Goal: Task Accomplishment & Management: Manage account settings

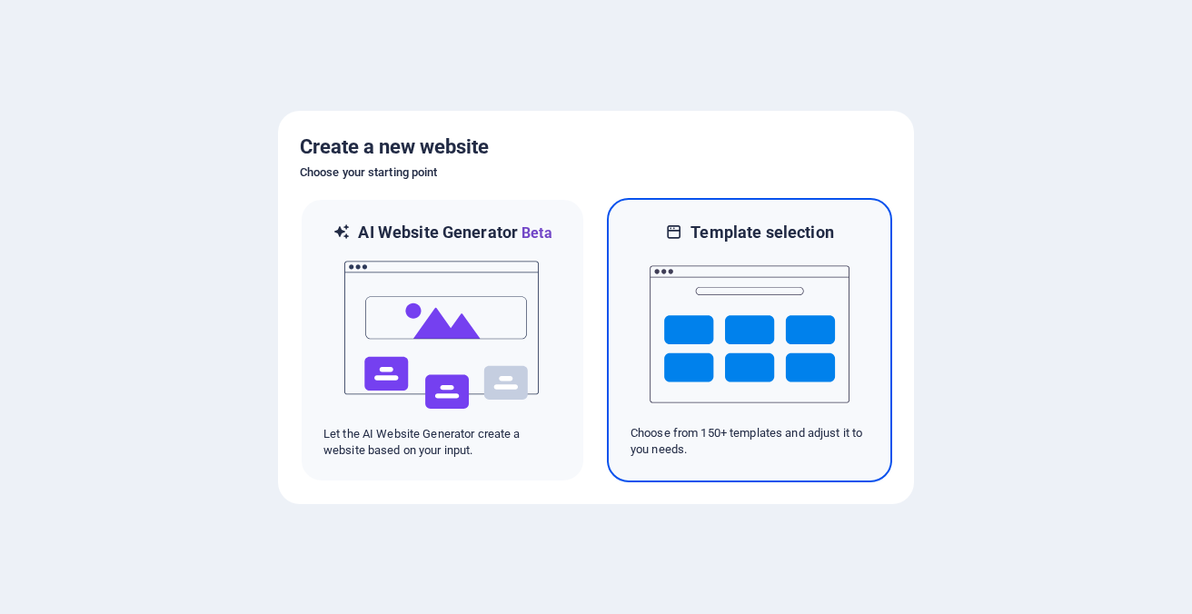
click at [770, 342] on img at bounding box center [749, 334] width 200 height 182
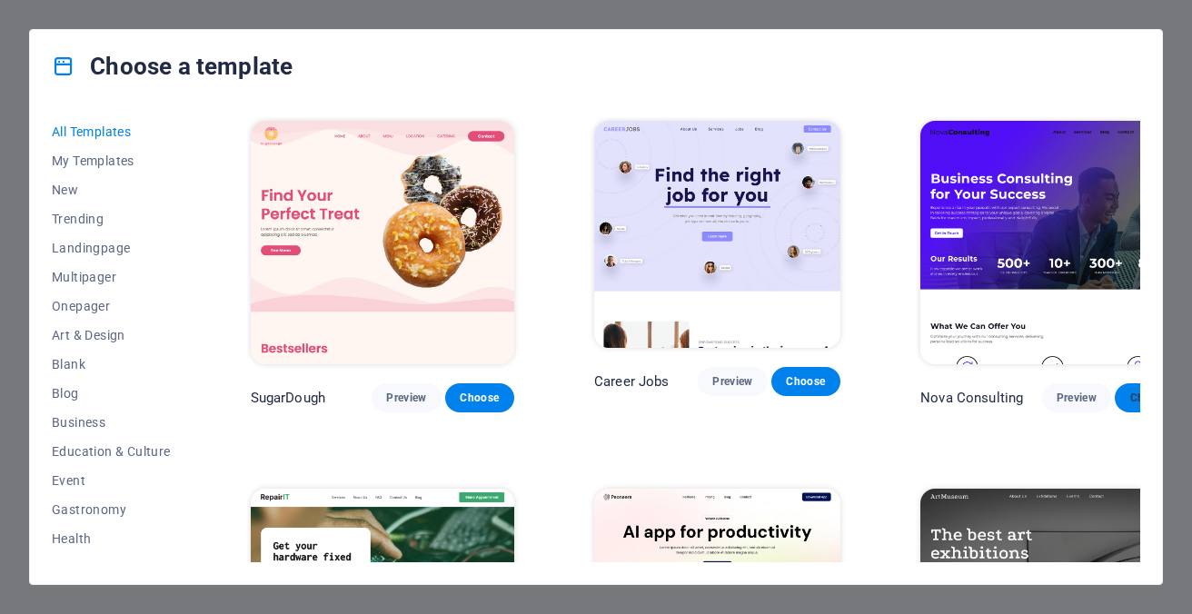
click at [1129, 391] on span "Choose" at bounding box center [1149, 398] width 40 height 15
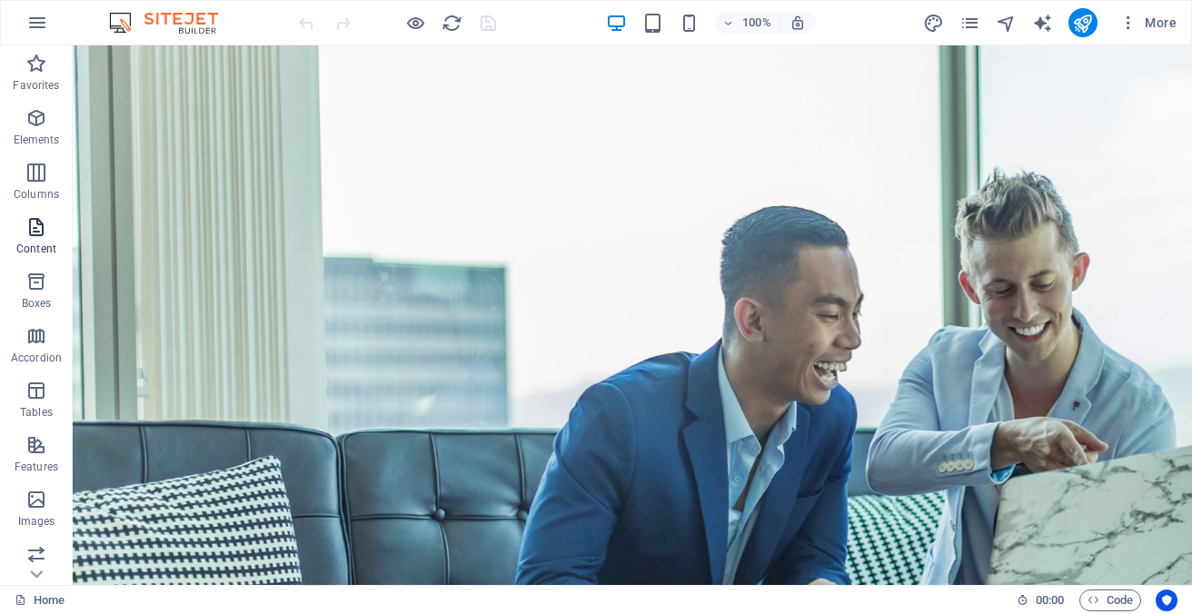
click at [45, 232] on icon "button" at bounding box center [36, 227] width 22 height 22
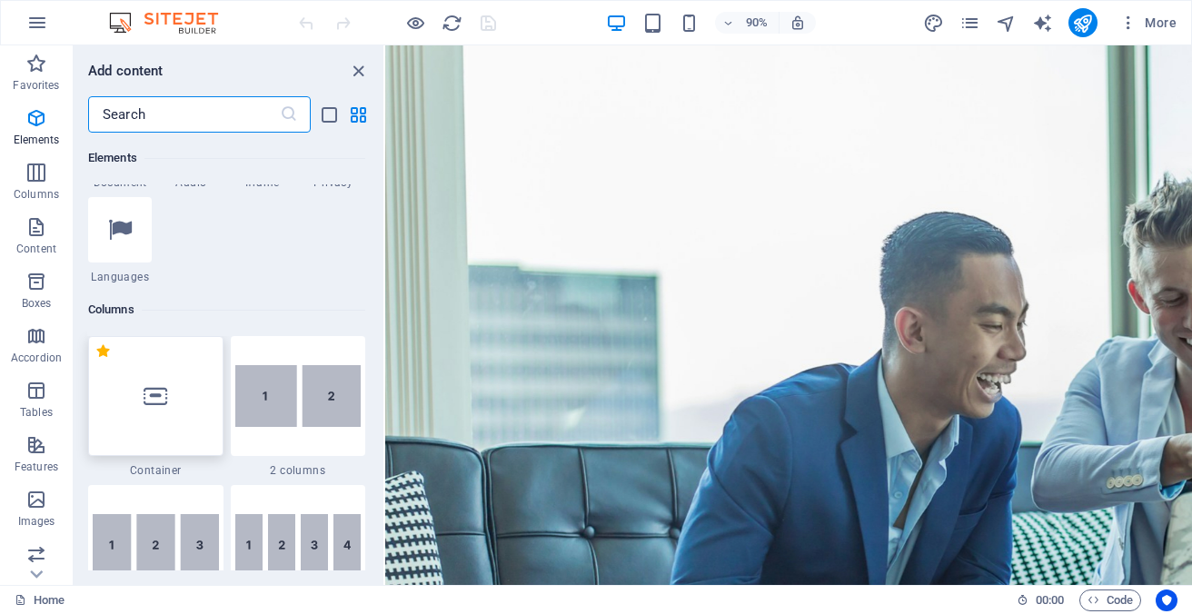
scroll to position [736, 0]
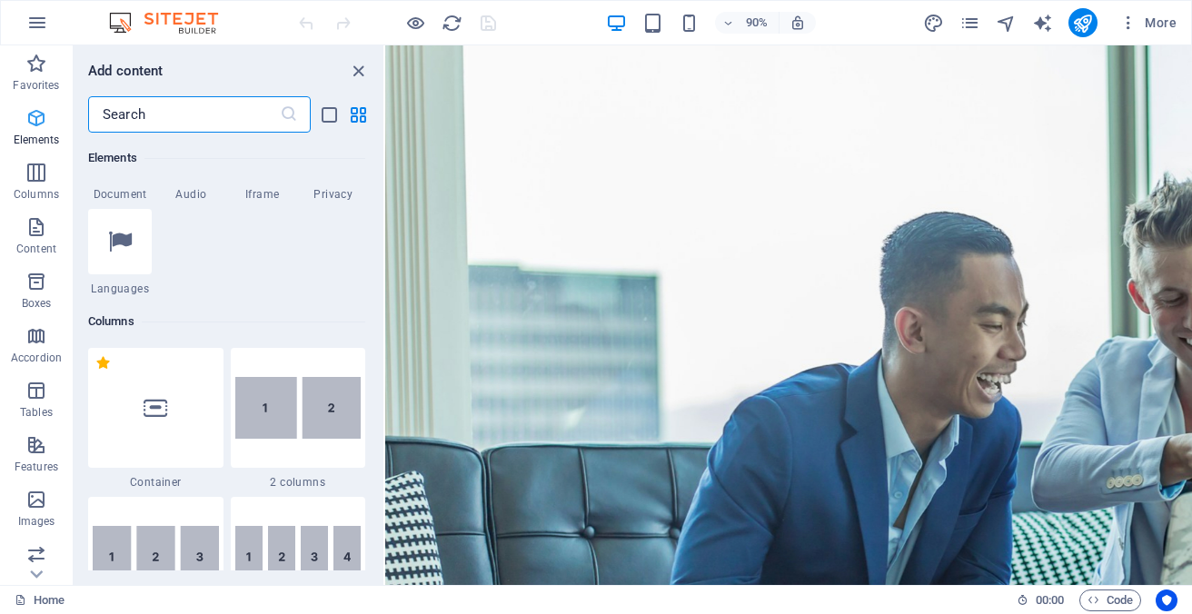
click at [34, 122] on icon "button" at bounding box center [36, 118] width 22 height 22
click at [359, 72] on icon "close panel" at bounding box center [358, 71] width 21 height 21
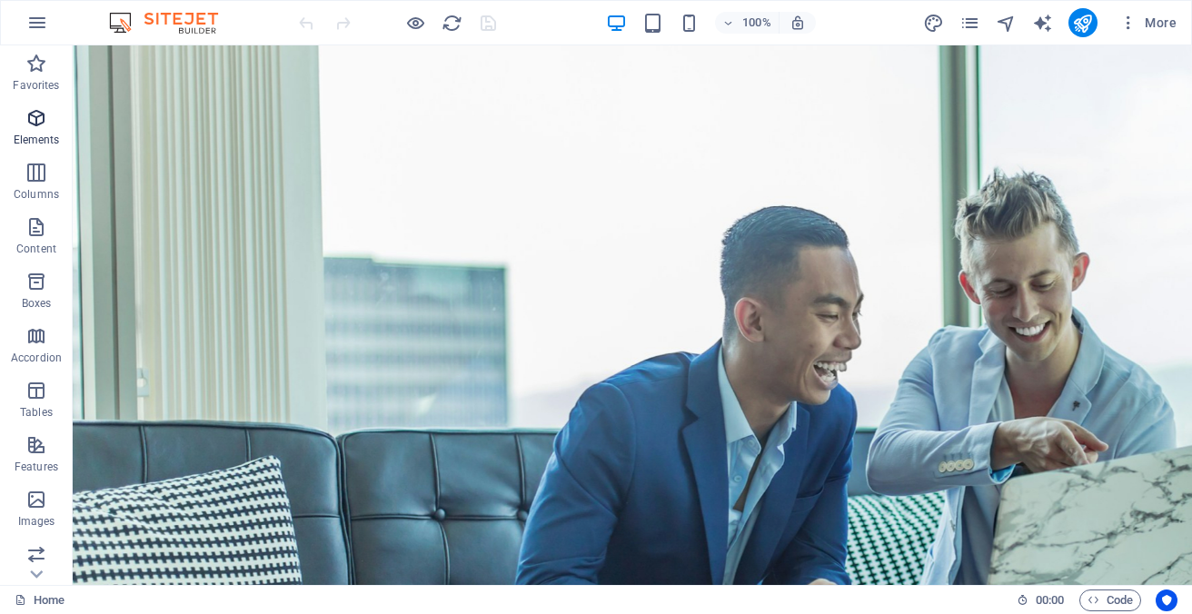
click at [45, 119] on icon "button" at bounding box center [36, 118] width 22 height 22
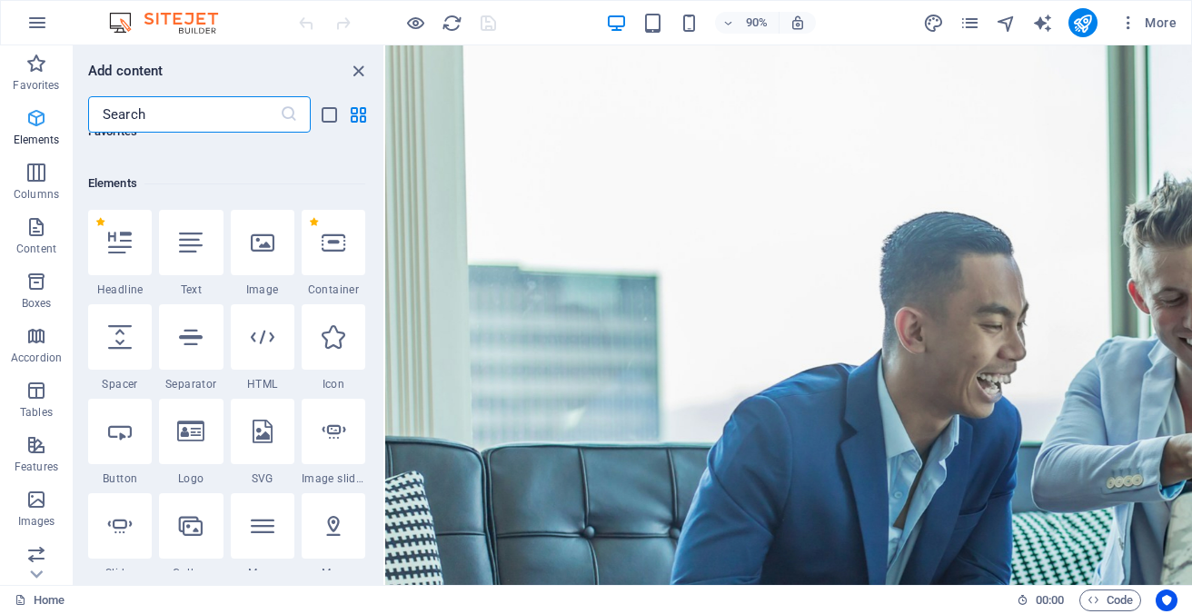
scroll to position [193, 0]
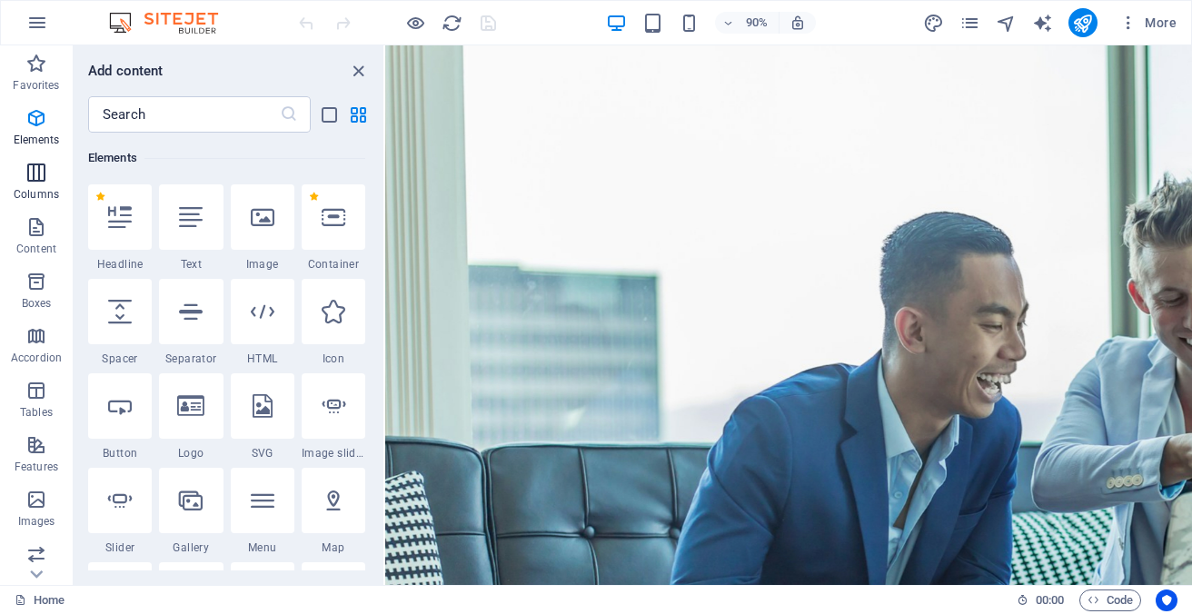
click at [38, 175] on icon "button" at bounding box center [36, 173] width 22 height 22
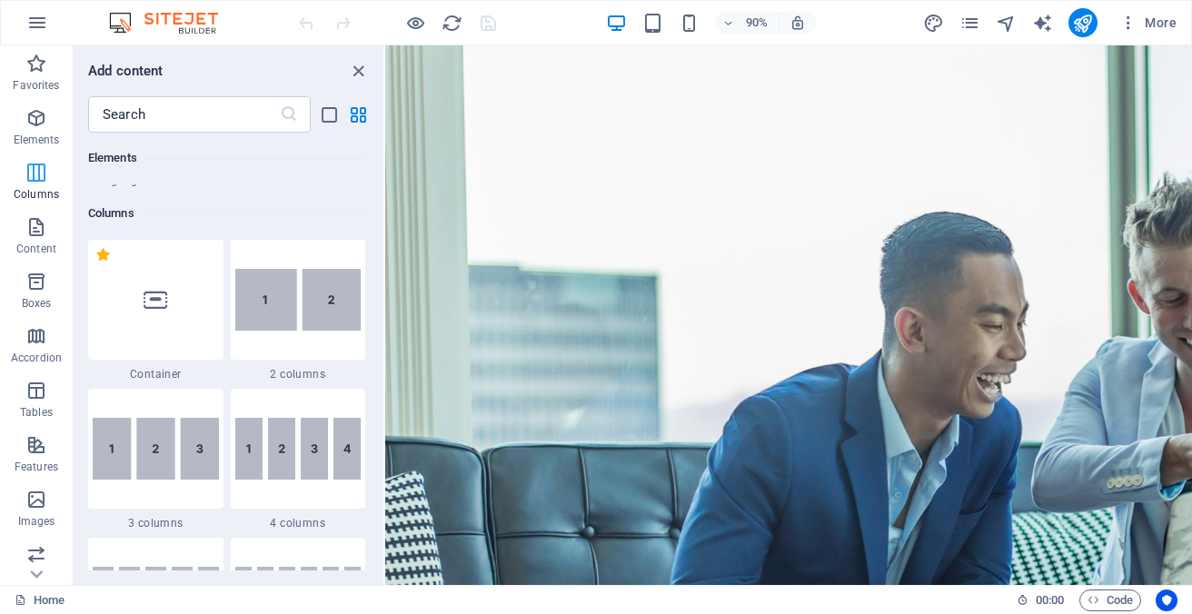
scroll to position [899, 0]
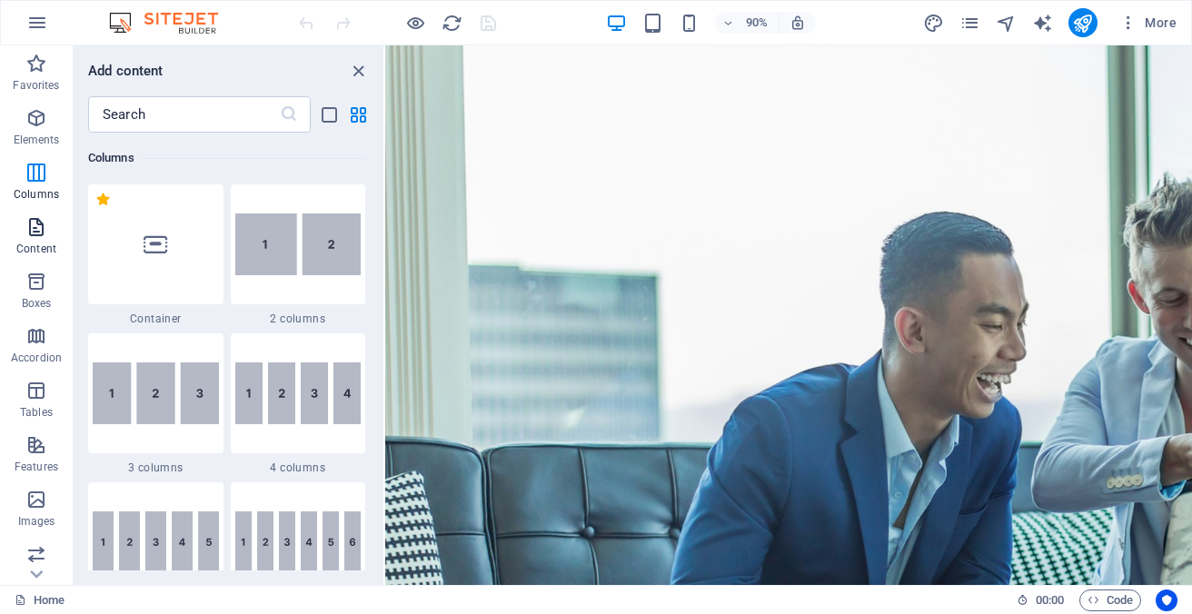
click at [37, 231] on icon "button" at bounding box center [36, 227] width 22 height 22
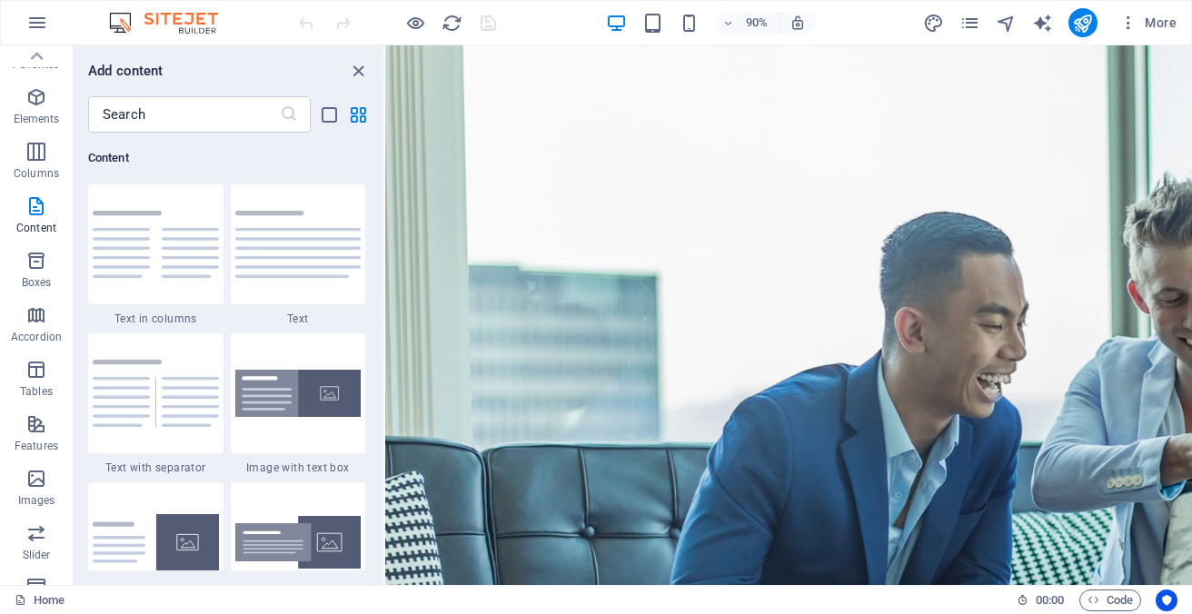
scroll to position [0, 0]
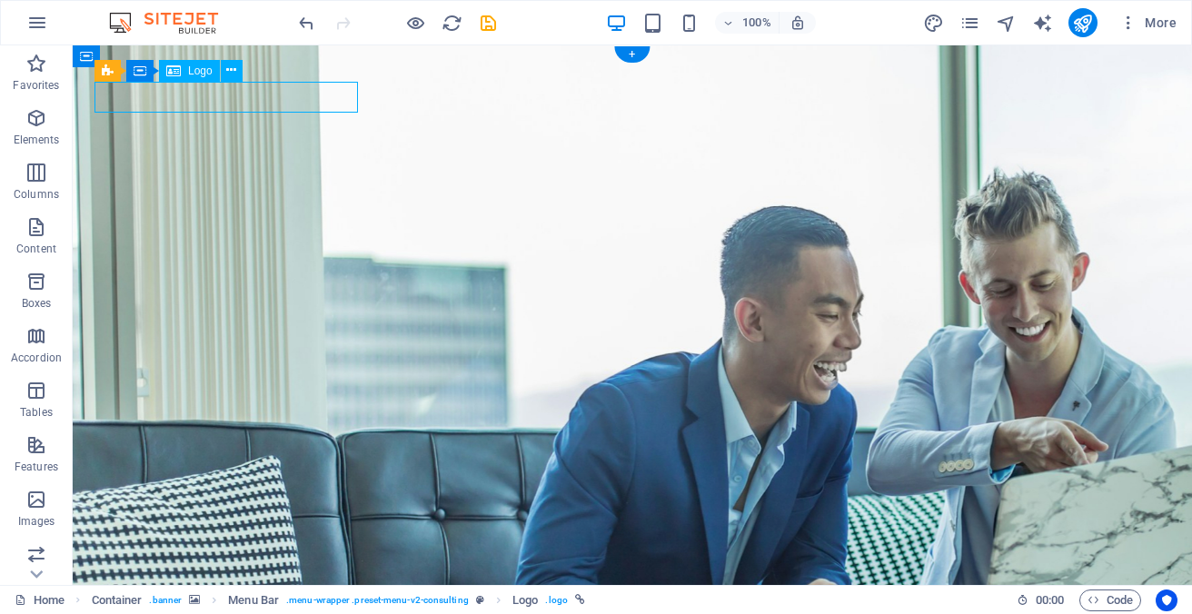
drag, startPoint x: 197, startPoint y: 93, endPoint x: 241, endPoint y: 96, distance: 43.7
click at [233, 70] on icon at bounding box center [231, 70] width 10 height 19
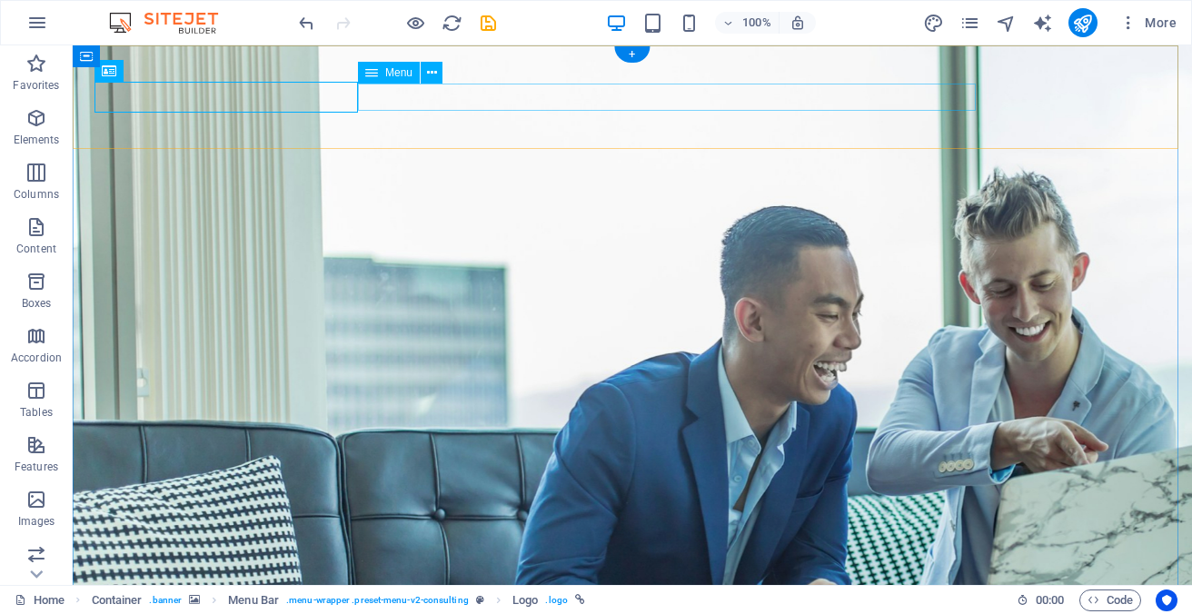
click at [40, 19] on icon "button" at bounding box center [37, 23] width 22 height 22
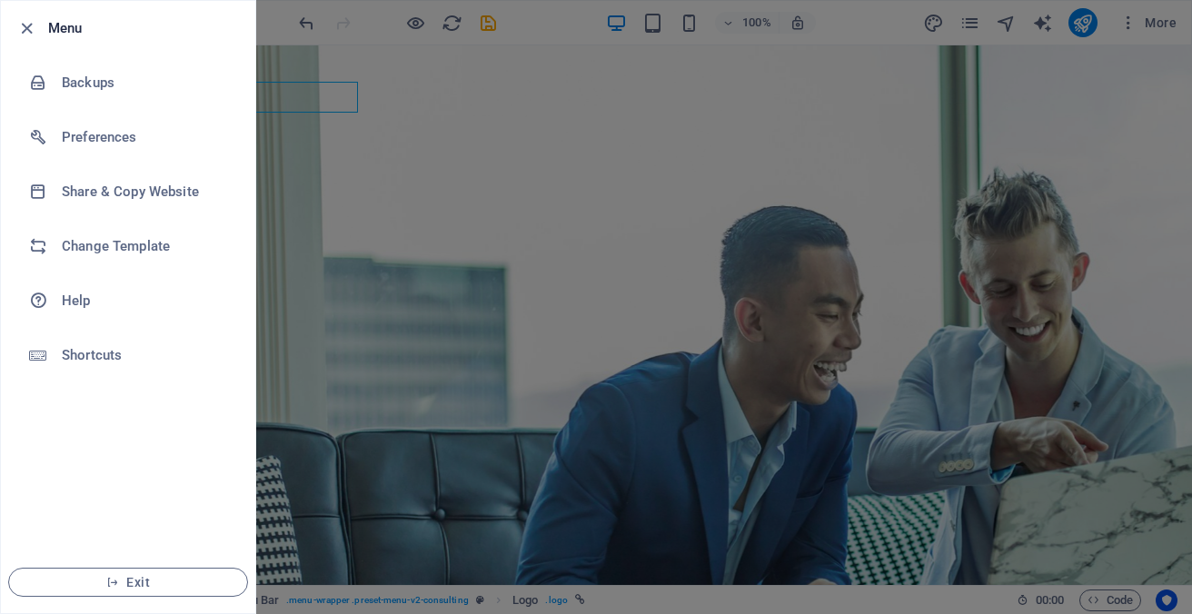
click at [295, 97] on div at bounding box center [596, 307] width 1192 height 614
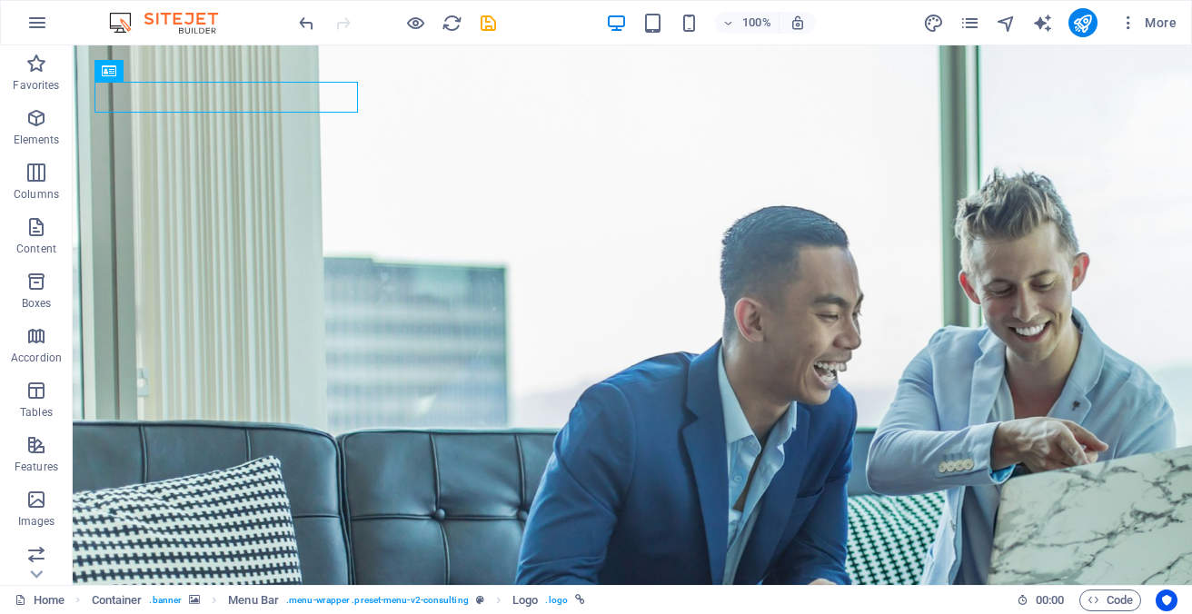
click at [183, 19] on img at bounding box center [172, 23] width 136 height 22
click at [490, 24] on icon "save" at bounding box center [488, 23] width 21 height 21
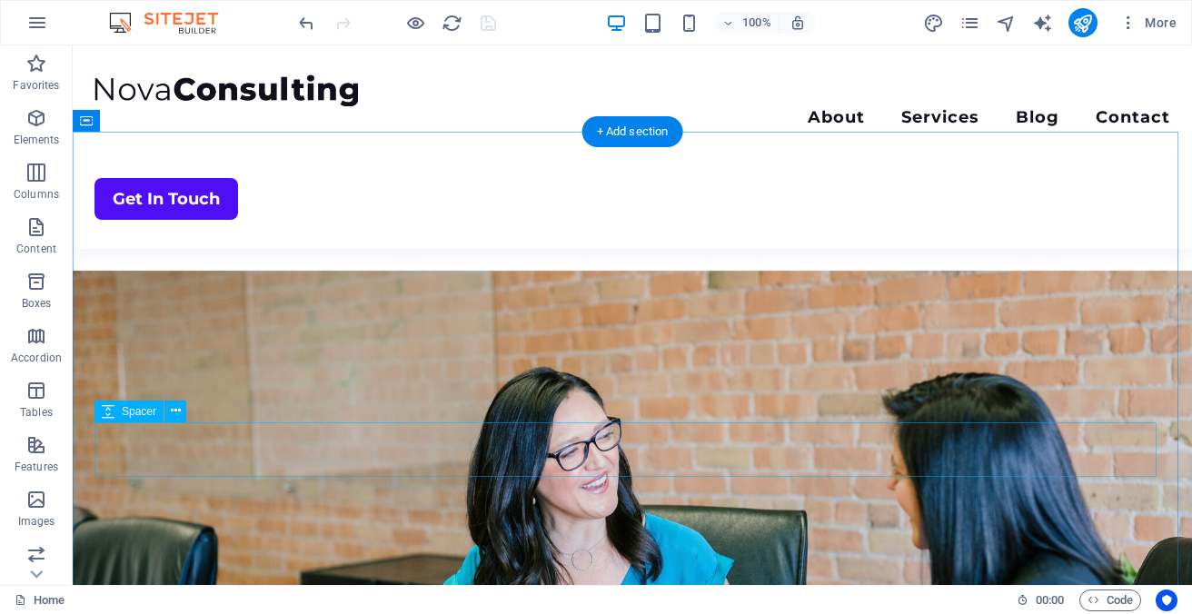
scroll to position [3479, 0]
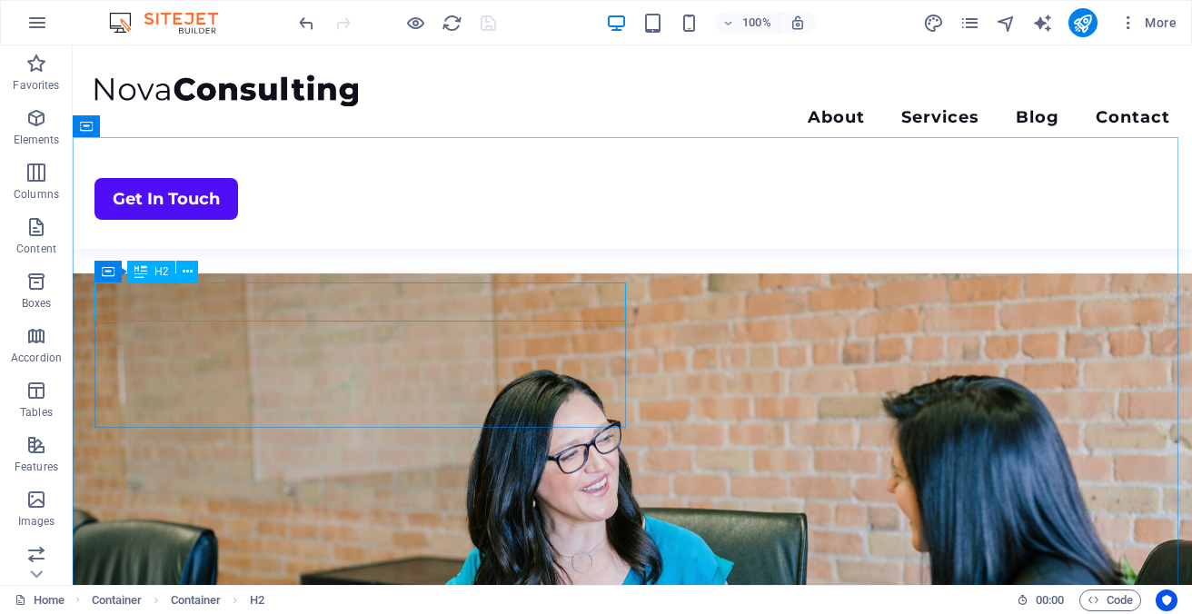
click at [152, 278] on div "H2" at bounding box center [151, 272] width 48 height 22
click at [136, 270] on icon at bounding box center [140, 272] width 13 height 22
click at [189, 275] on icon at bounding box center [188, 271] width 10 height 19
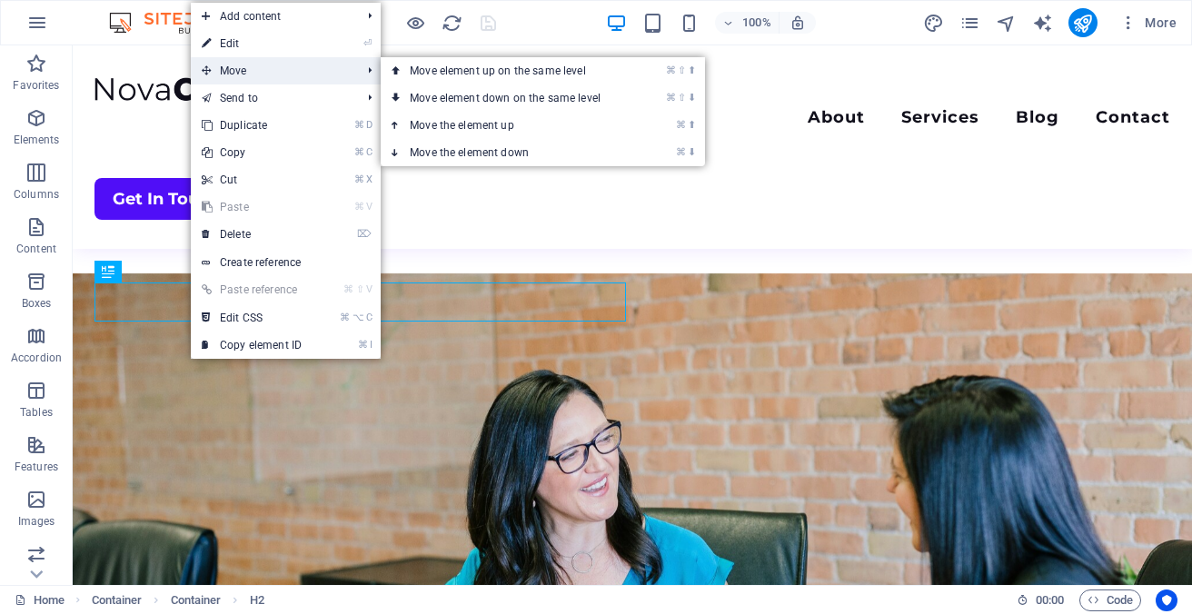
click at [241, 68] on span "Move" at bounding box center [272, 70] width 163 height 27
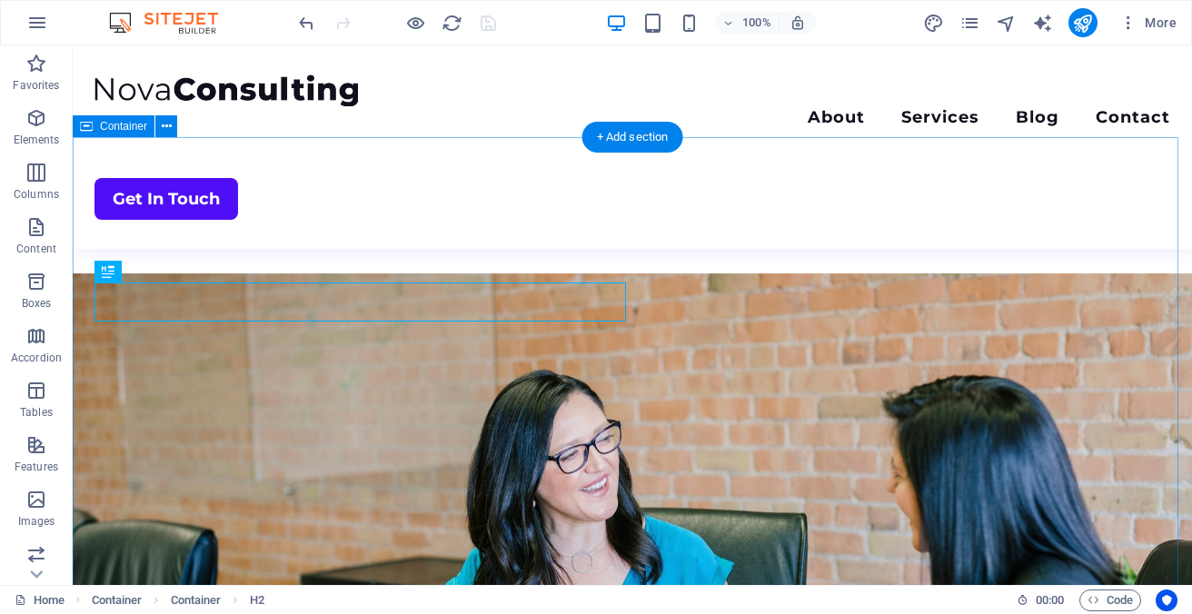
drag, startPoint x: 298, startPoint y: 305, endPoint x: 380, endPoint y: 302, distance: 81.8
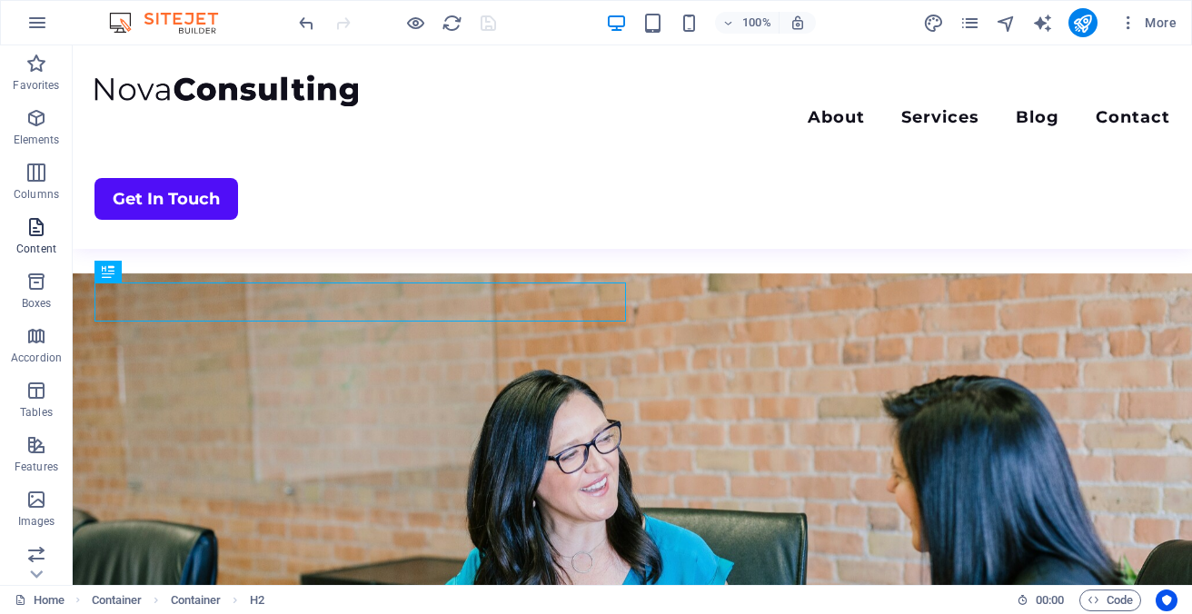
click at [31, 230] on icon "button" at bounding box center [36, 227] width 22 height 22
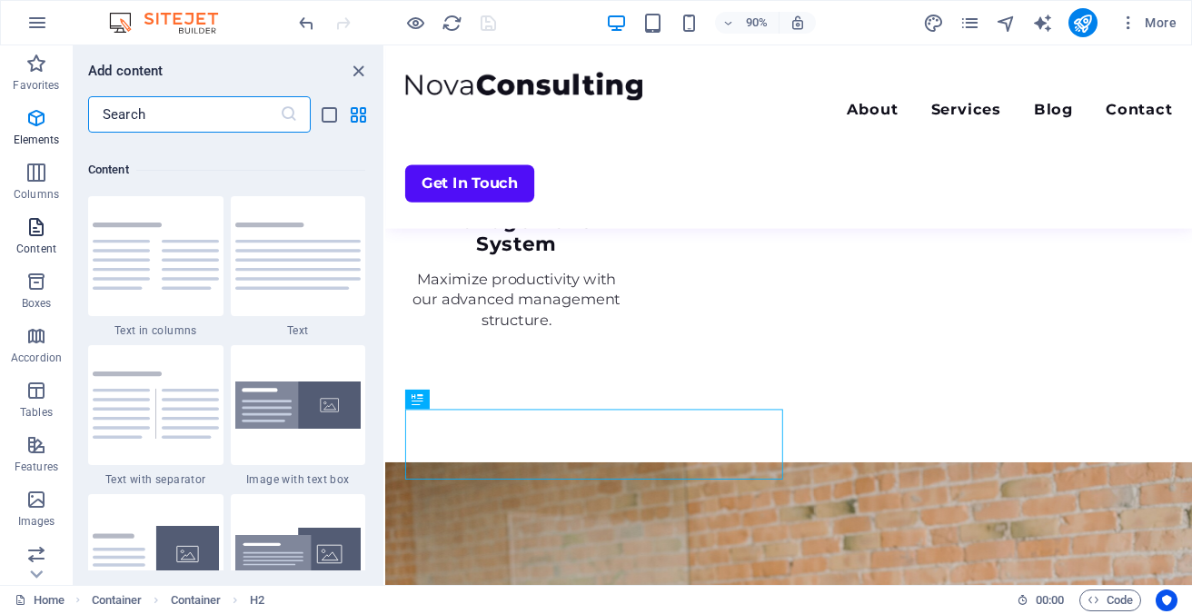
scroll to position [3178, 0]
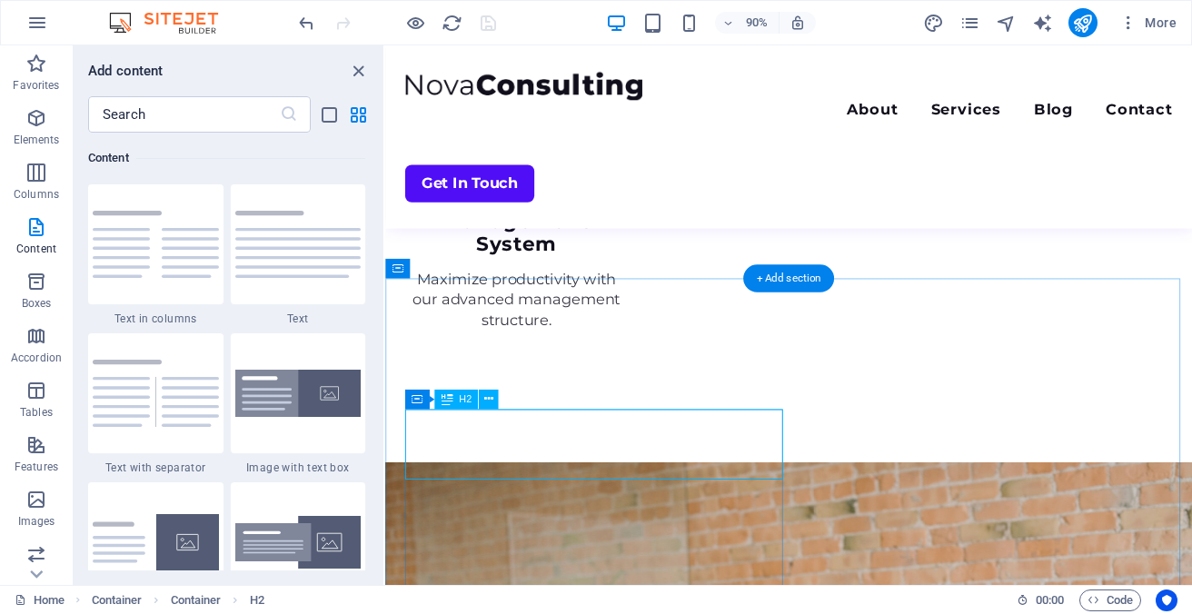
drag, startPoint x: 633, startPoint y: 484, endPoint x: 776, endPoint y: 481, distance: 142.6
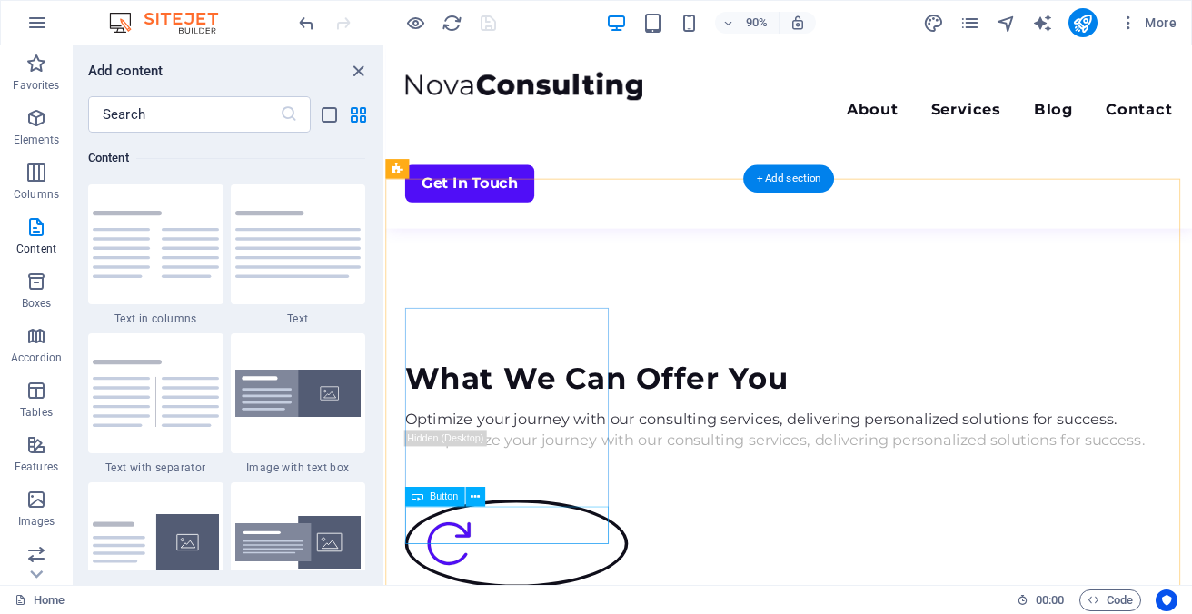
scroll to position [1650, 0]
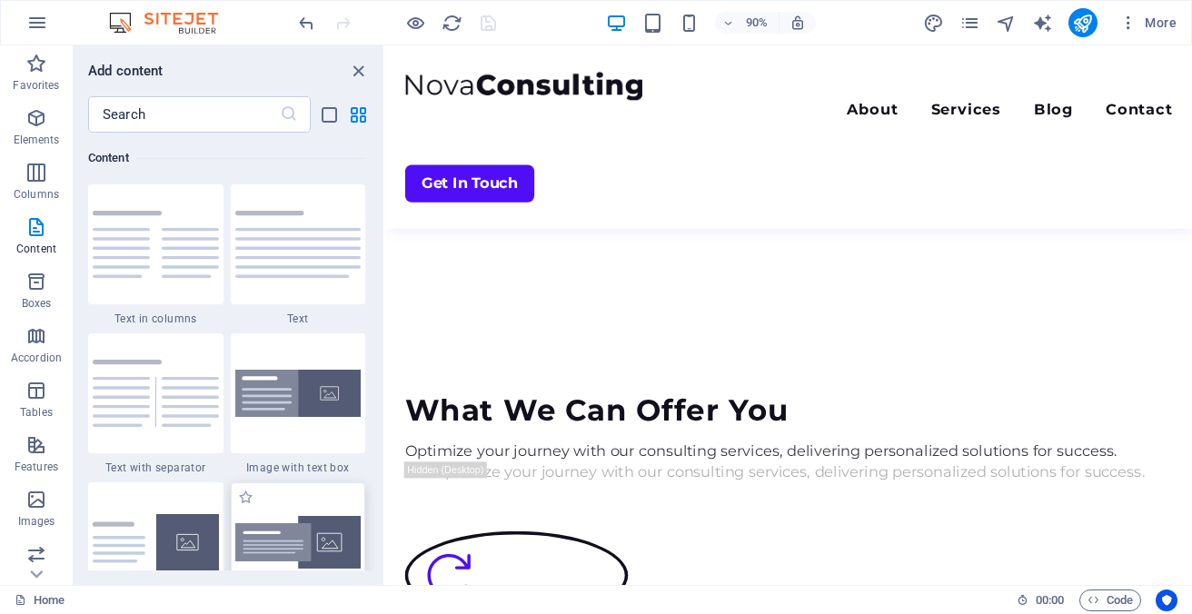
click at [282, 542] on img at bounding box center [298, 543] width 126 height 54
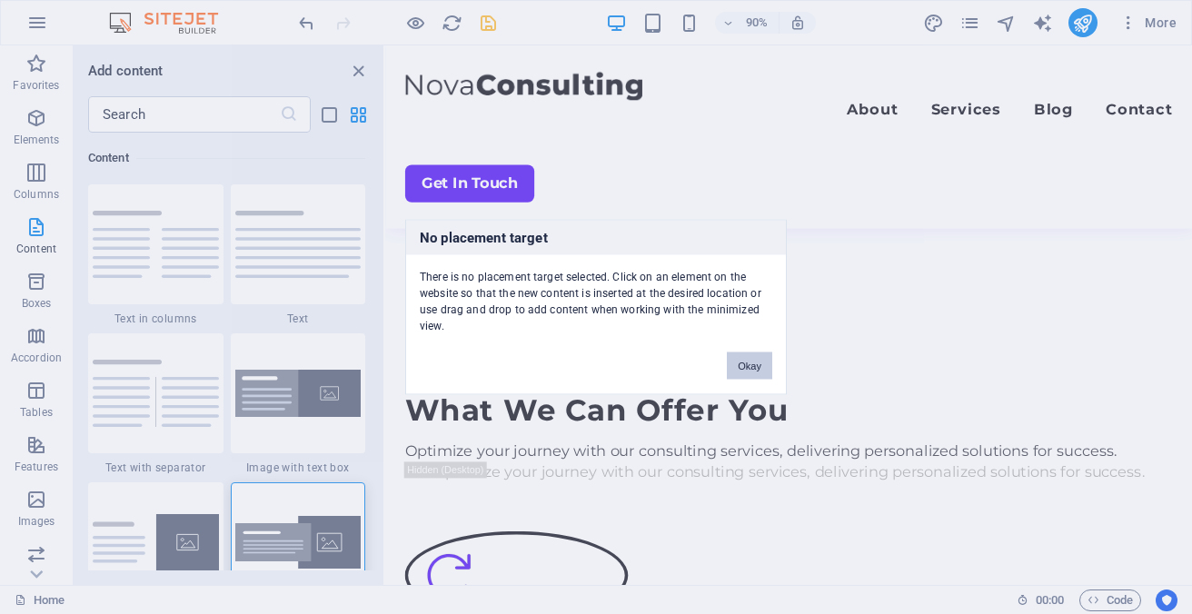
click at [752, 363] on button "Okay" at bounding box center [749, 365] width 45 height 27
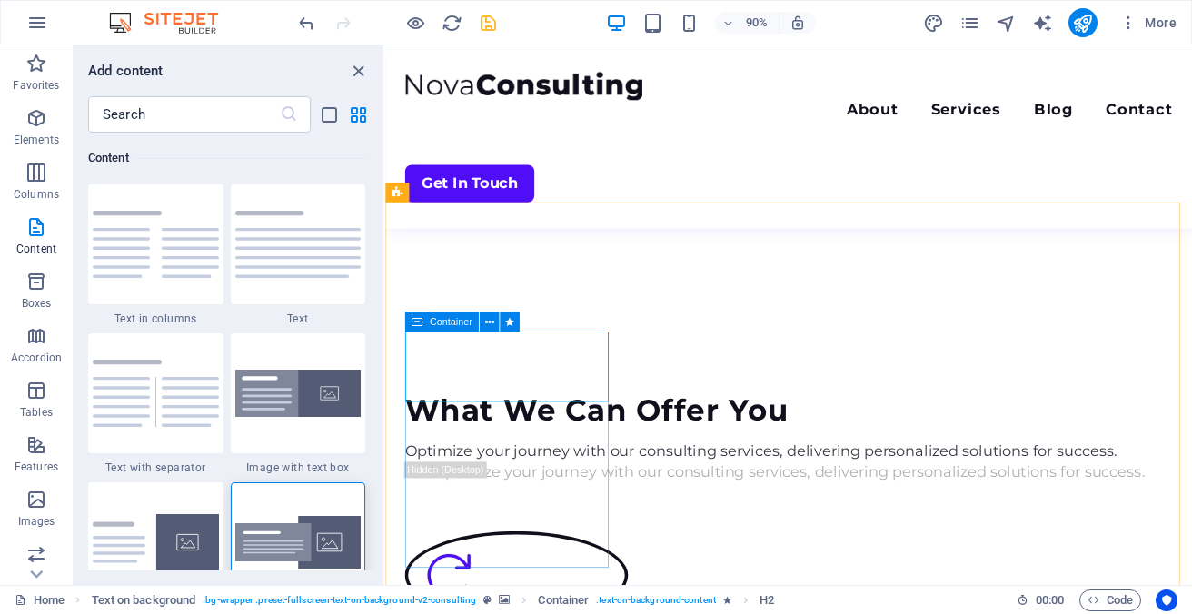
click at [412, 321] on icon at bounding box center [417, 322] width 12 height 20
click at [491, 320] on icon at bounding box center [488, 321] width 9 height 17
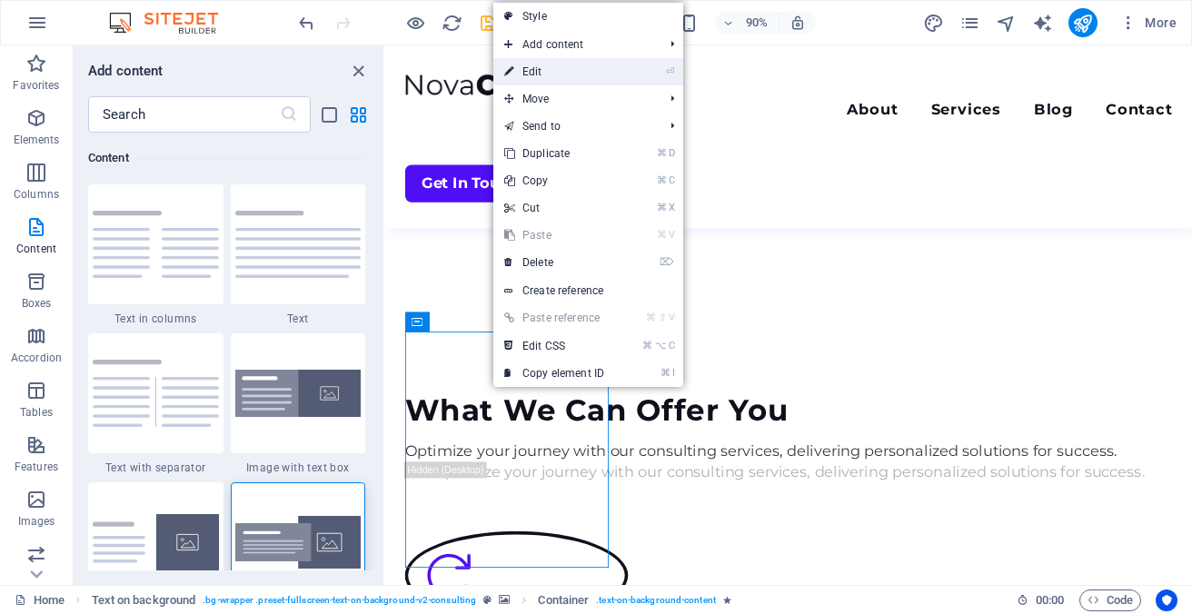
click at [552, 76] on link "⏎ Edit" at bounding box center [554, 71] width 122 height 27
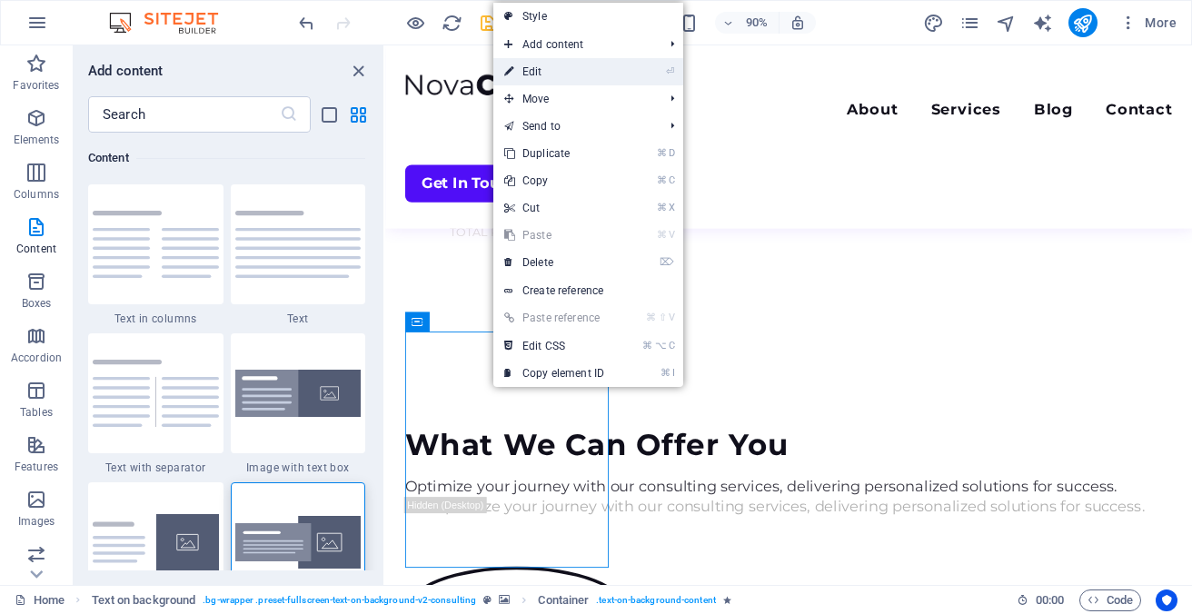
scroll to position [1713, 0]
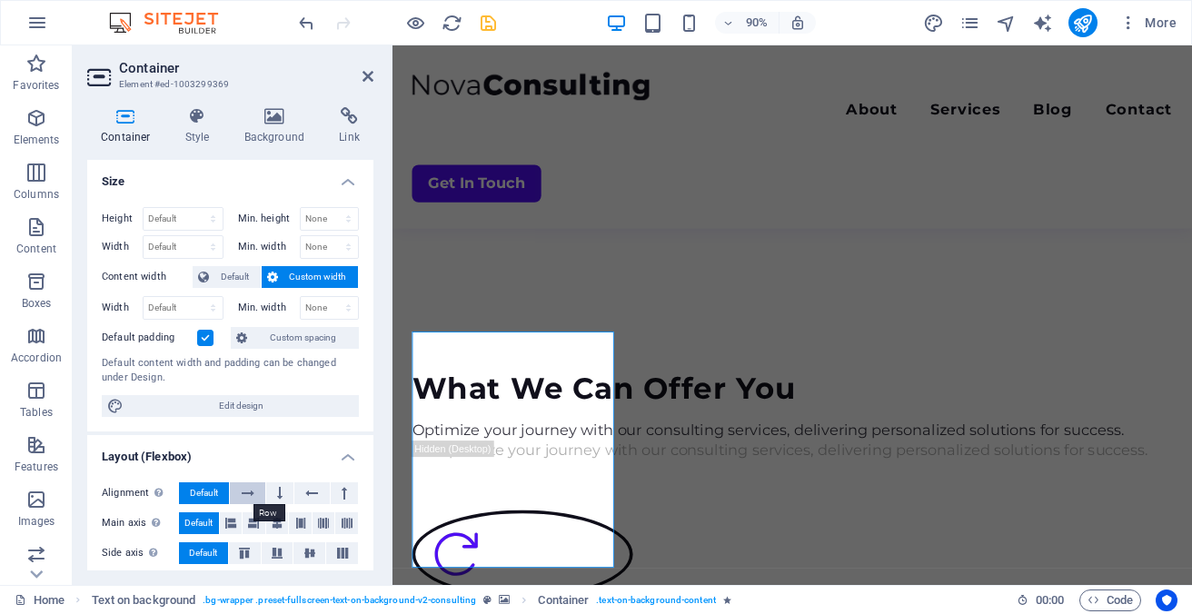
click at [250, 490] on icon at bounding box center [248, 493] width 13 height 22
click at [249, 489] on icon at bounding box center [248, 493] width 13 height 22
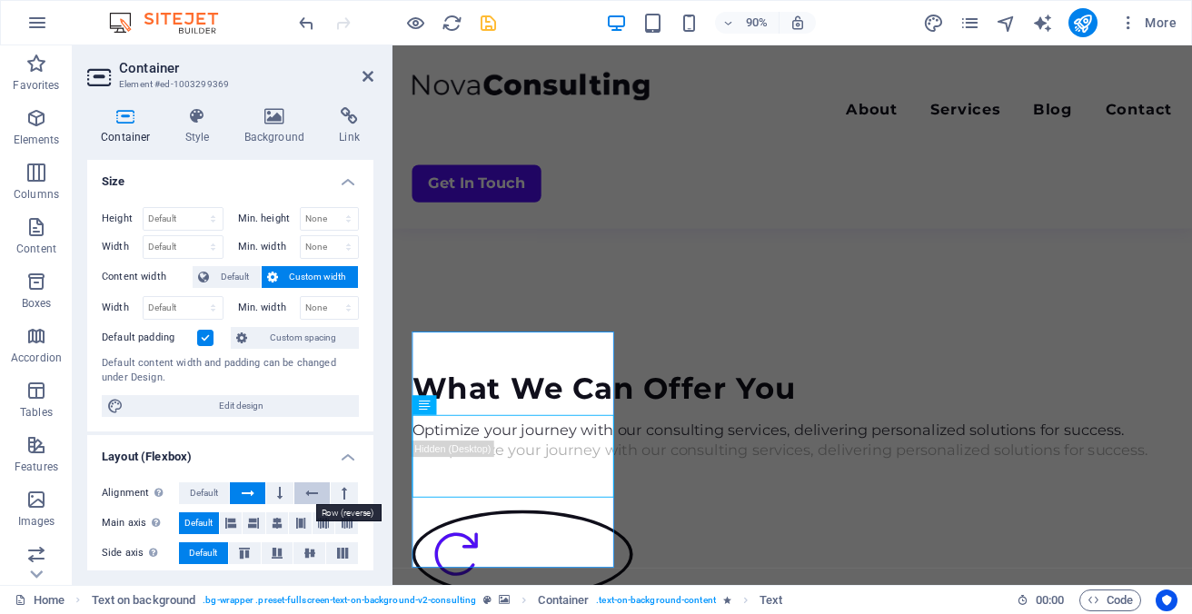
click at [313, 493] on icon at bounding box center [311, 493] width 13 height 22
click at [271, 115] on icon at bounding box center [275, 116] width 88 height 18
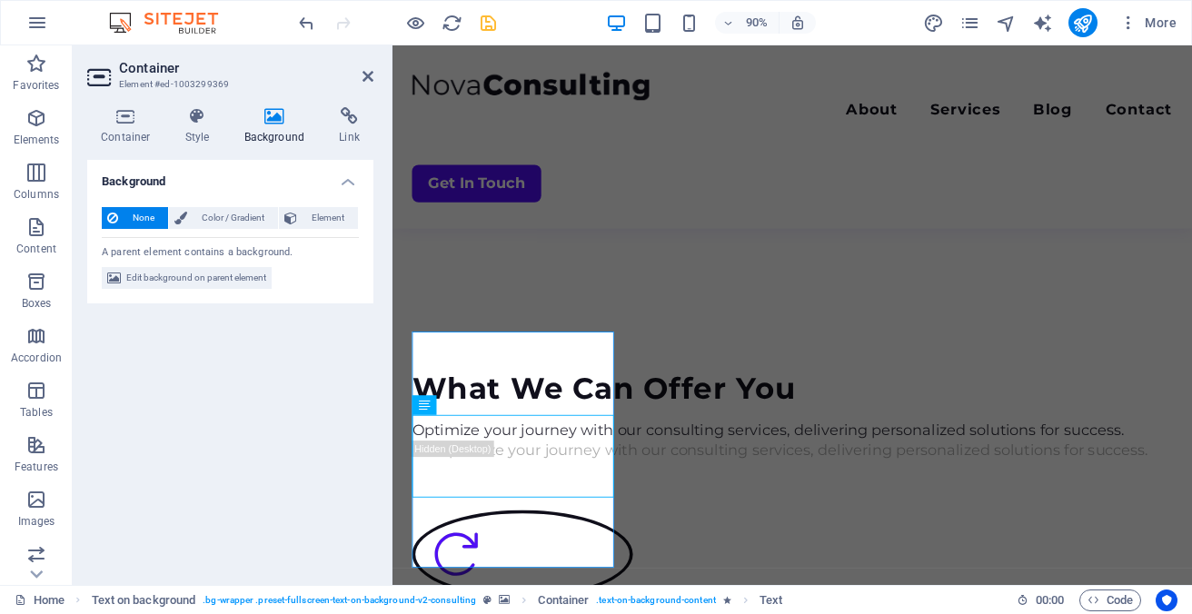
click at [275, 117] on icon at bounding box center [275, 116] width 88 height 18
click at [124, 111] on icon at bounding box center [125, 116] width 77 height 18
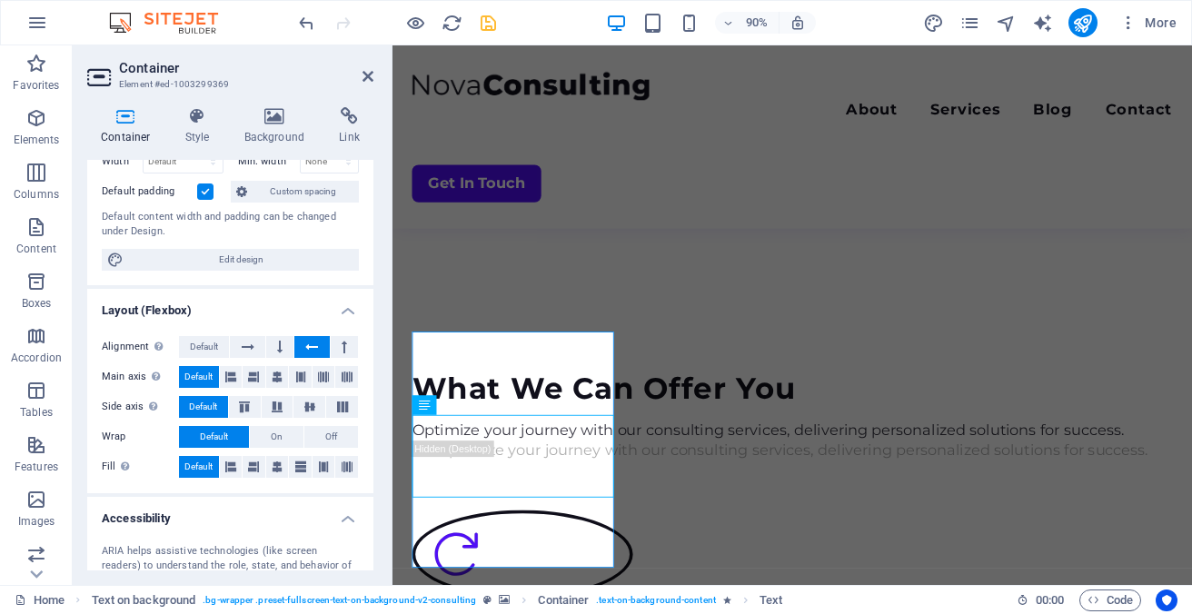
scroll to position [0, 0]
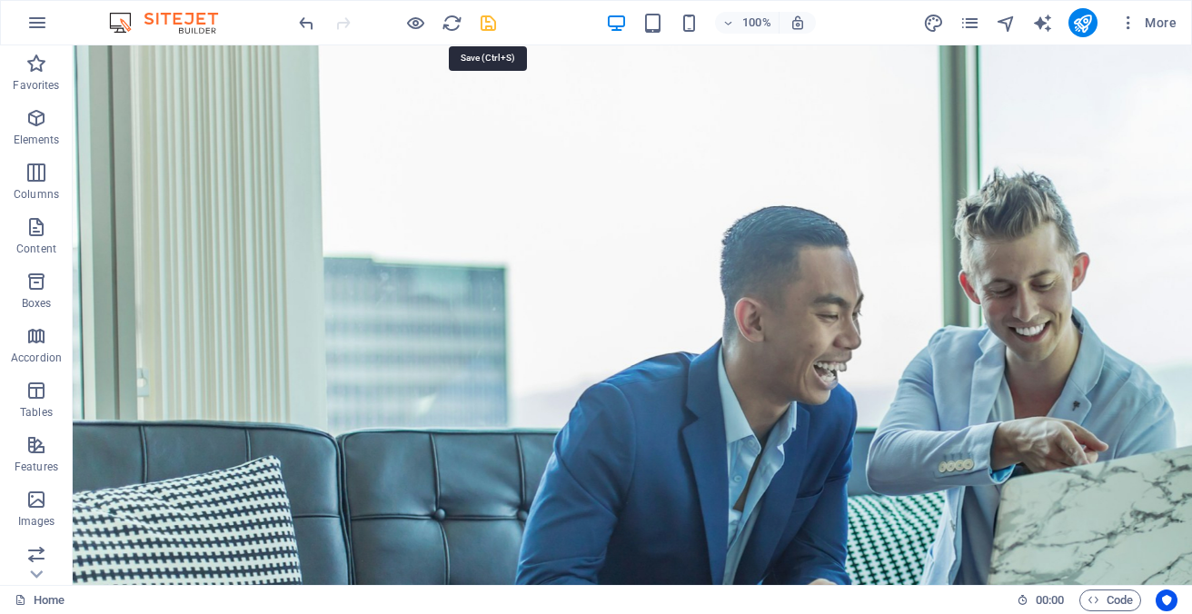
click at [485, 23] on icon "save" at bounding box center [488, 23] width 21 height 21
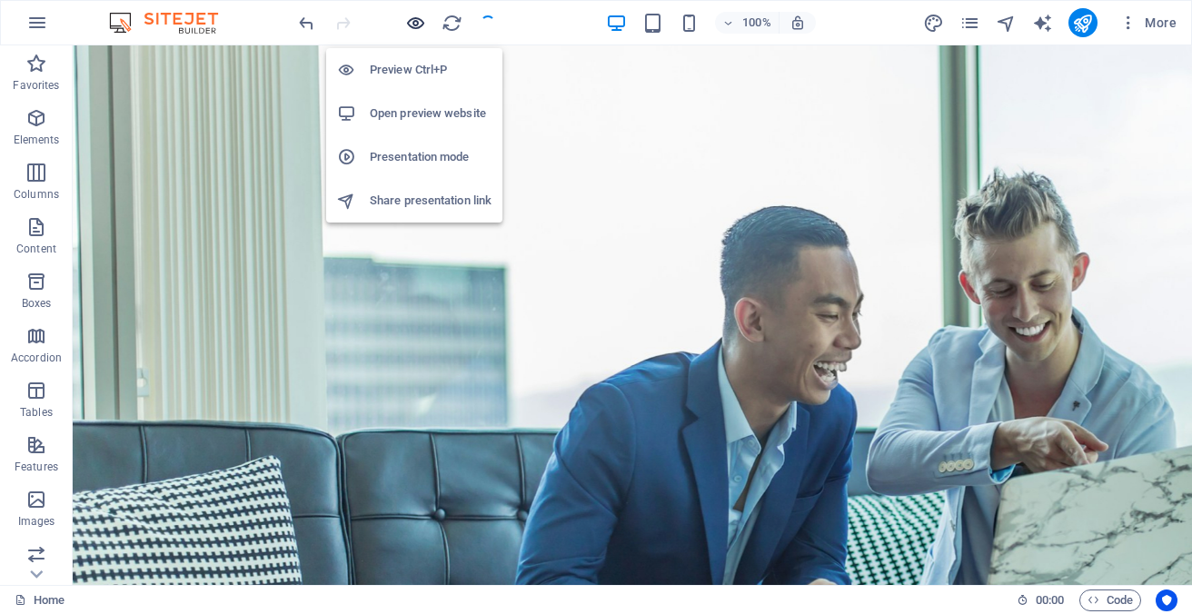
click at [413, 18] on icon "button" at bounding box center [415, 23] width 21 height 21
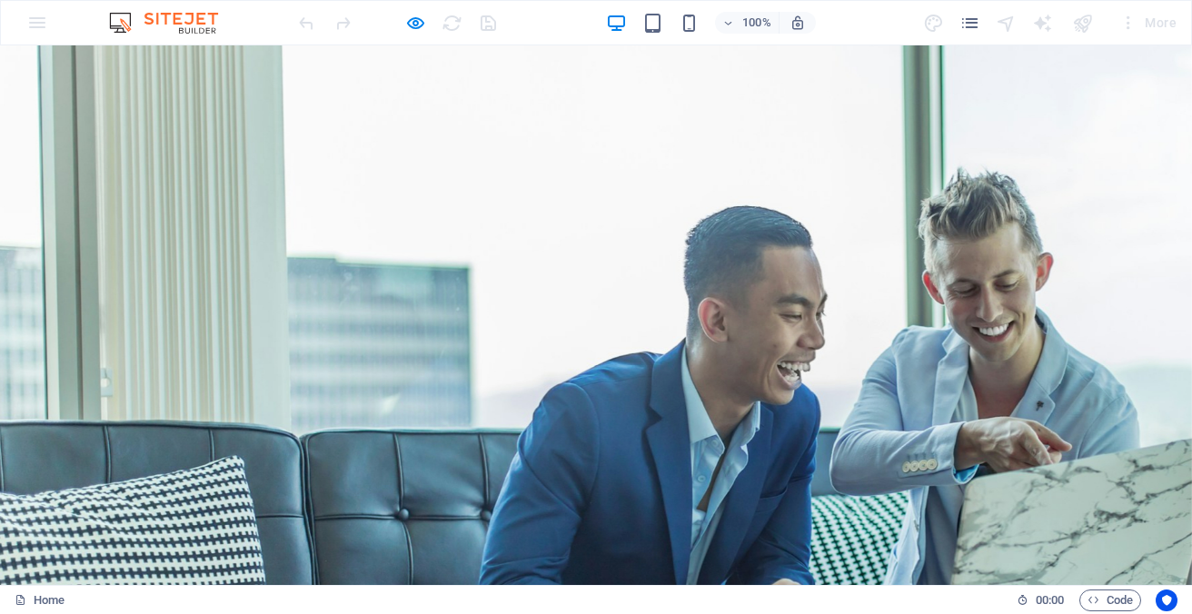
click at [193, 24] on img at bounding box center [172, 23] width 136 height 22
click at [973, 21] on icon "pages" at bounding box center [969, 23] width 21 height 21
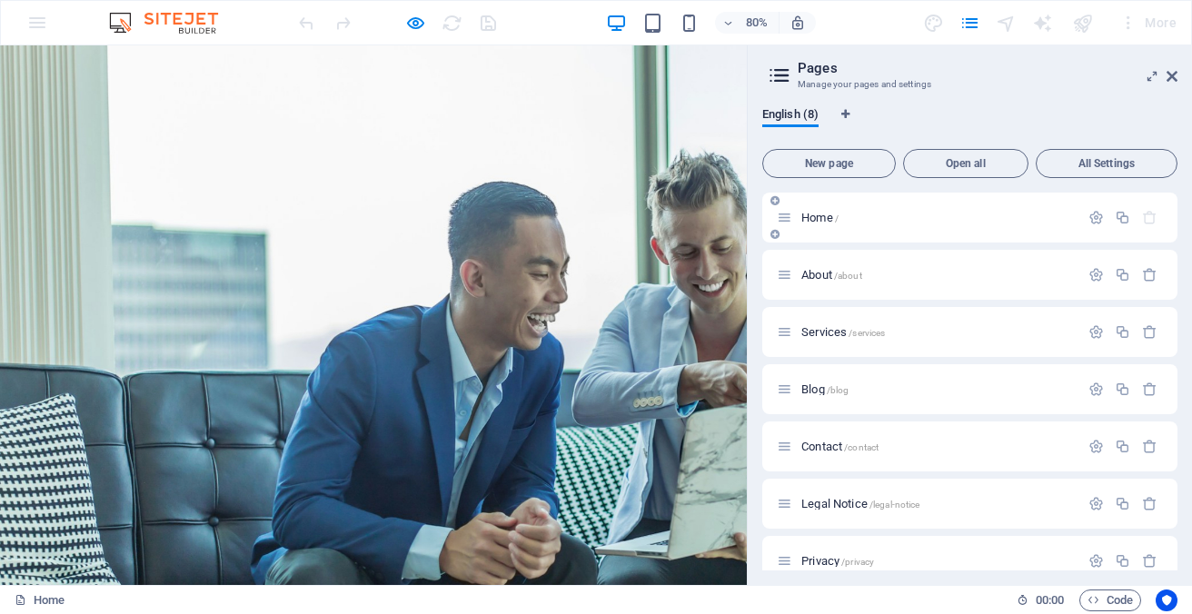
click at [858, 218] on p "Home /" at bounding box center [937, 218] width 272 height 12
click at [781, 217] on icon at bounding box center [783, 217] width 15 height 15
click at [780, 111] on span "English (8)" at bounding box center [790, 116] width 56 height 25
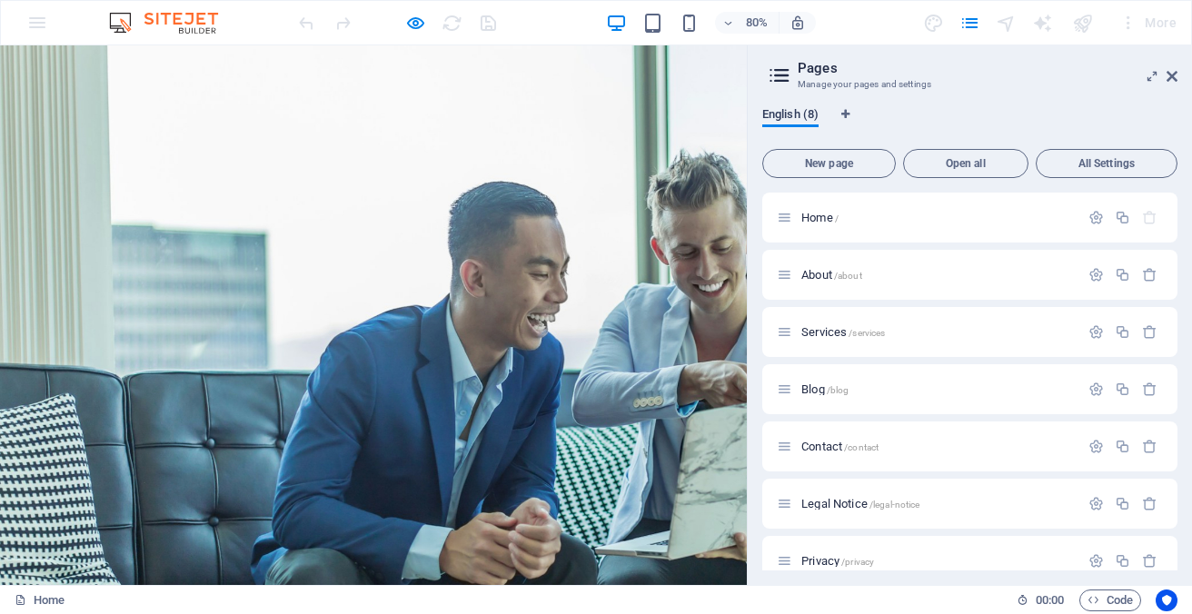
click at [811, 118] on span "English (8)" at bounding box center [790, 116] width 56 height 25
click at [846, 113] on icon "Language Tabs" at bounding box center [845, 114] width 8 height 11
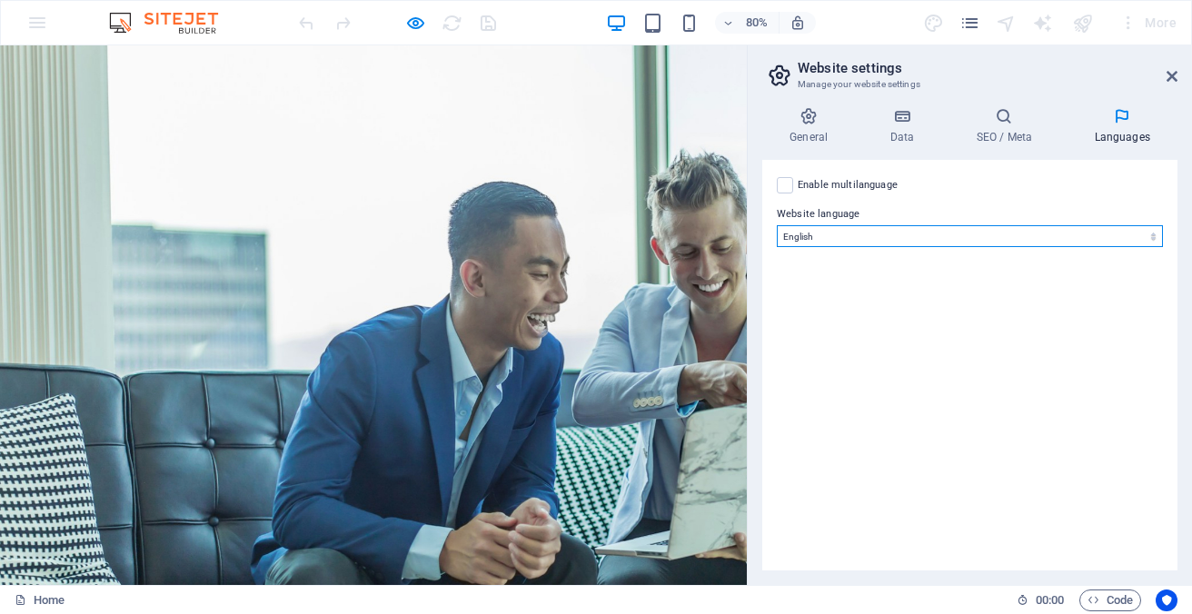
click at [1152, 239] on select "Abkhazian Afar Afrikaans Akan Albanian Amharic Arabic Aragonese Armenian Assame…" at bounding box center [969, 236] width 386 height 22
select select "6"
click at [776, 225] on select "Abkhazian Afar Afrikaans Akan Albanian Amharic Arabic Aragonese Armenian Assame…" at bounding box center [969, 236] width 386 height 22
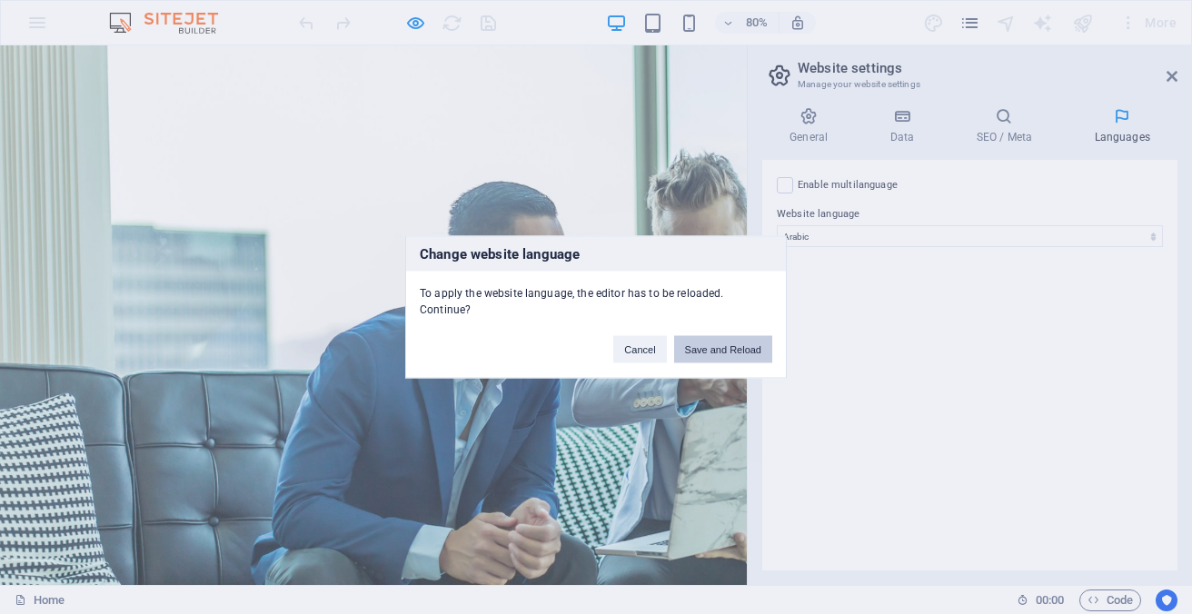
drag, startPoint x: 718, startPoint y: 355, endPoint x: 898, endPoint y: 388, distance: 182.8
click at [718, 355] on button "Save and Reload" at bounding box center [723, 349] width 98 height 27
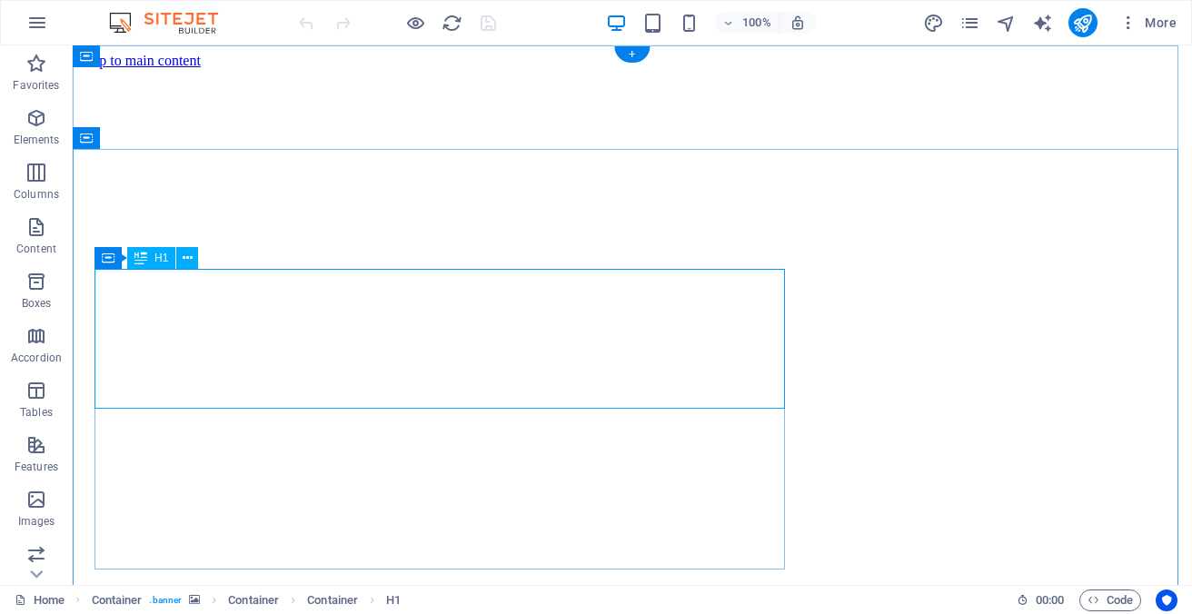
click at [143, 262] on icon at bounding box center [140, 258] width 13 height 22
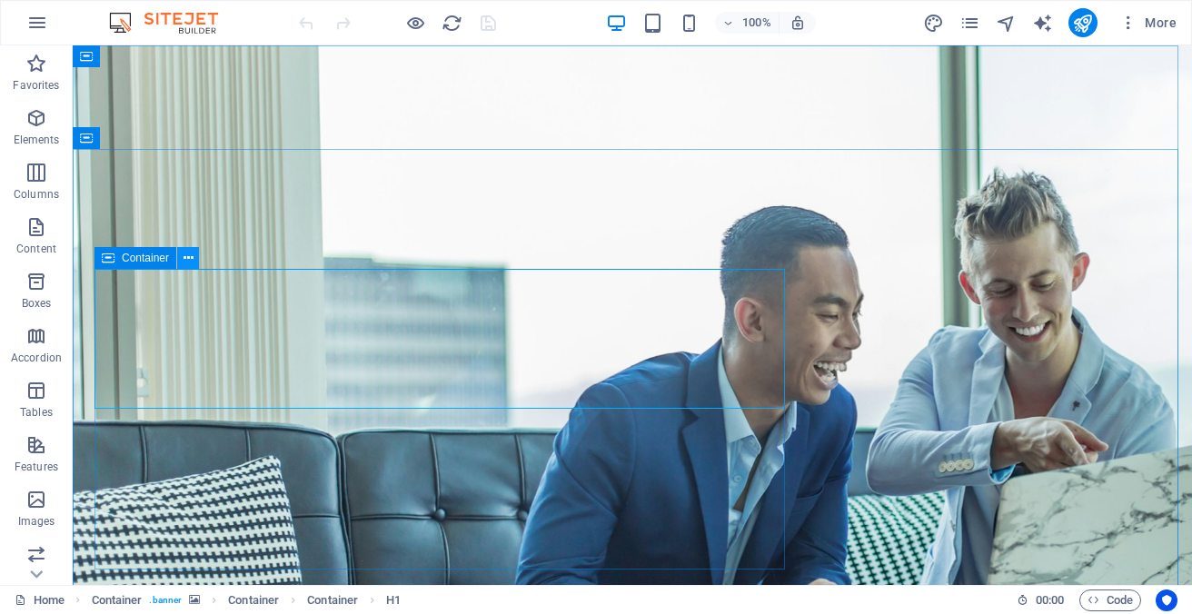
click at [183, 257] on icon at bounding box center [188, 258] width 10 height 19
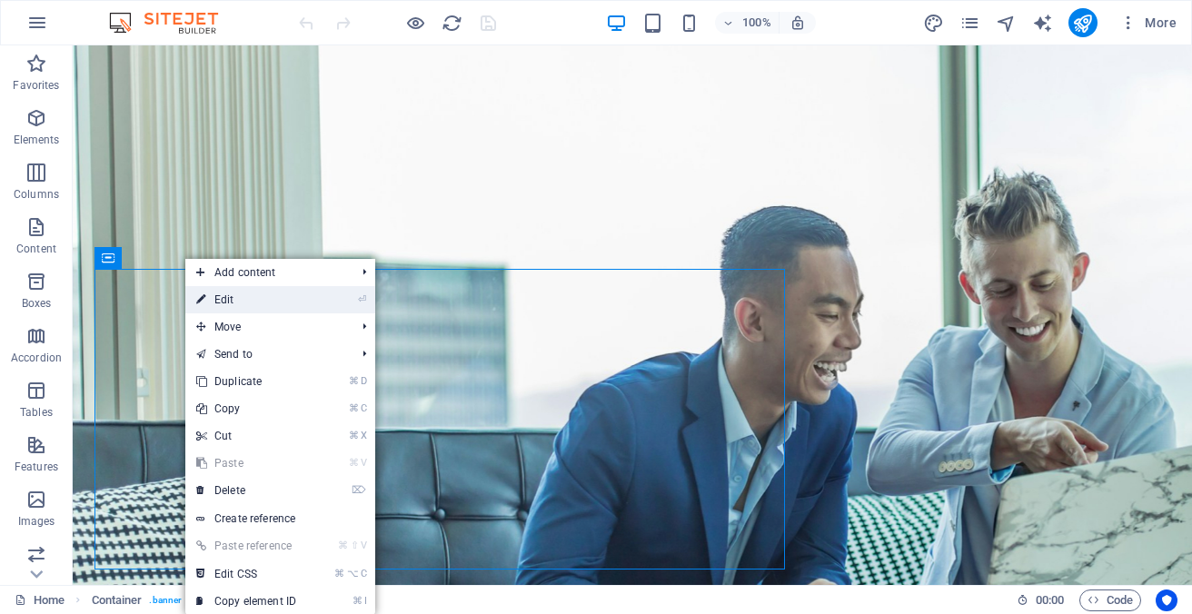
click at [199, 297] on icon at bounding box center [200, 299] width 9 height 27
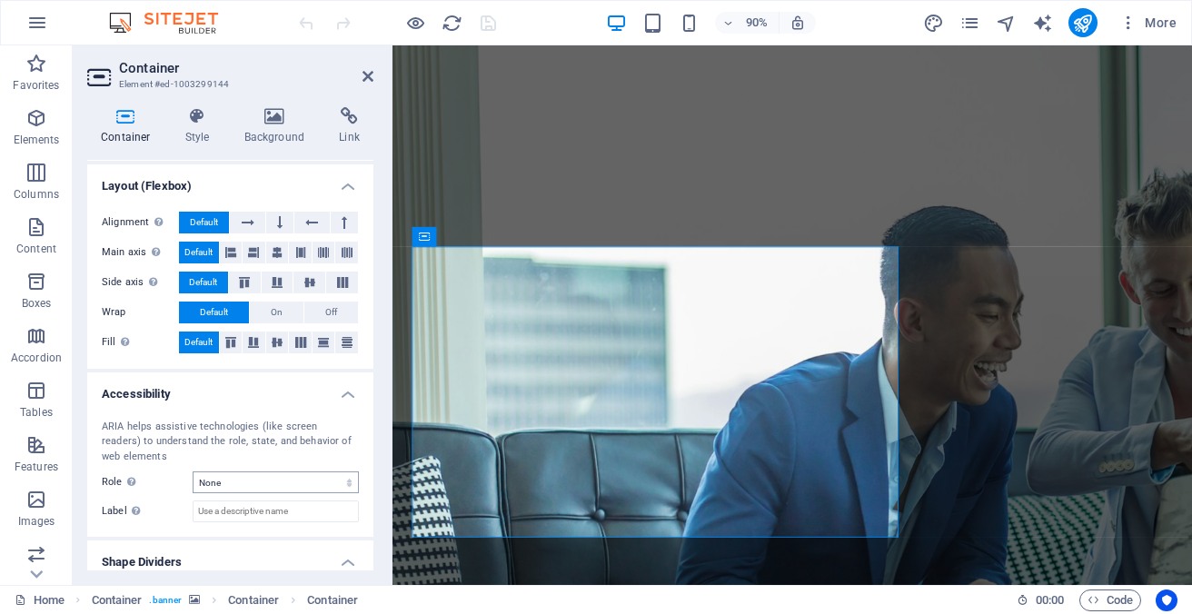
scroll to position [270, 0]
click at [251, 224] on icon at bounding box center [248, 224] width 13 height 22
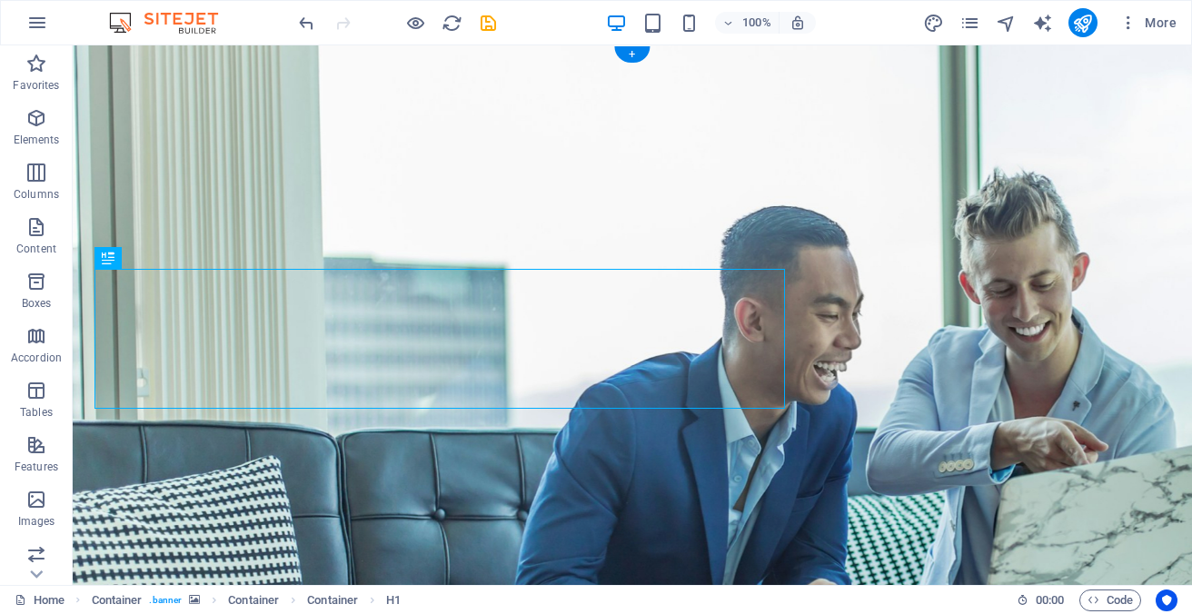
drag, startPoint x: 258, startPoint y: 279, endPoint x: 675, endPoint y: 272, distance: 416.9
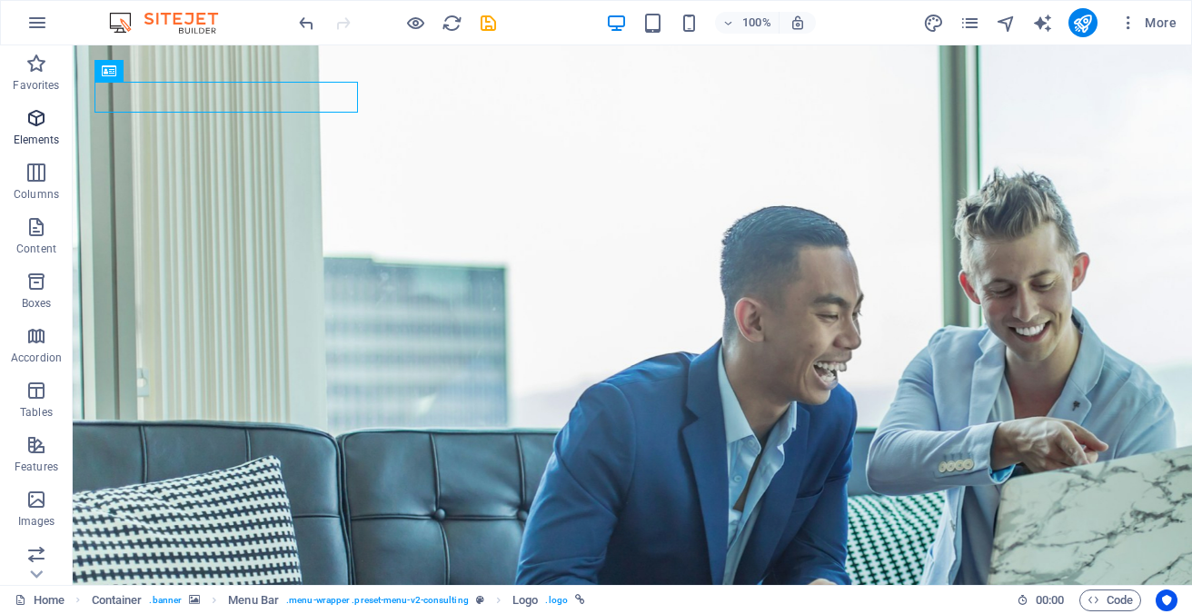
click at [42, 126] on icon "button" at bounding box center [36, 118] width 22 height 22
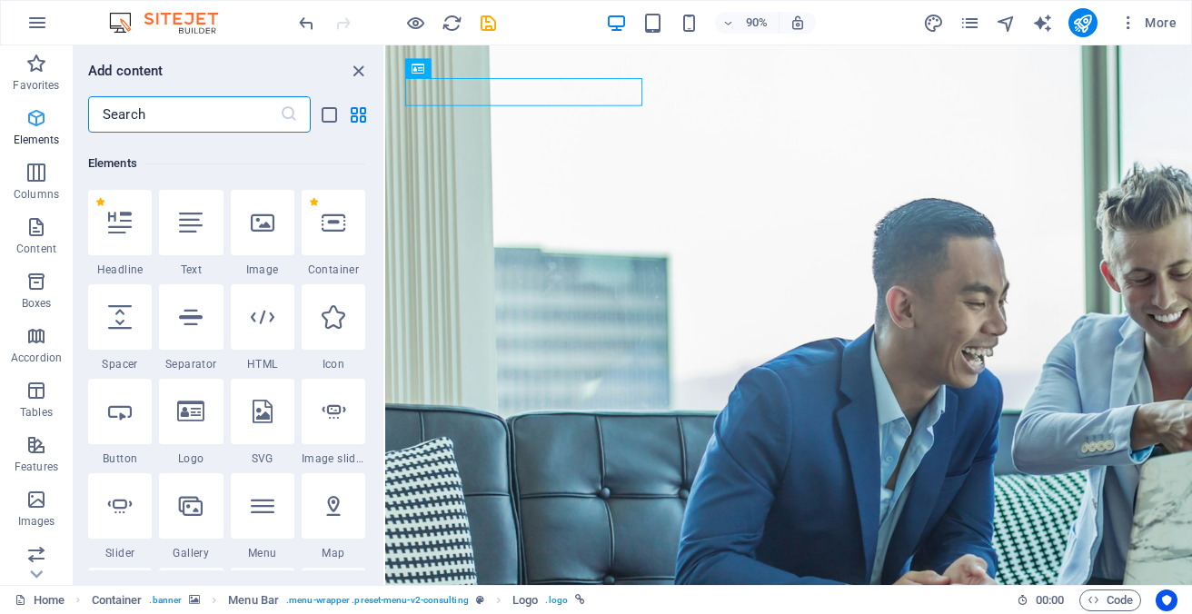
scroll to position [193, 0]
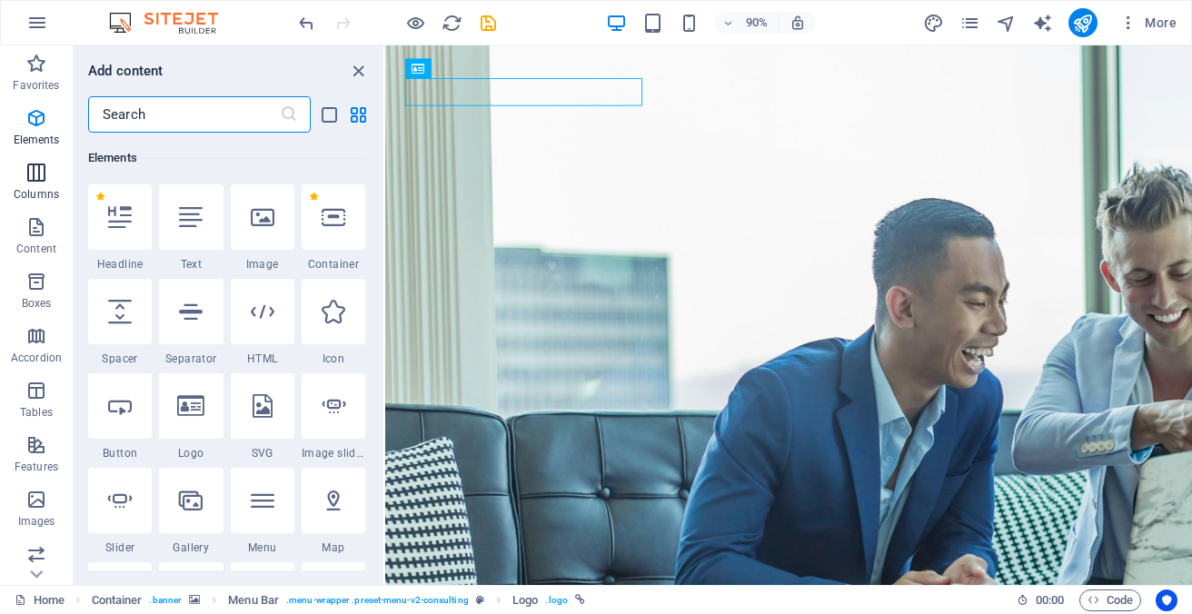
click at [38, 175] on icon "button" at bounding box center [36, 173] width 22 height 22
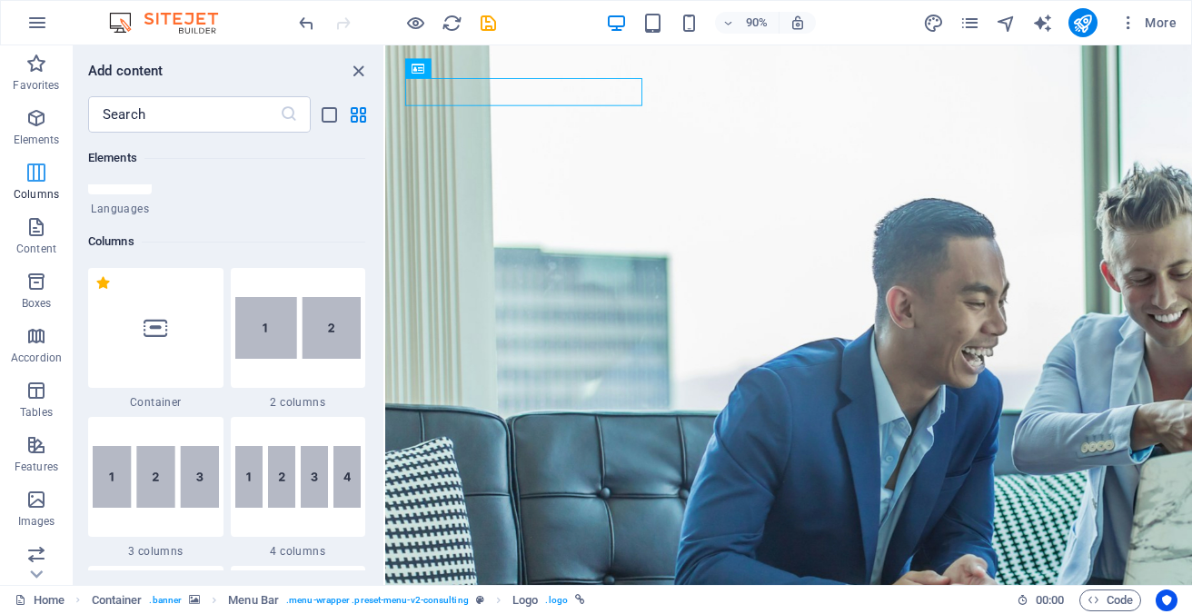
scroll to position [899, 0]
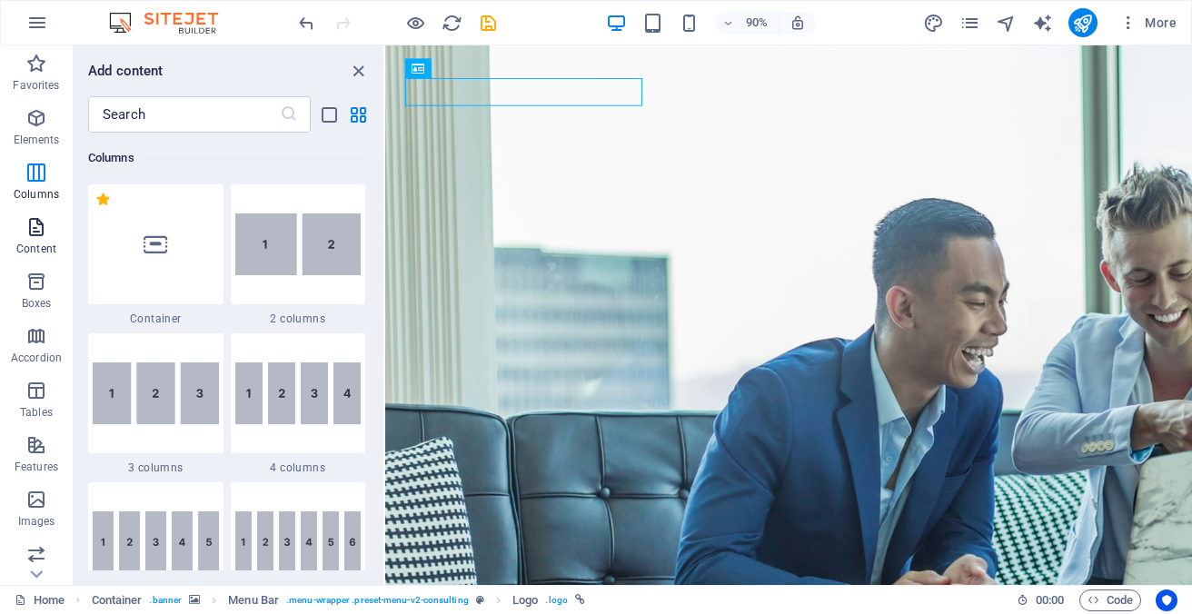
click at [33, 234] on icon "button" at bounding box center [36, 227] width 22 height 22
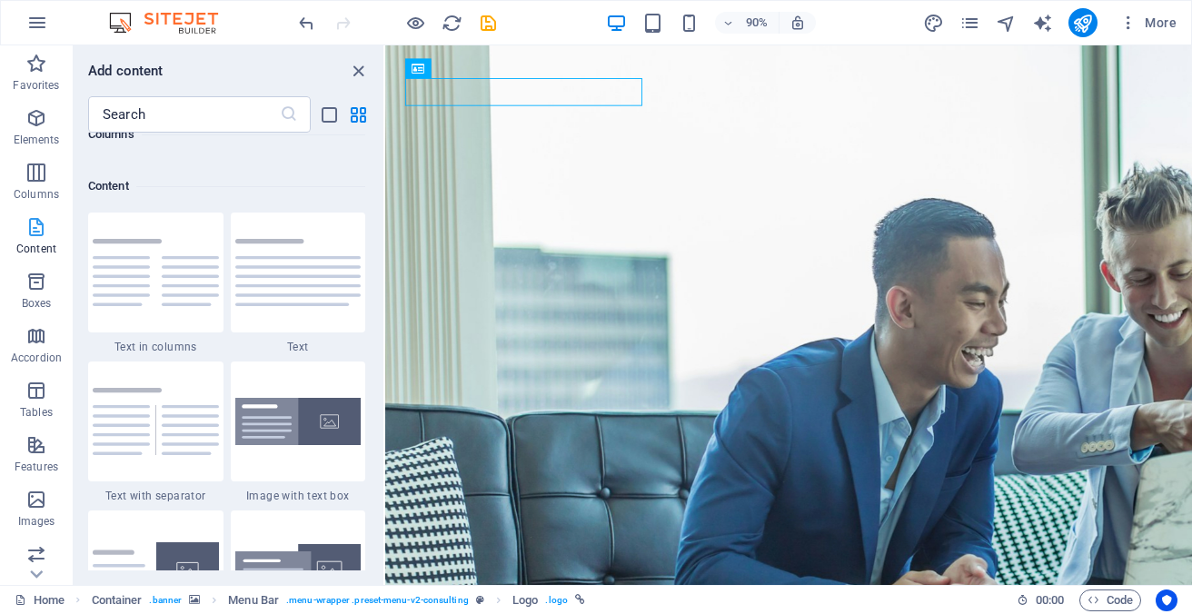
scroll to position [3178, 0]
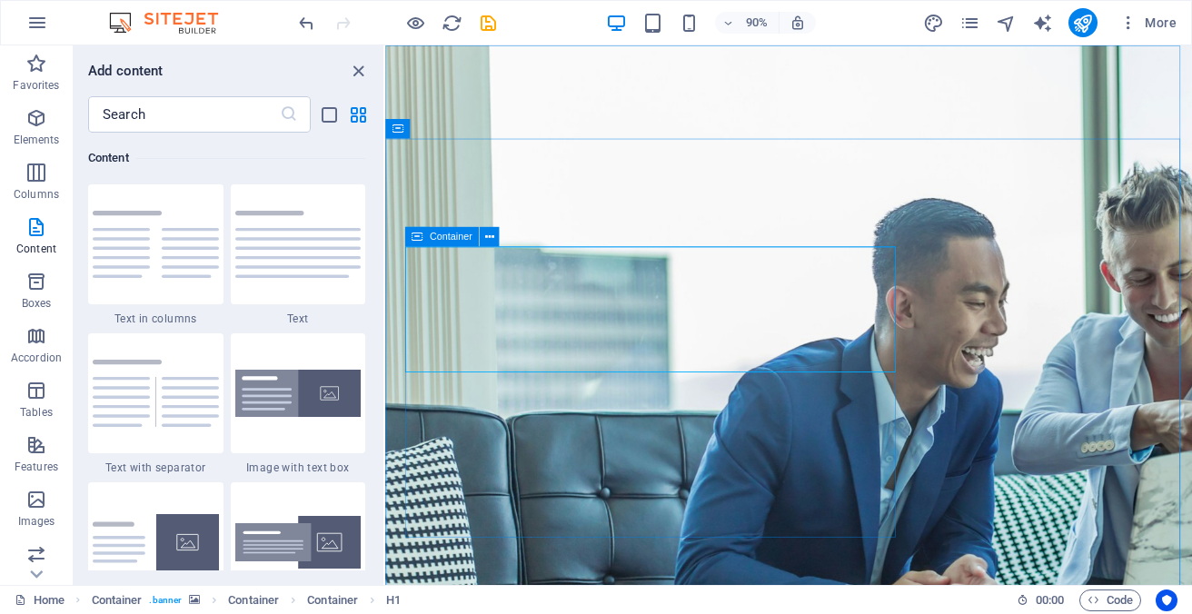
click at [417, 242] on icon at bounding box center [417, 237] width 12 height 20
click at [453, 241] on div "H1" at bounding box center [456, 237] width 44 height 20
click at [32, 272] on icon "button" at bounding box center [36, 282] width 22 height 22
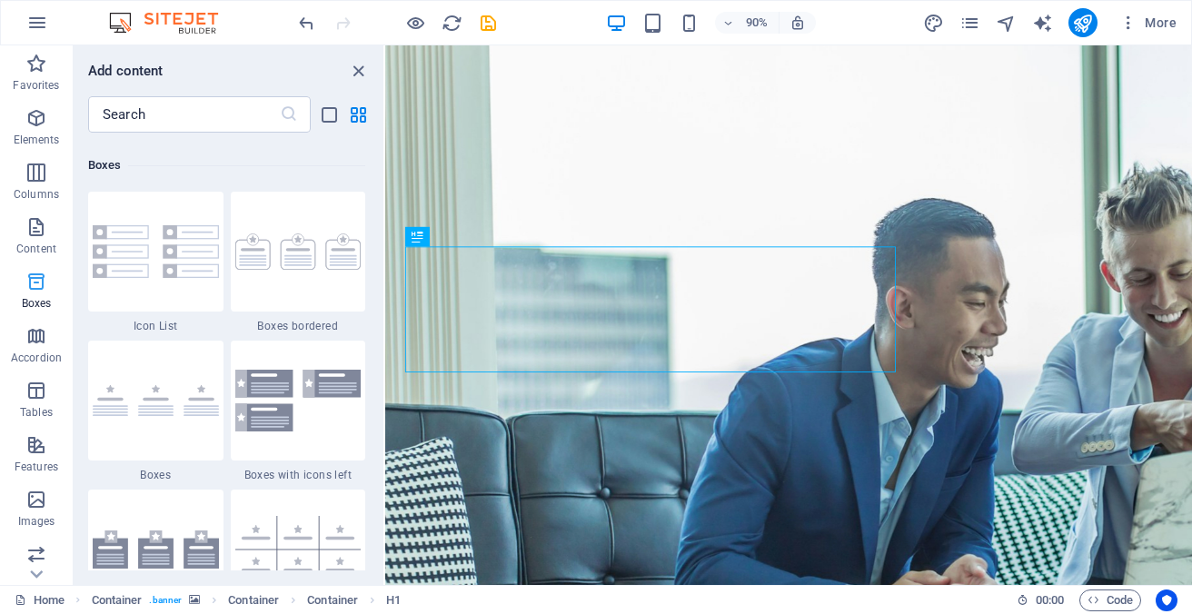
scroll to position [5010, 0]
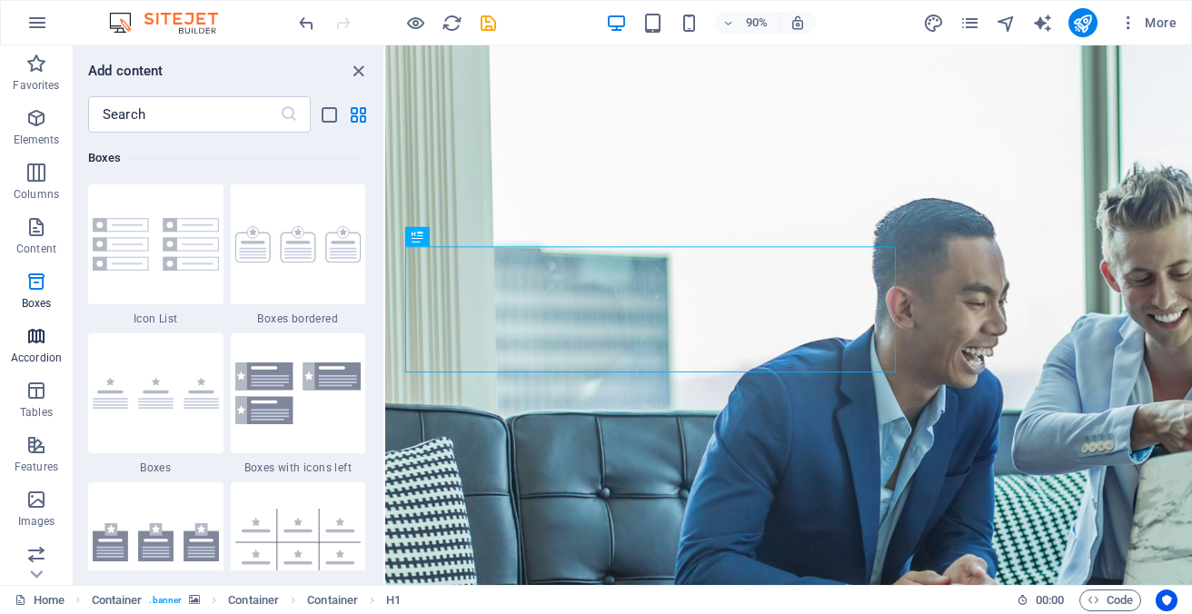
click at [43, 341] on icon "button" at bounding box center [36, 336] width 22 height 22
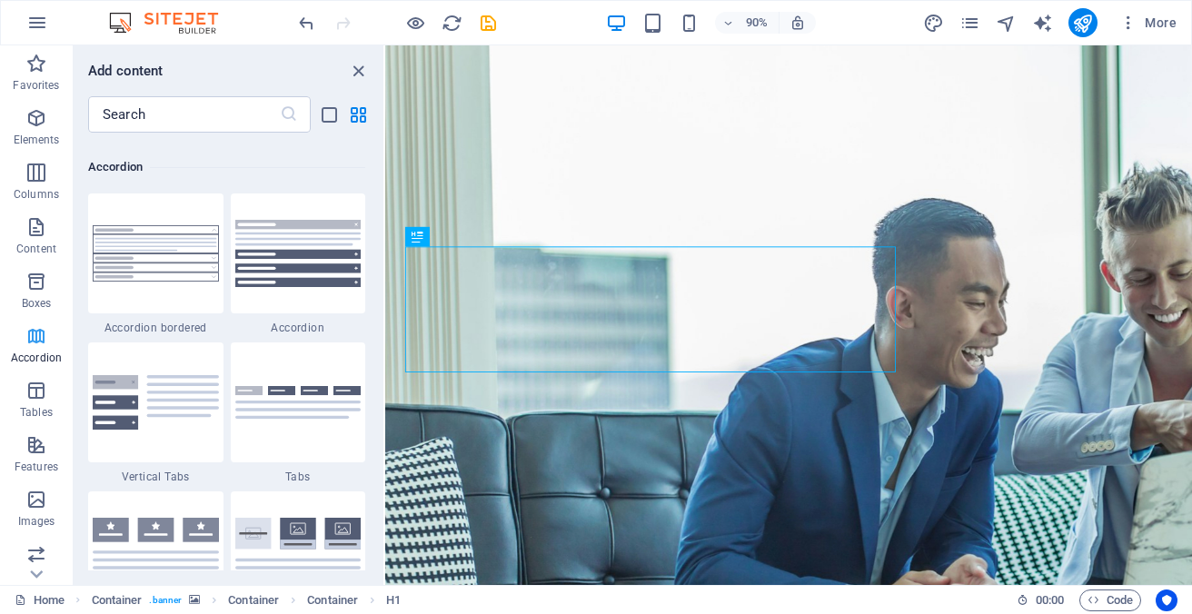
scroll to position [5799, 0]
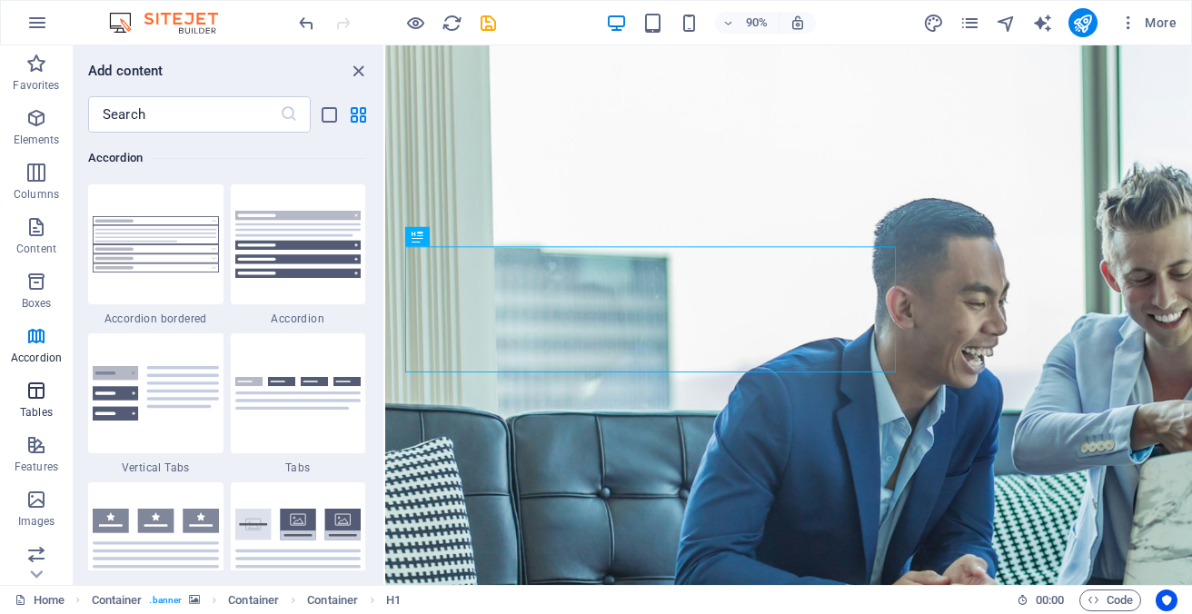
click at [38, 391] on icon "button" at bounding box center [36, 391] width 22 height 22
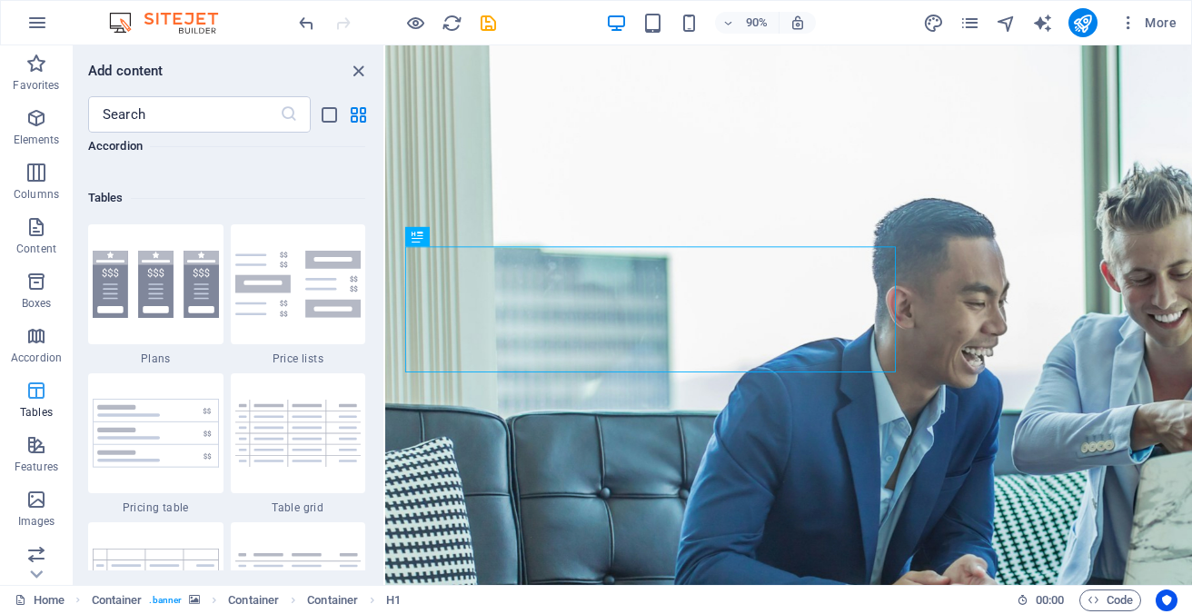
scroll to position [6290, 0]
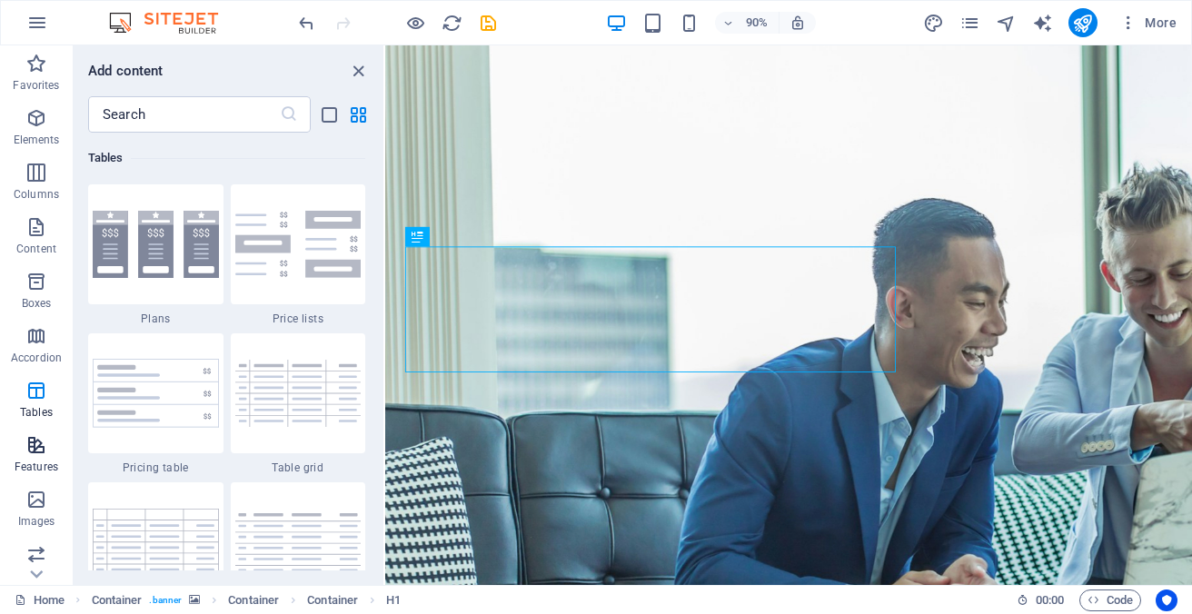
click at [40, 453] on icon "button" at bounding box center [36, 445] width 22 height 22
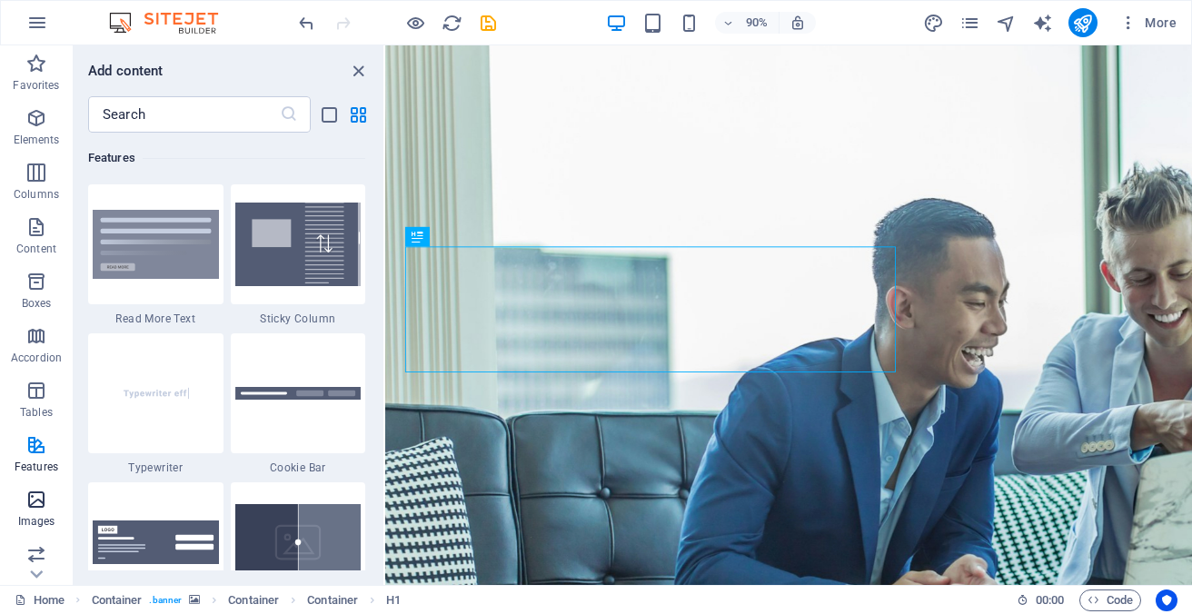
click at [41, 502] on icon "button" at bounding box center [36, 500] width 22 height 22
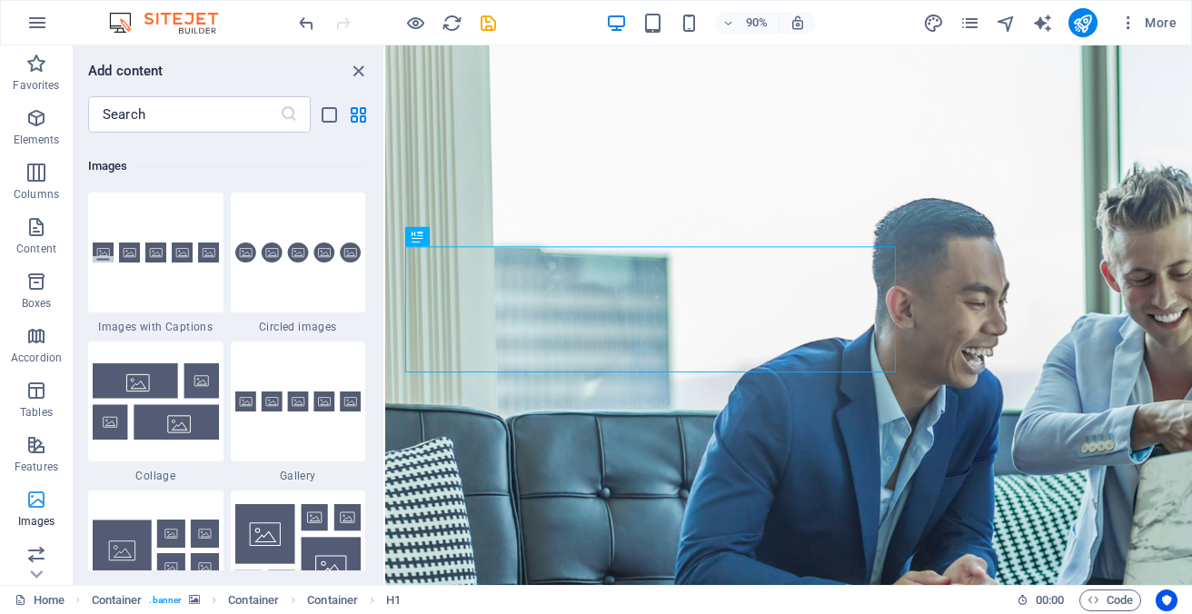
scroll to position [9209, 0]
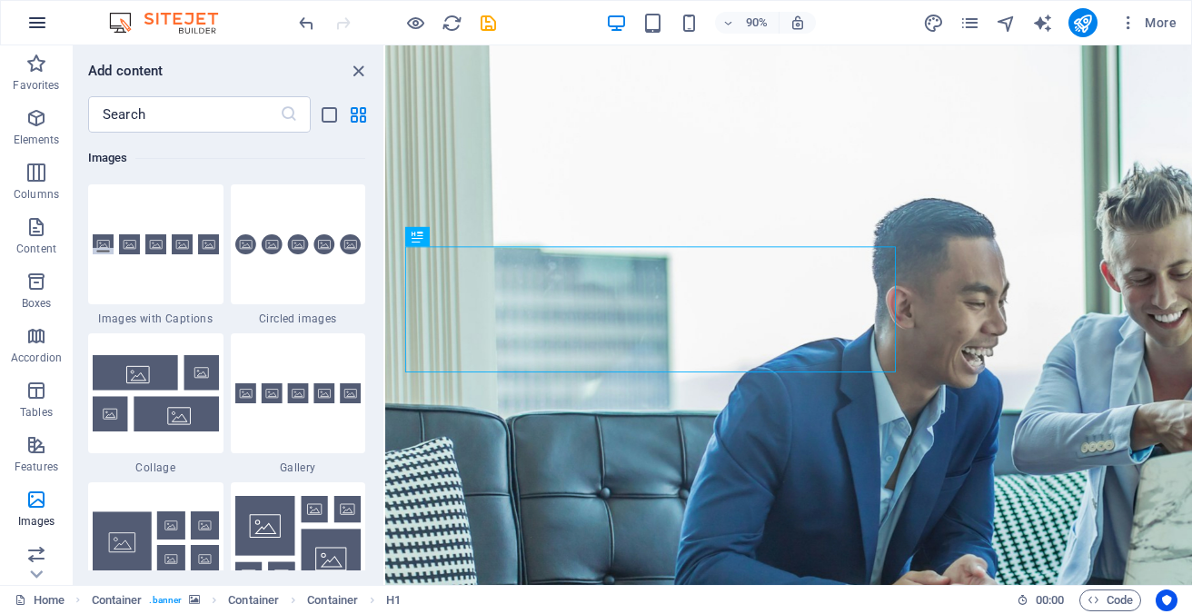
click at [35, 15] on icon "button" at bounding box center [37, 23] width 22 height 22
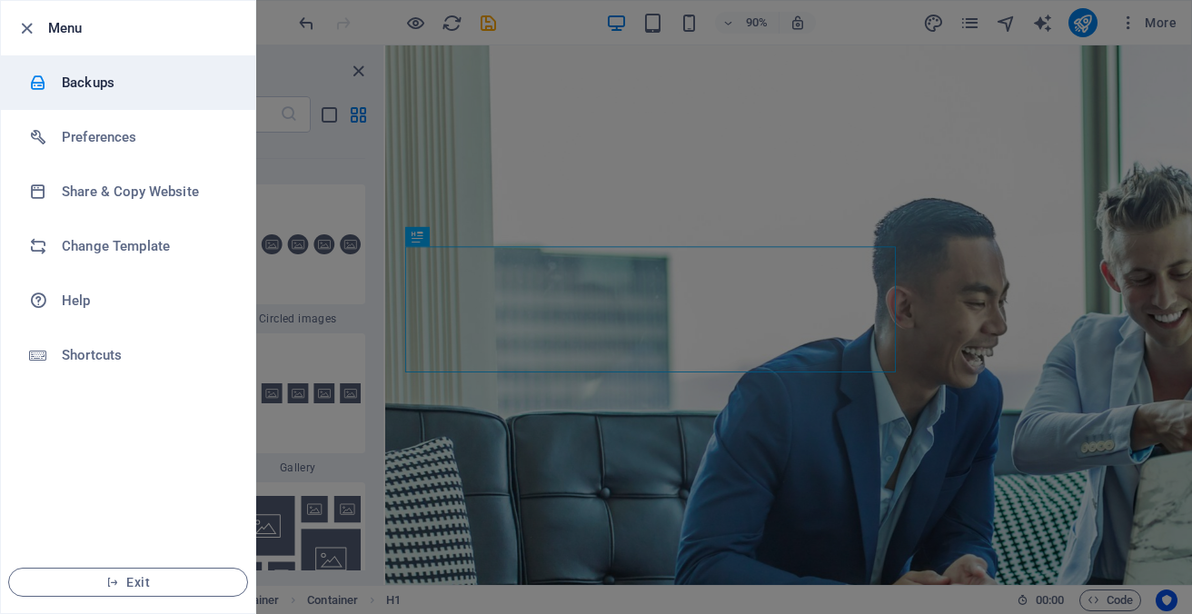
click at [94, 80] on h6 "Backups" at bounding box center [146, 83] width 168 height 22
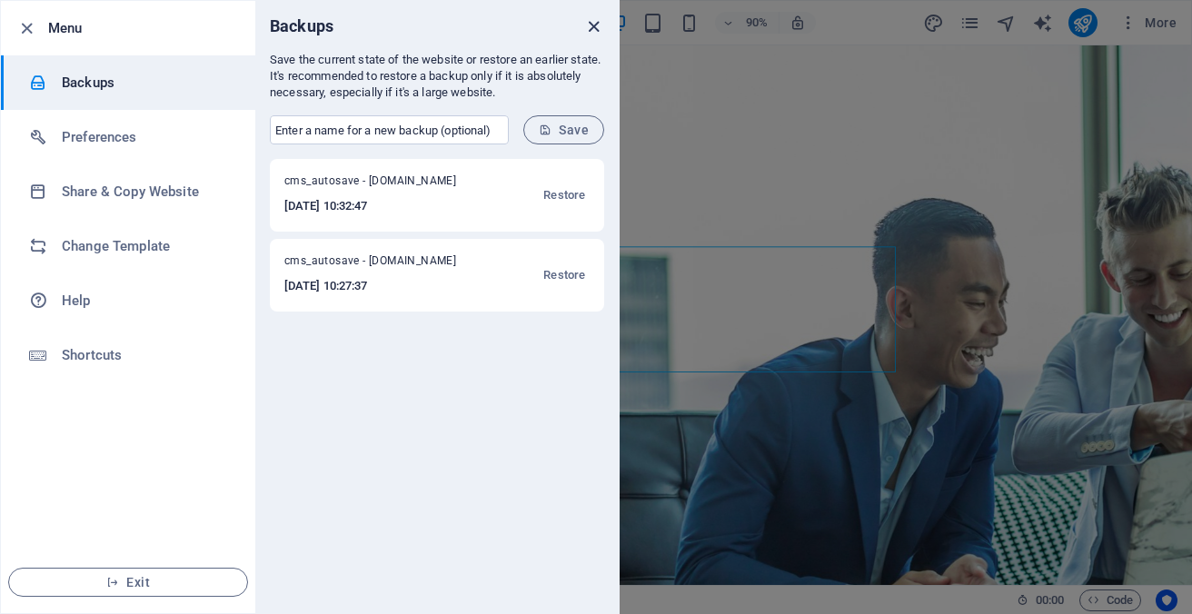
click at [593, 24] on icon "close" at bounding box center [593, 26] width 21 height 21
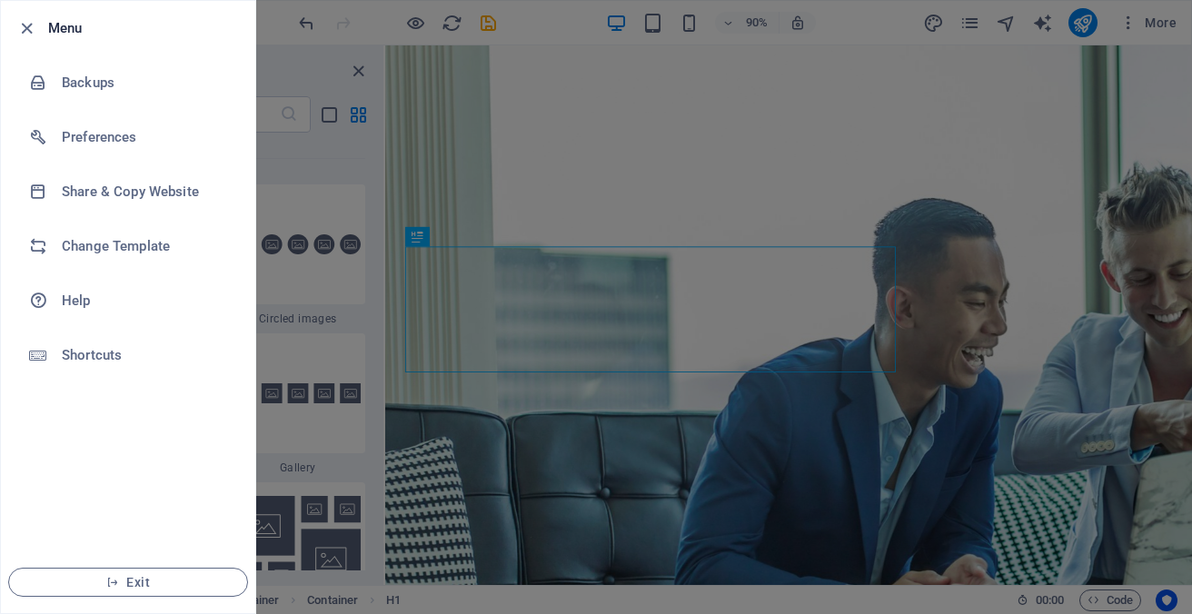
click at [882, 134] on div at bounding box center [596, 307] width 1192 height 614
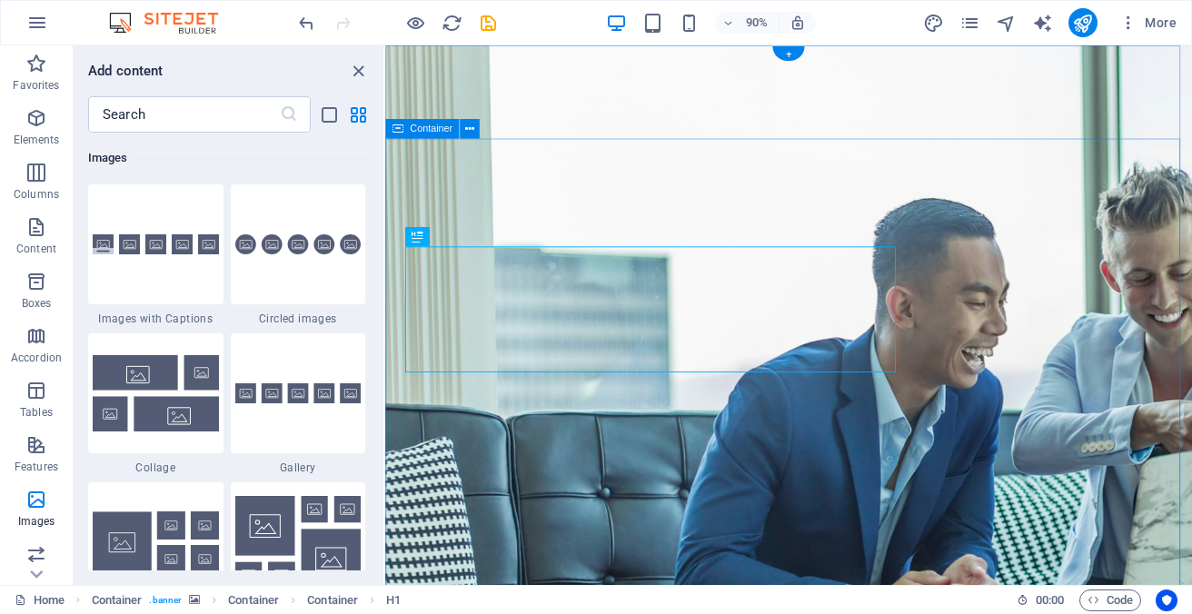
click at [41, 18] on icon "button" at bounding box center [37, 23] width 22 height 22
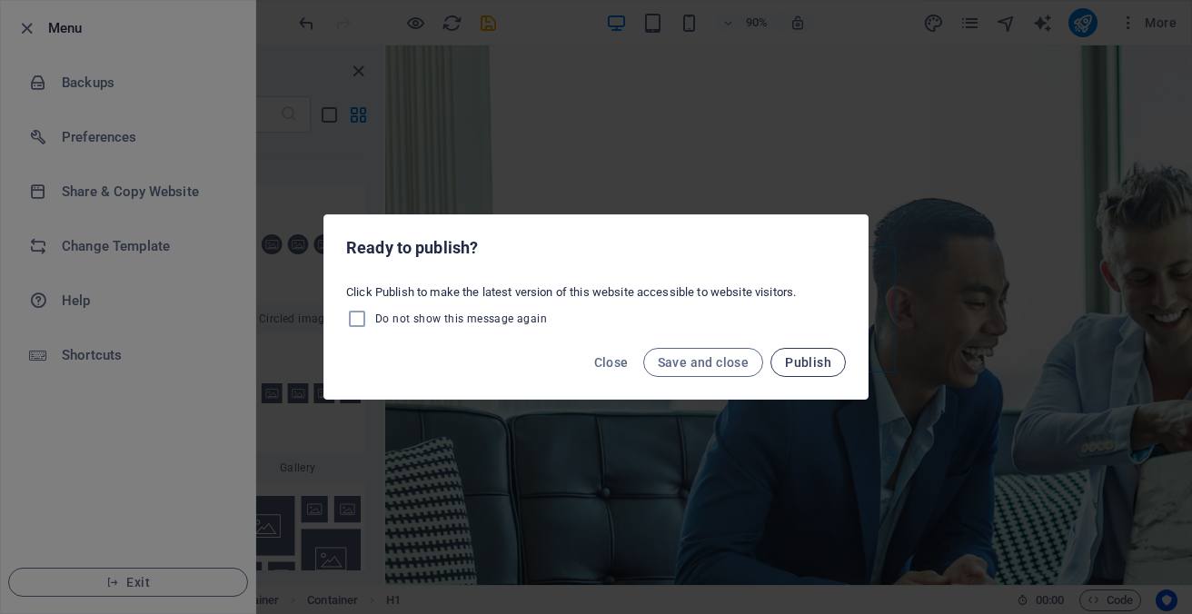
click at [801, 363] on span "Publish" at bounding box center [808, 362] width 46 height 15
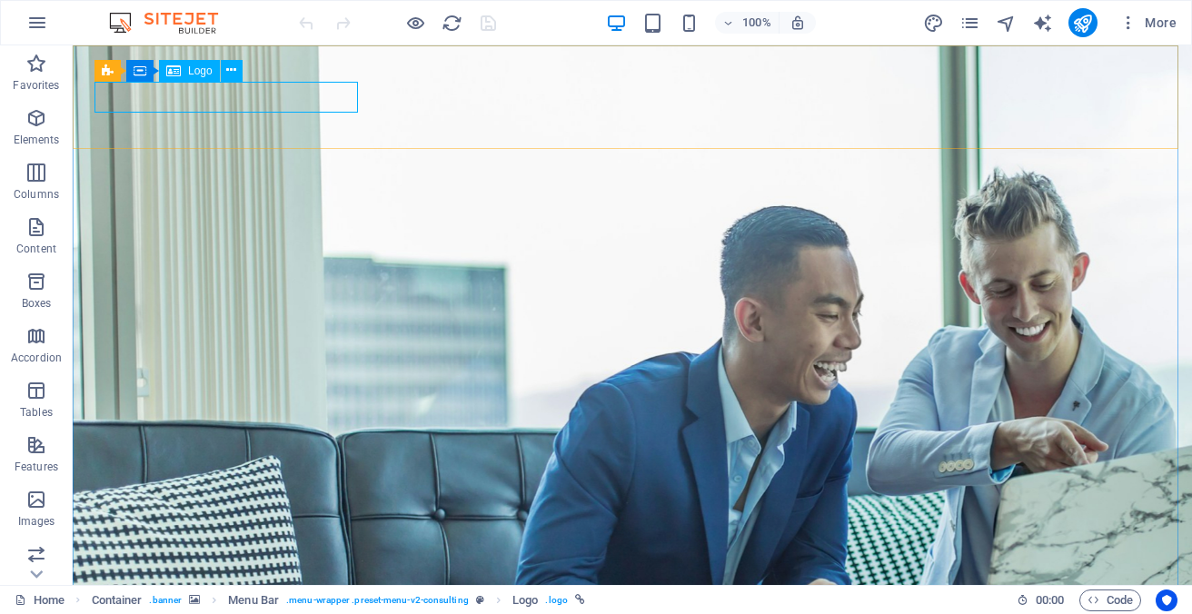
click at [205, 74] on span "Logo" at bounding box center [200, 70] width 25 height 11
drag, startPoint x: 224, startPoint y: 107, endPoint x: 275, endPoint y: 107, distance: 50.9
click at [197, 74] on span "Logo" at bounding box center [200, 70] width 25 height 11
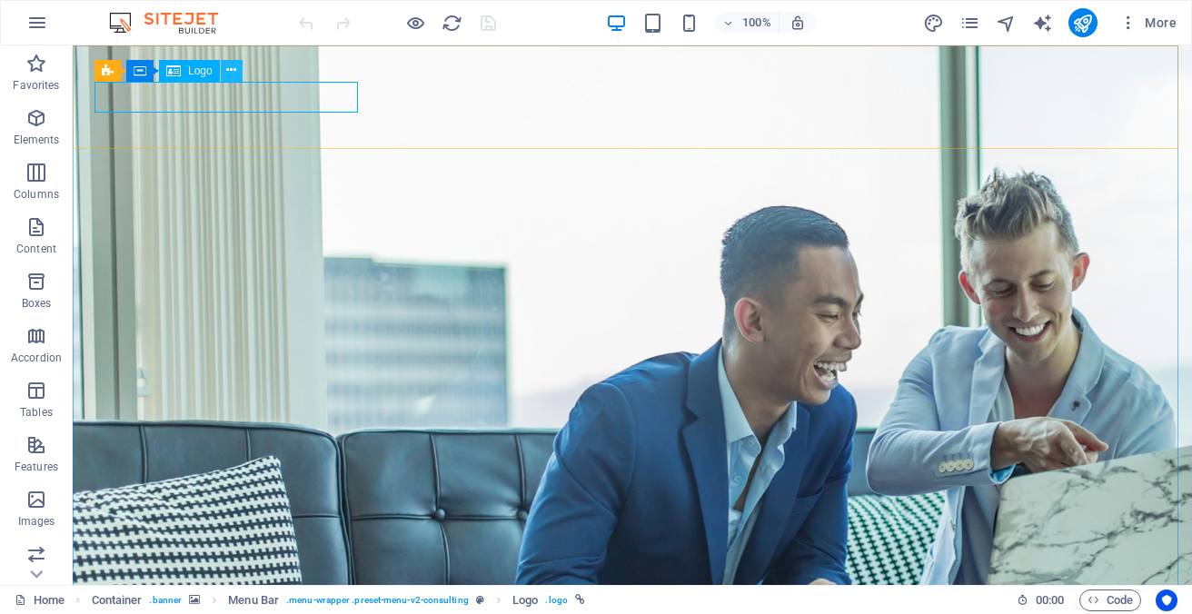
click at [234, 68] on icon at bounding box center [231, 70] width 10 height 19
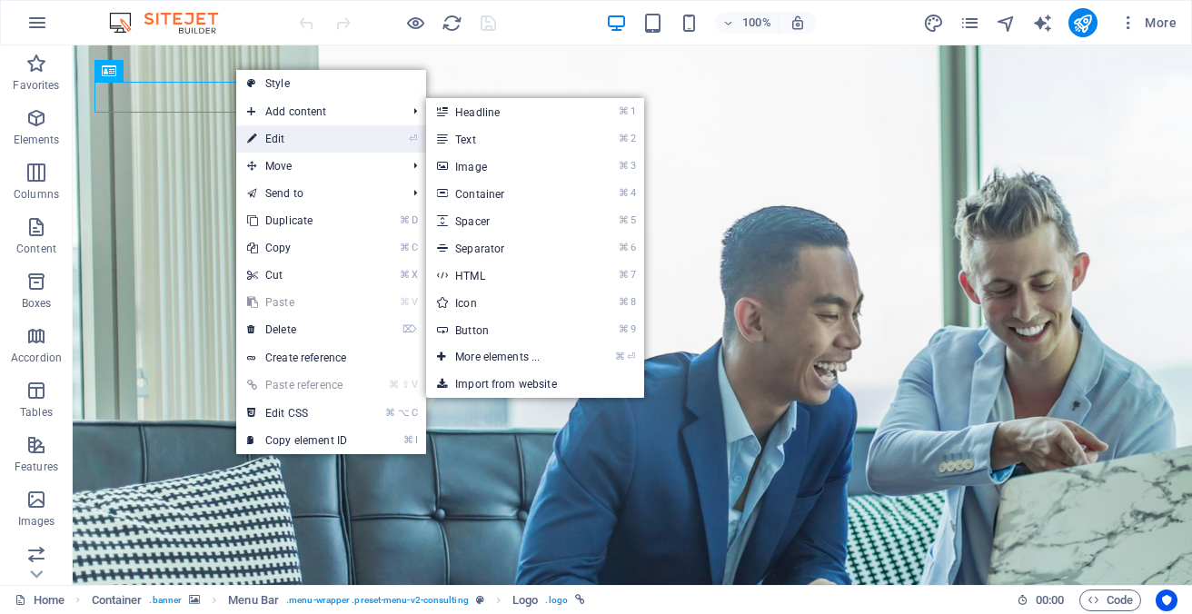
click at [245, 134] on link "⏎ Edit" at bounding box center [297, 138] width 122 height 27
select select "px"
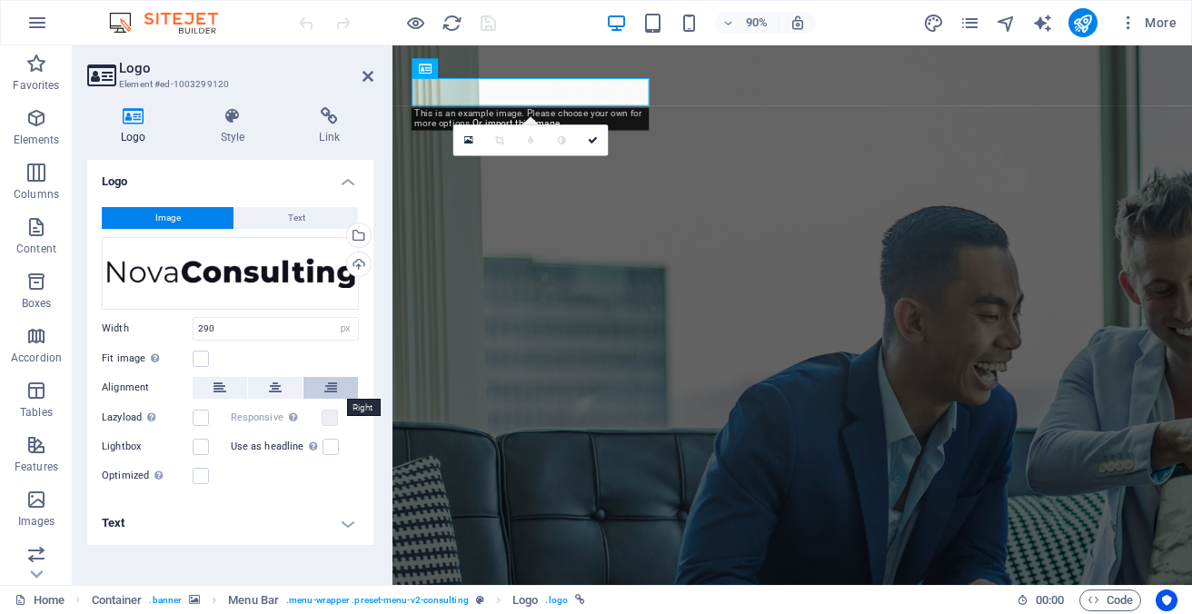
click at [332, 386] on icon at bounding box center [330, 388] width 13 height 22
click at [336, 386] on icon at bounding box center [330, 388] width 13 height 22
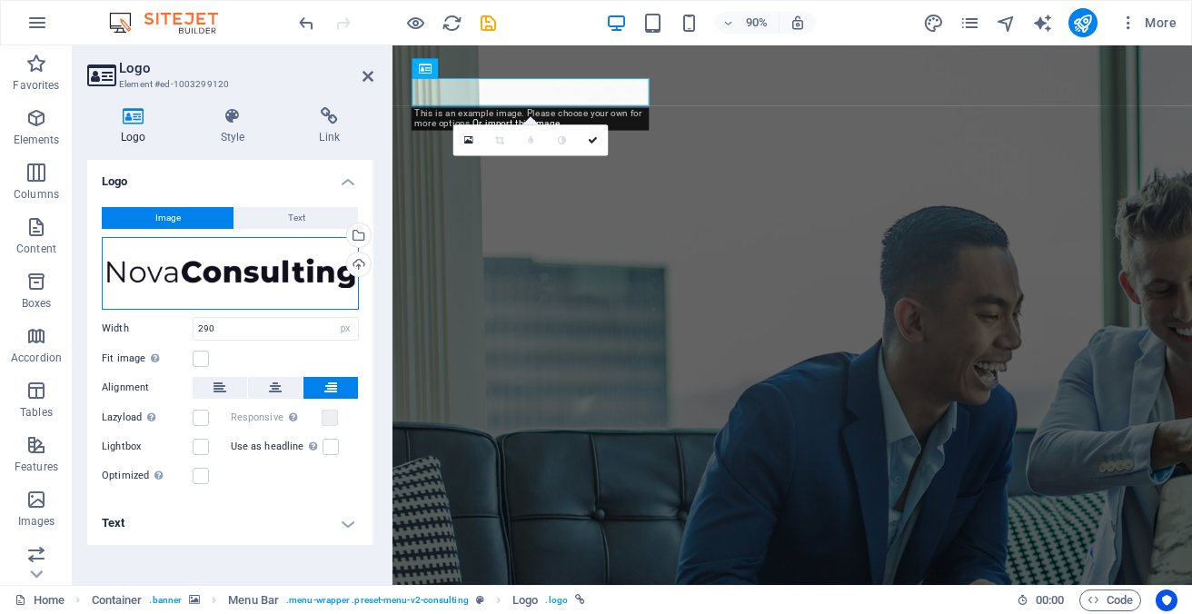
click at [268, 280] on div "Drag files here, click to choose files or select files from Files or our free s…" at bounding box center [230, 273] width 257 height 73
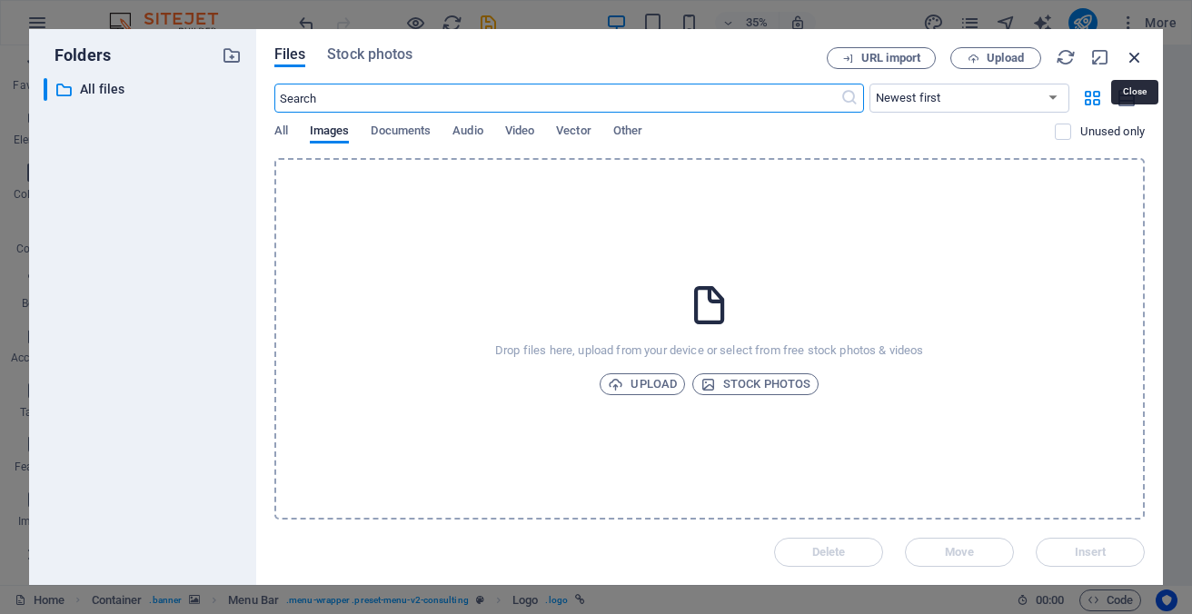
click at [1133, 57] on icon "button" at bounding box center [1134, 57] width 20 height 20
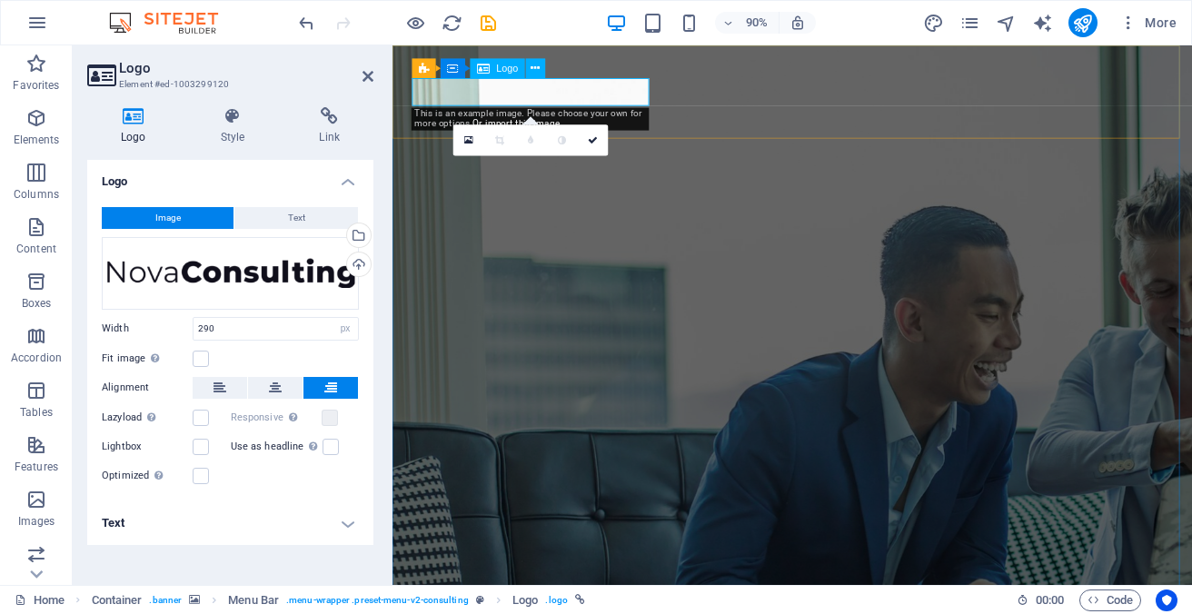
click at [284, 441] on label "Use as headline The image will be wrapped in an H1 headline tag. Useful for giv…" at bounding box center [277, 447] width 92 height 22
click at [0, 0] on input "Use as headline The image will be wrapped in an H1 headline tag. Useful for giv…" at bounding box center [0, 0] width 0 height 0
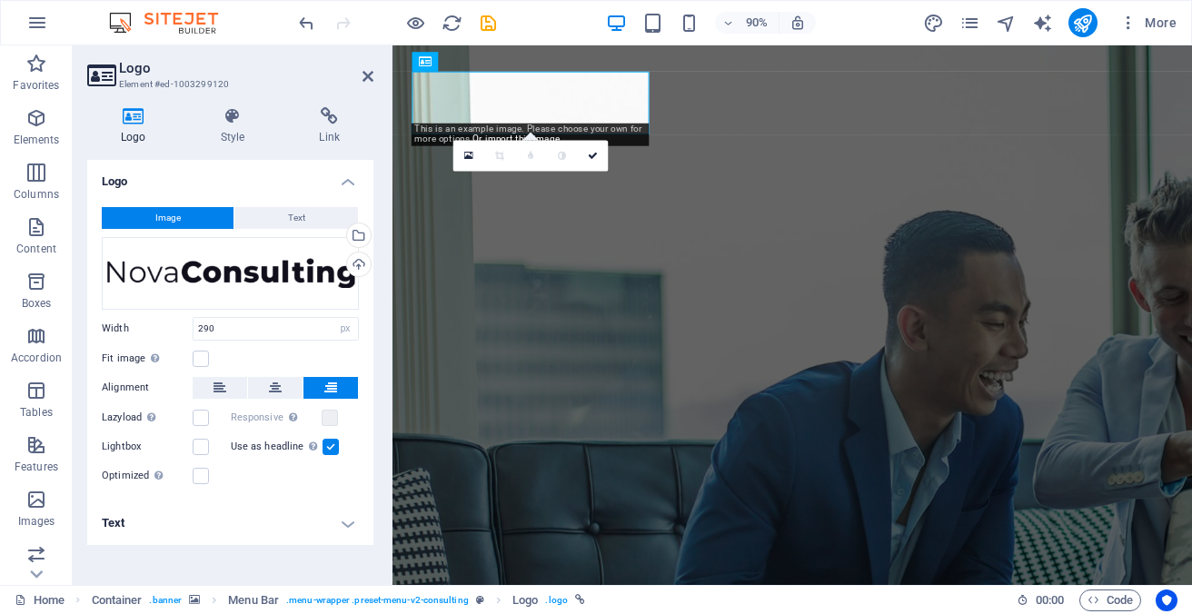
click at [325, 446] on label at bounding box center [330, 447] width 16 height 16
click at [0, 0] on input "Use as headline The image will be wrapped in an H1 headline tag. Useful for giv…" at bounding box center [0, 0] width 0 height 0
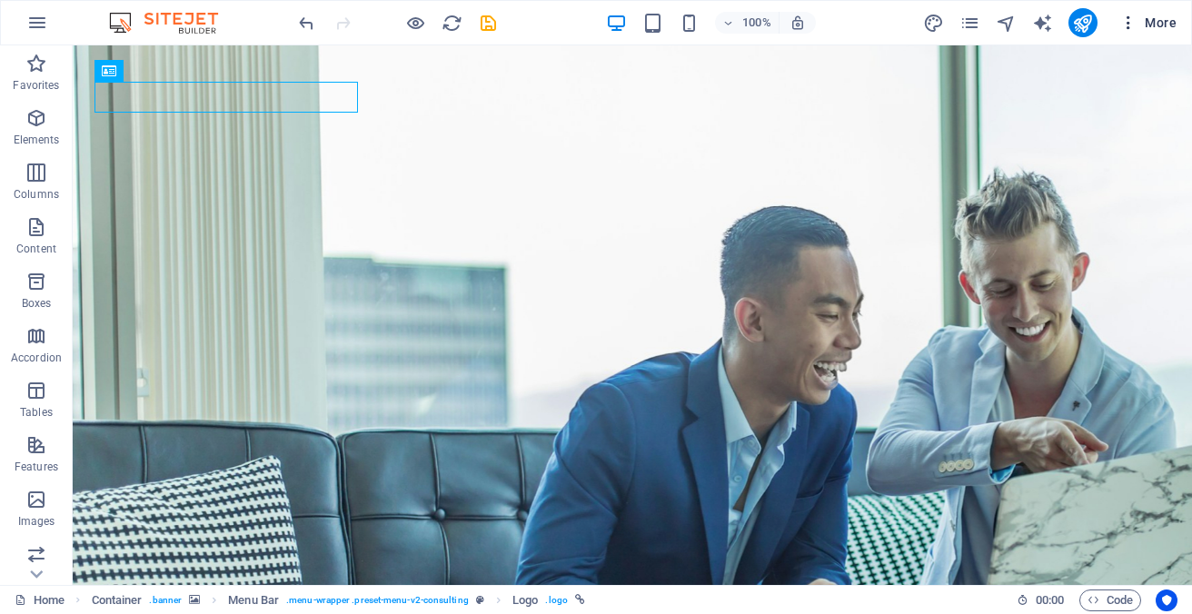
click at [1159, 22] on span "More" at bounding box center [1147, 23] width 57 height 18
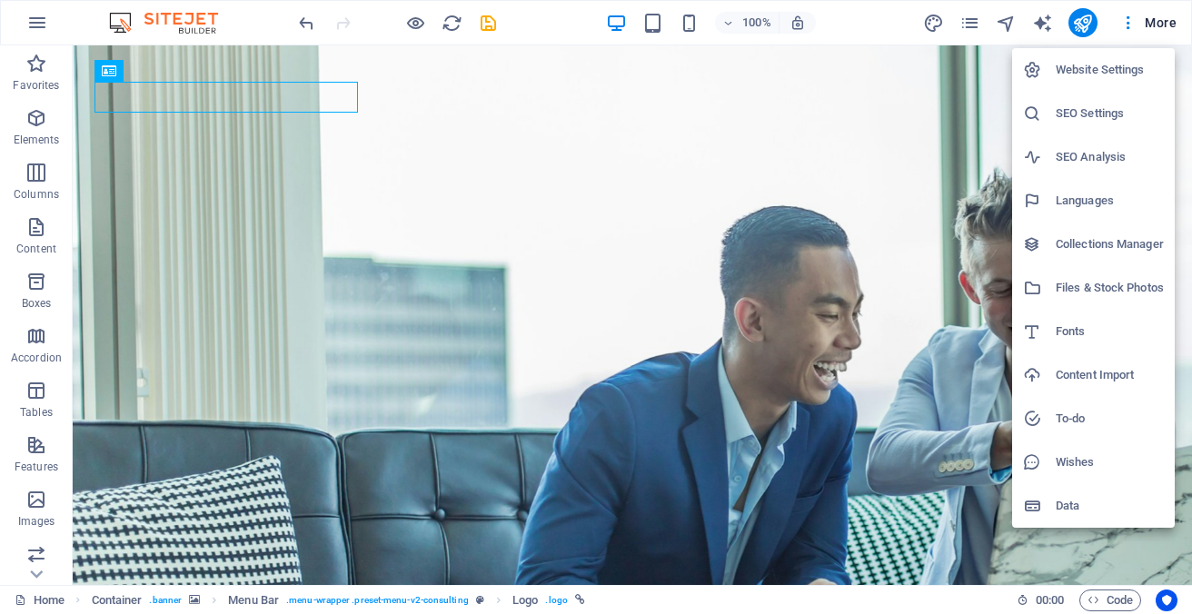
click at [1104, 197] on h6 "Languages" at bounding box center [1109, 201] width 108 height 22
select select "6"
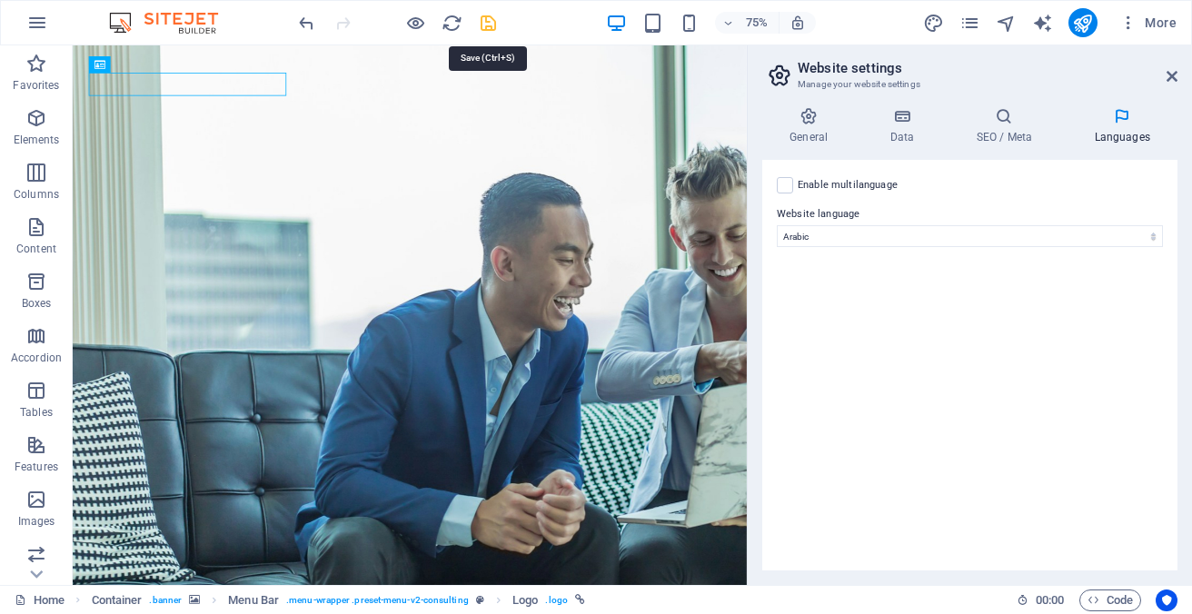
click at [494, 25] on icon "save" at bounding box center [488, 23] width 21 height 21
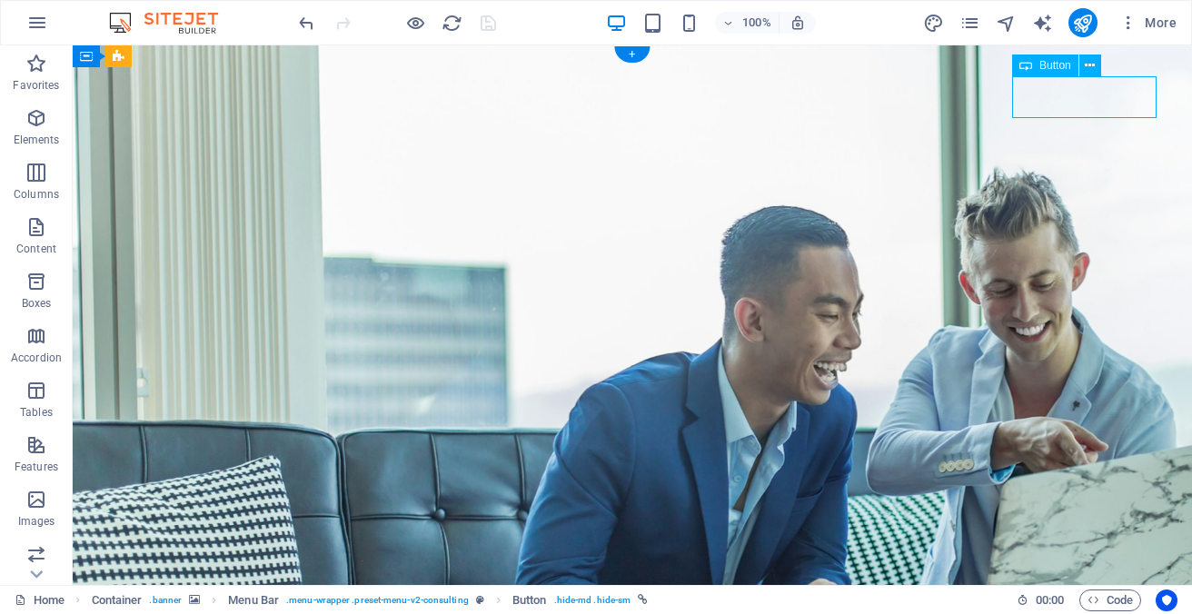
drag, startPoint x: 1072, startPoint y: 102, endPoint x: 1000, endPoint y: 104, distance: 71.8
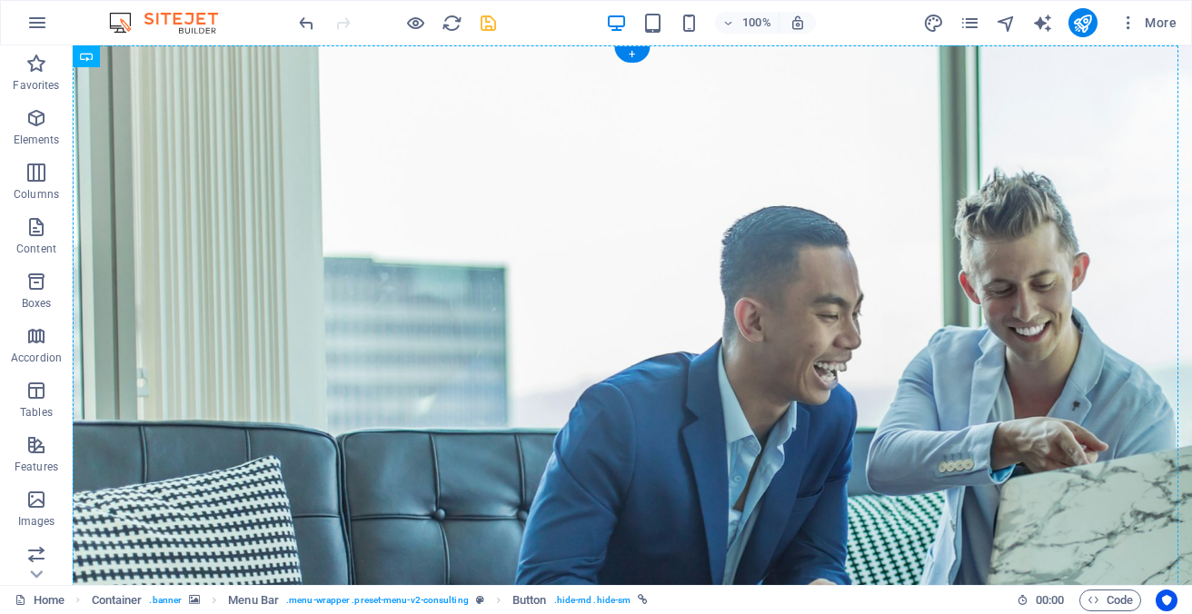
drag, startPoint x: 1063, startPoint y: 102, endPoint x: 630, endPoint y: 109, distance: 432.4
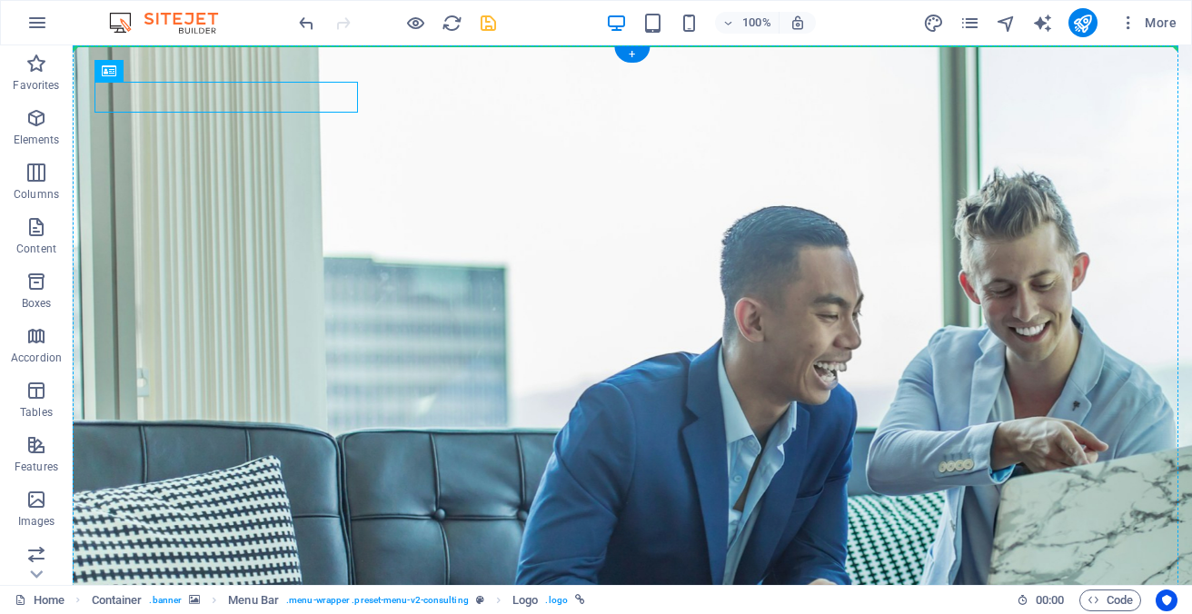
drag, startPoint x: 198, startPoint y: 99, endPoint x: 558, endPoint y: 135, distance: 361.5
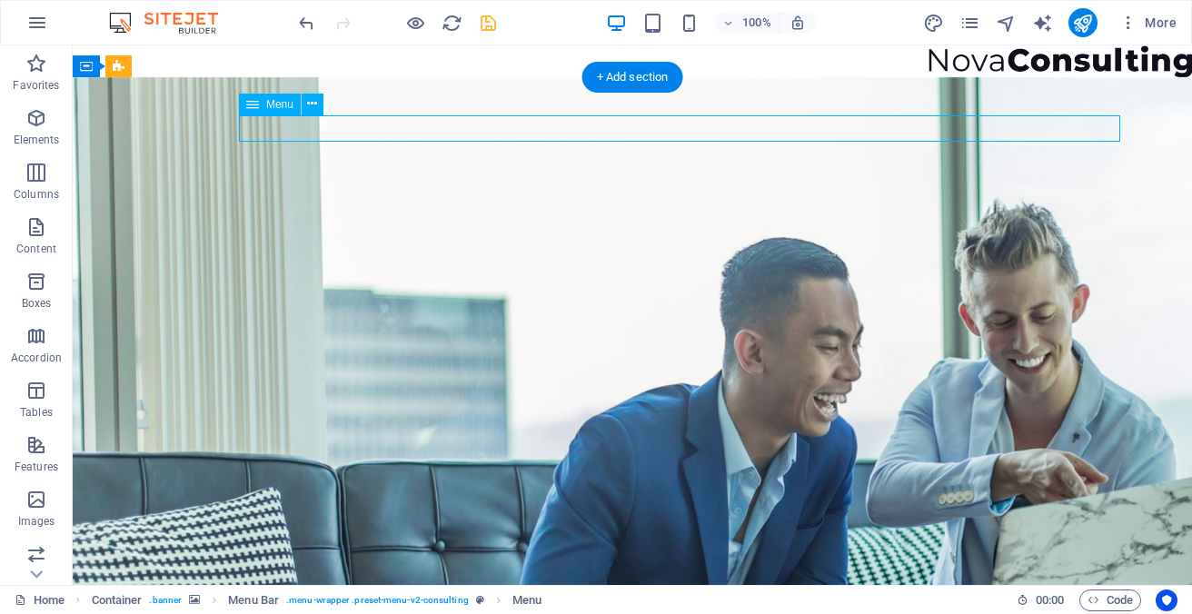
drag, startPoint x: 796, startPoint y: 133, endPoint x: 490, endPoint y: 136, distance: 305.2
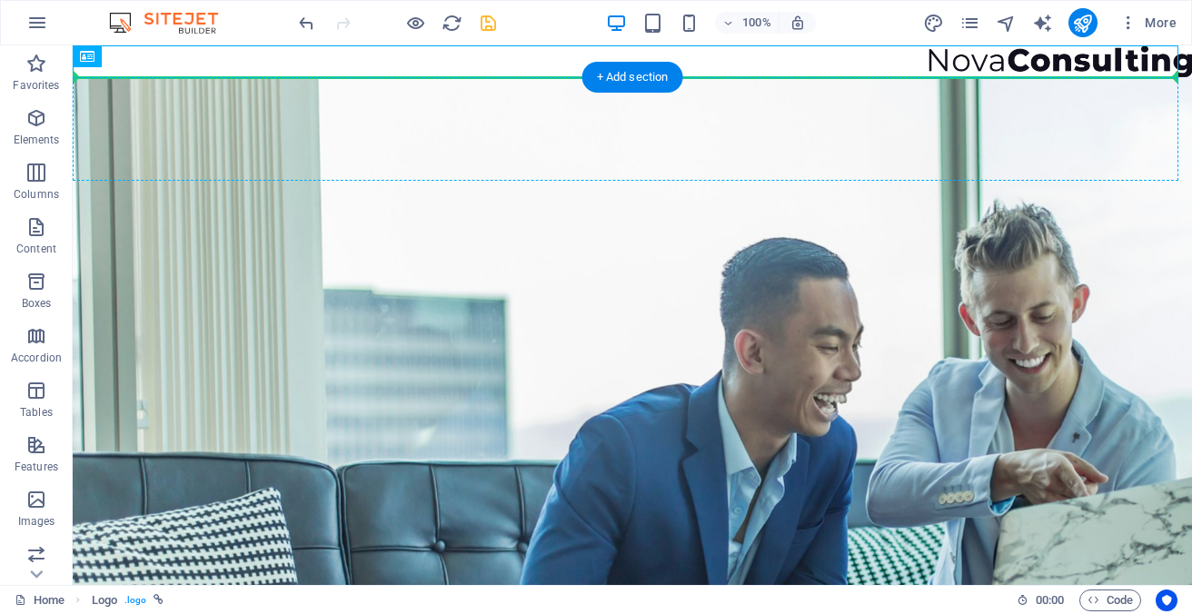
drag, startPoint x: 1055, startPoint y: 65, endPoint x: 1051, endPoint y: 131, distance: 65.5
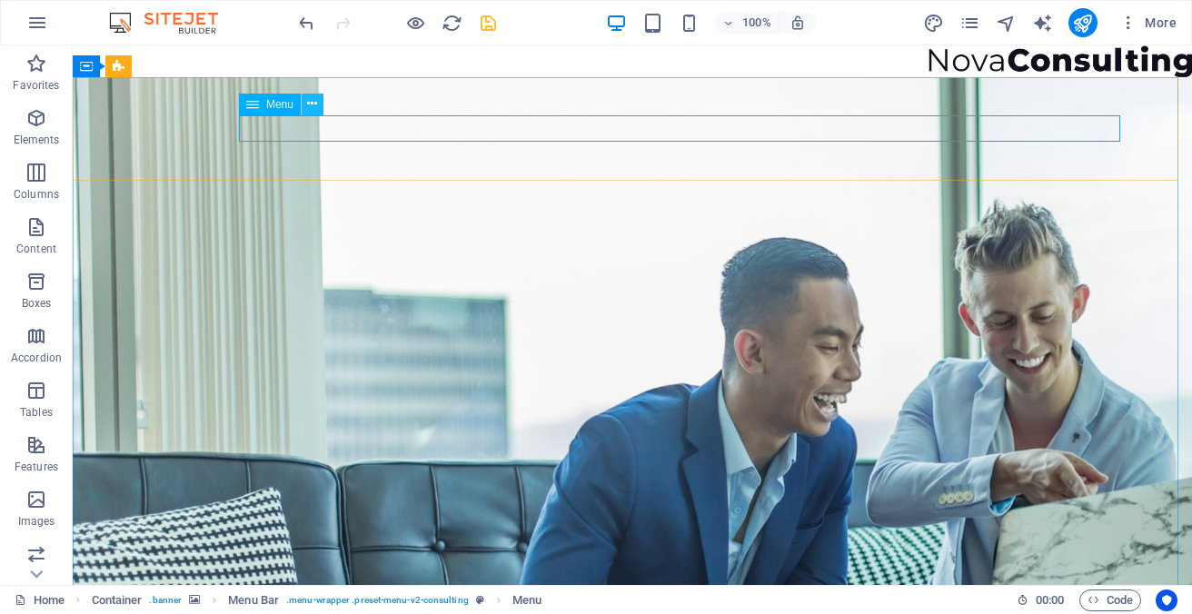
click at [313, 104] on icon at bounding box center [312, 103] width 10 height 19
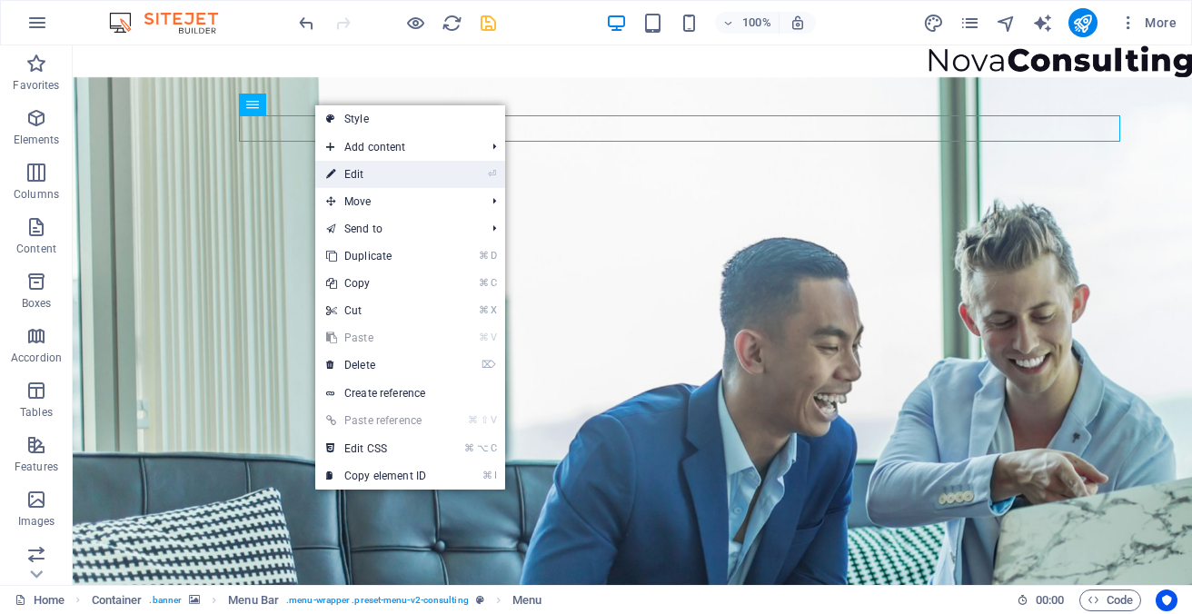
click at [337, 173] on link "⏎ Edit" at bounding box center [376, 174] width 122 height 27
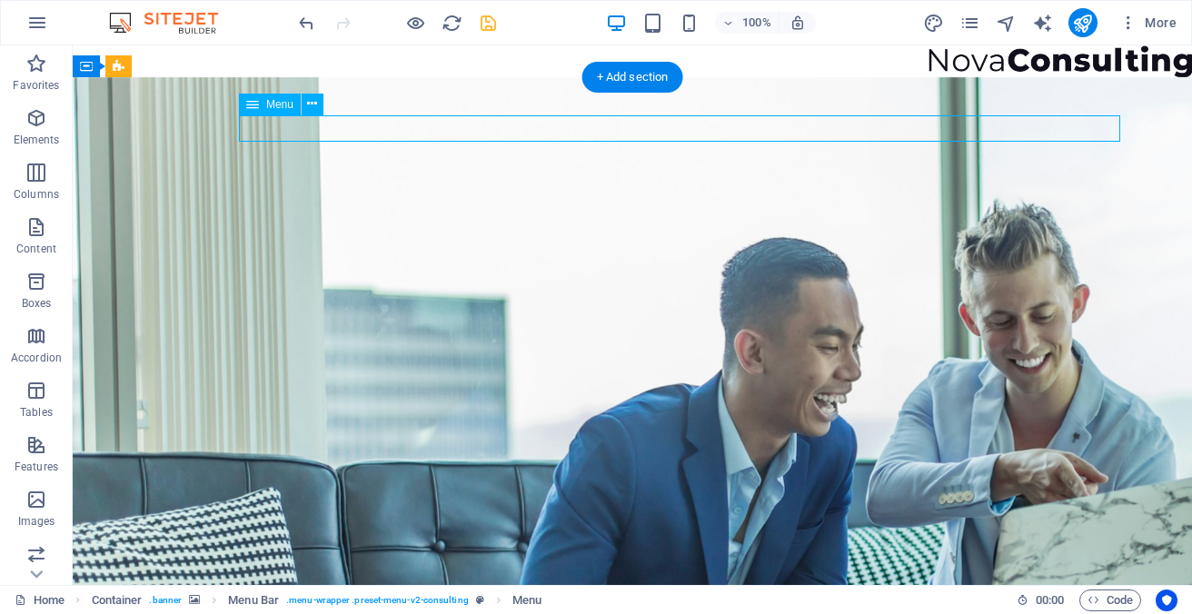
click at [1142, 64] on div at bounding box center [632, 61] width 1119 height 32
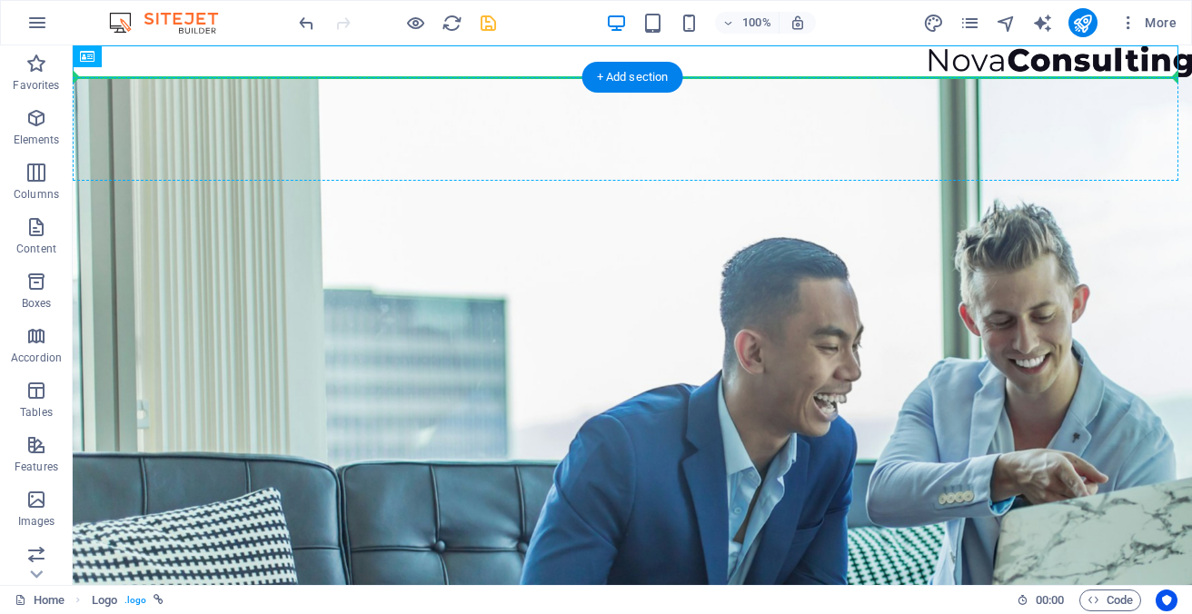
drag, startPoint x: 1136, startPoint y: 64, endPoint x: 1123, endPoint y: 133, distance: 70.2
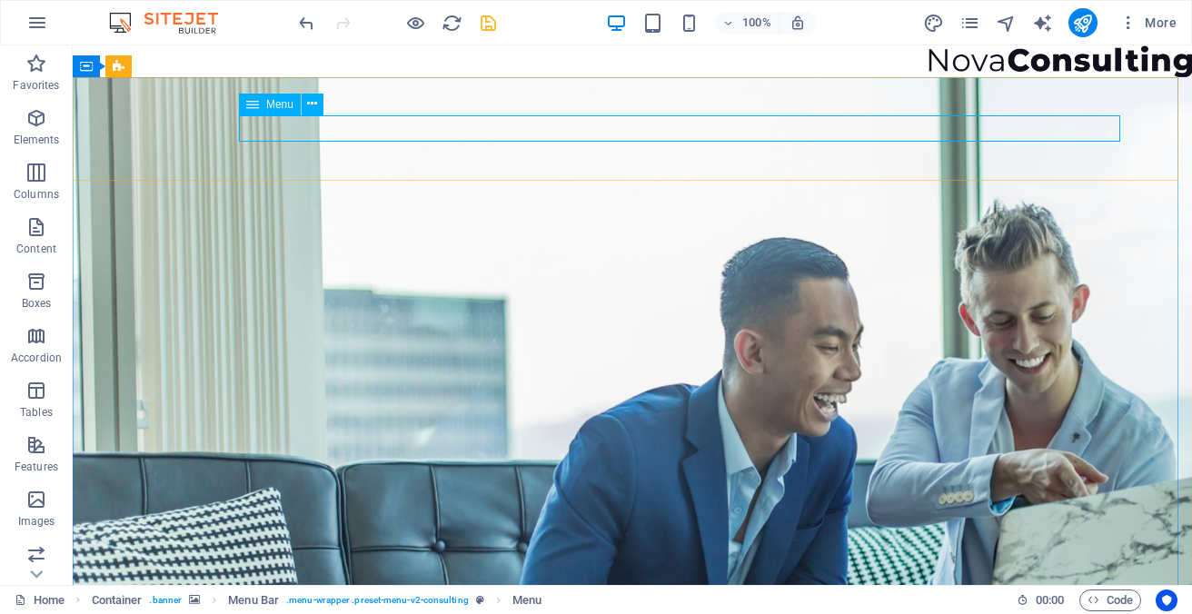
click at [252, 106] on icon at bounding box center [252, 105] width 13 height 22
click at [315, 102] on icon at bounding box center [312, 103] width 10 height 19
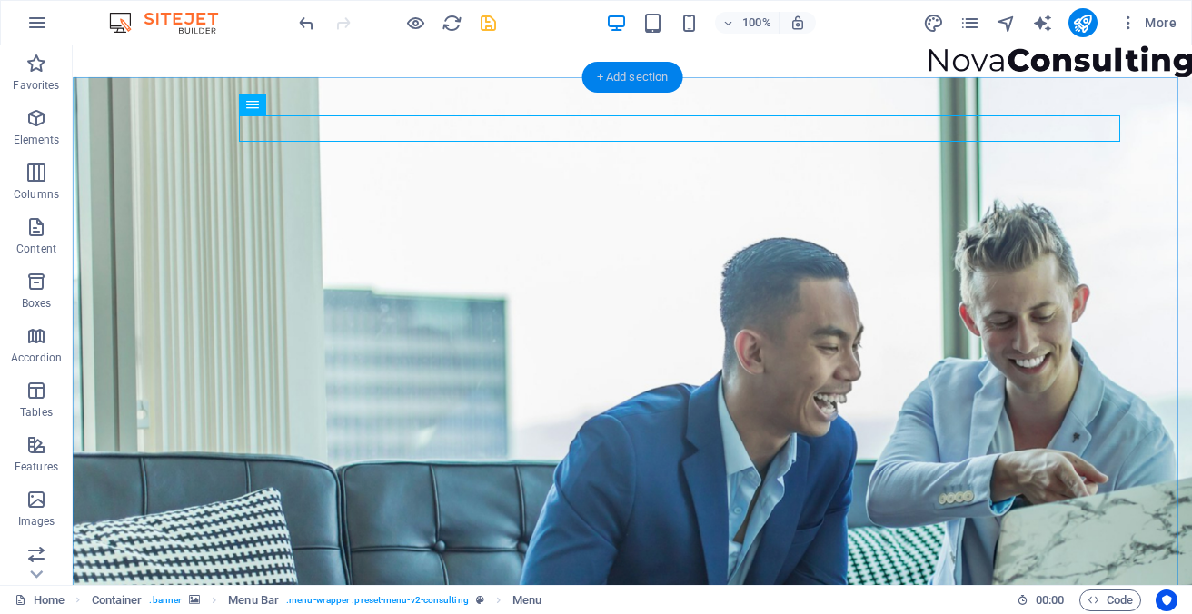
click at [655, 83] on div "+ Add section" at bounding box center [632, 77] width 101 height 31
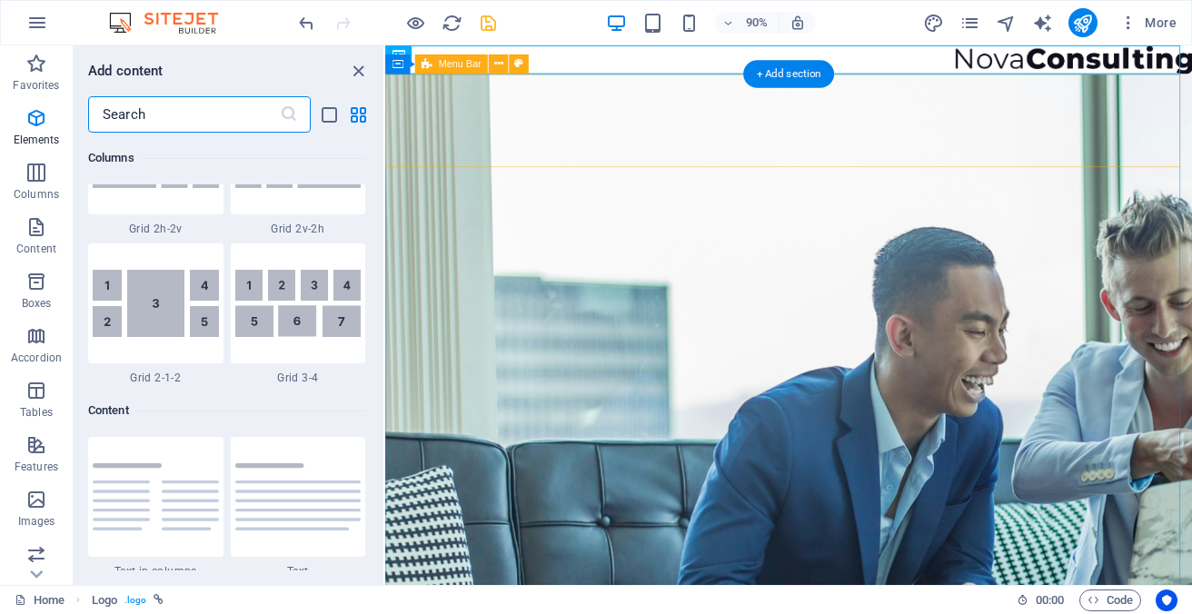
scroll to position [3178, 0]
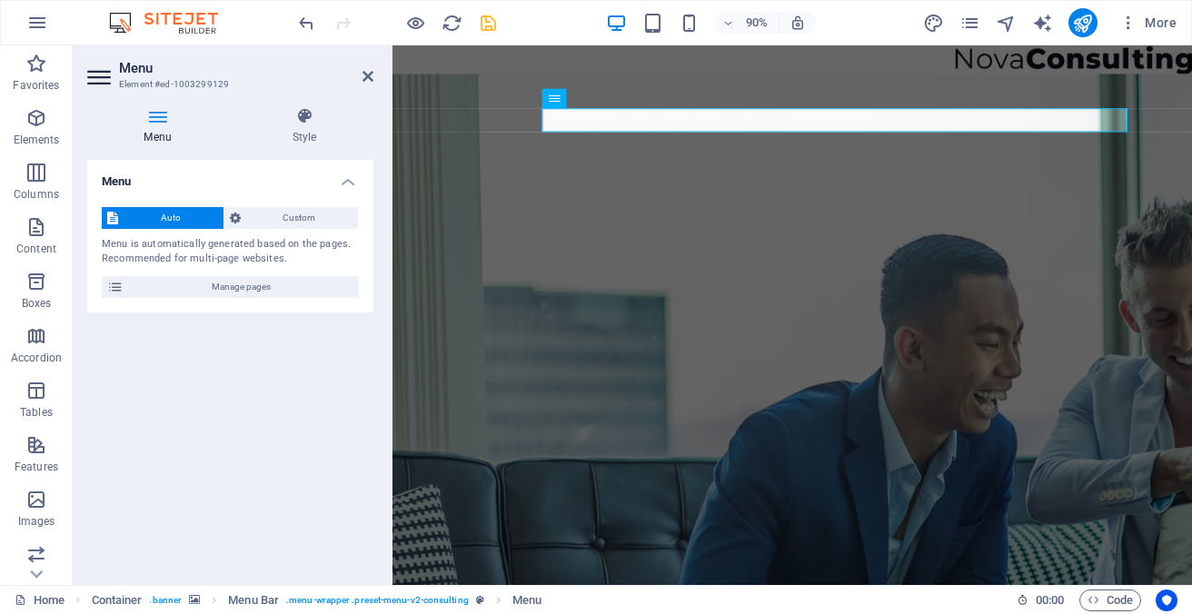
click at [350, 180] on h4 "Menu" at bounding box center [230, 176] width 286 height 33
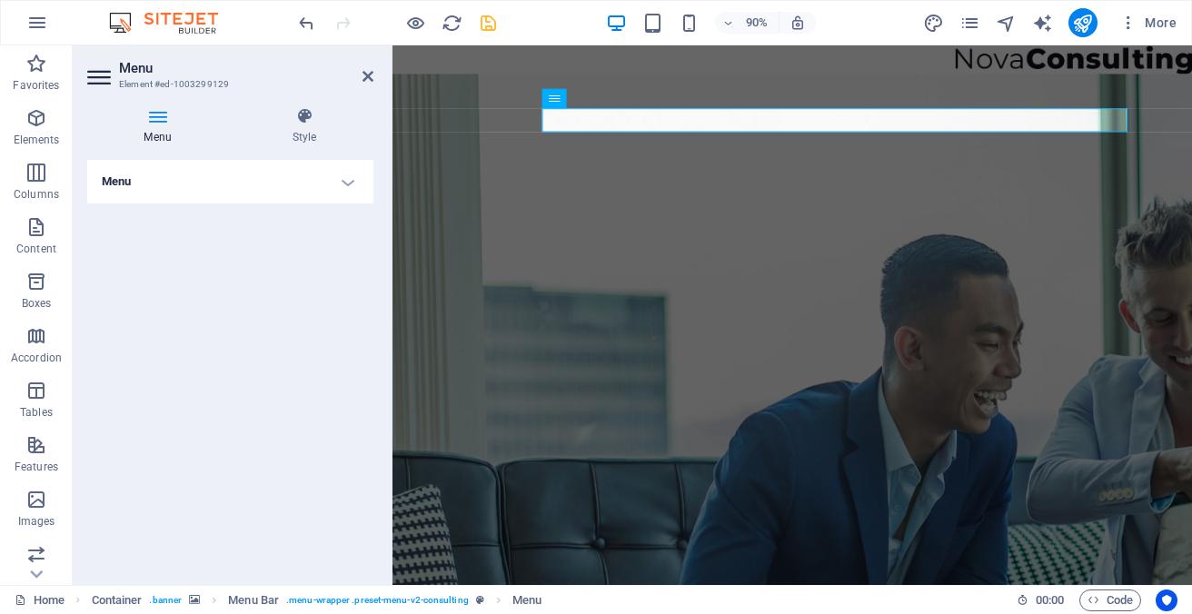
click at [350, 180] on h4 "Menu" at bounding box center [230, 182] width 286 height 44
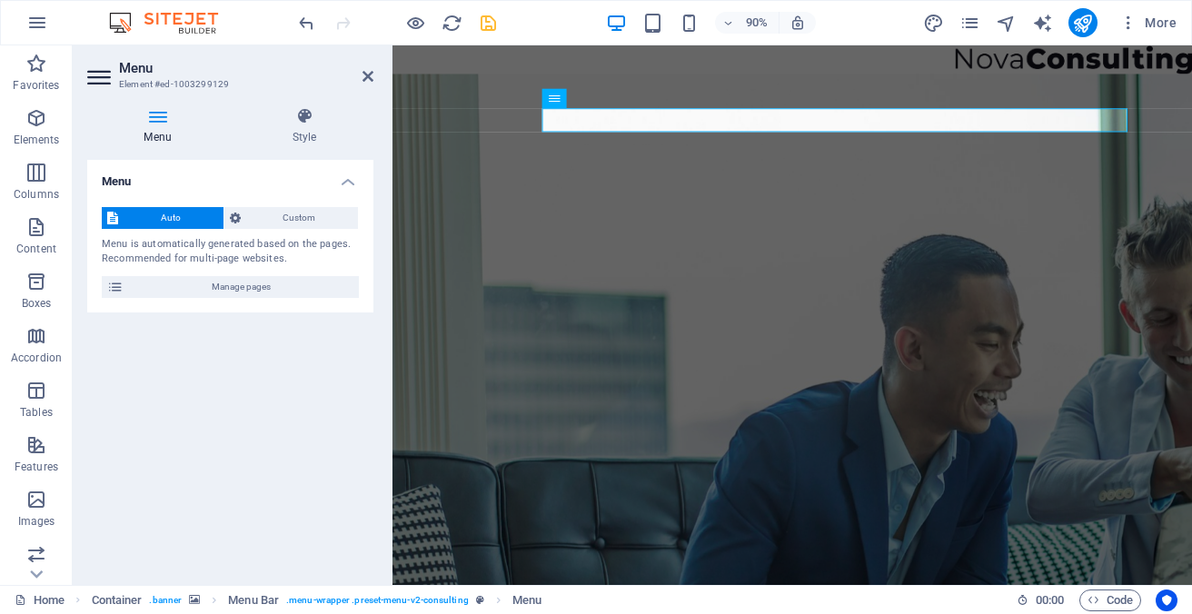
click at [123, 181] on h4 "Menu" at bounding box center [230, 176] width 286 height 33
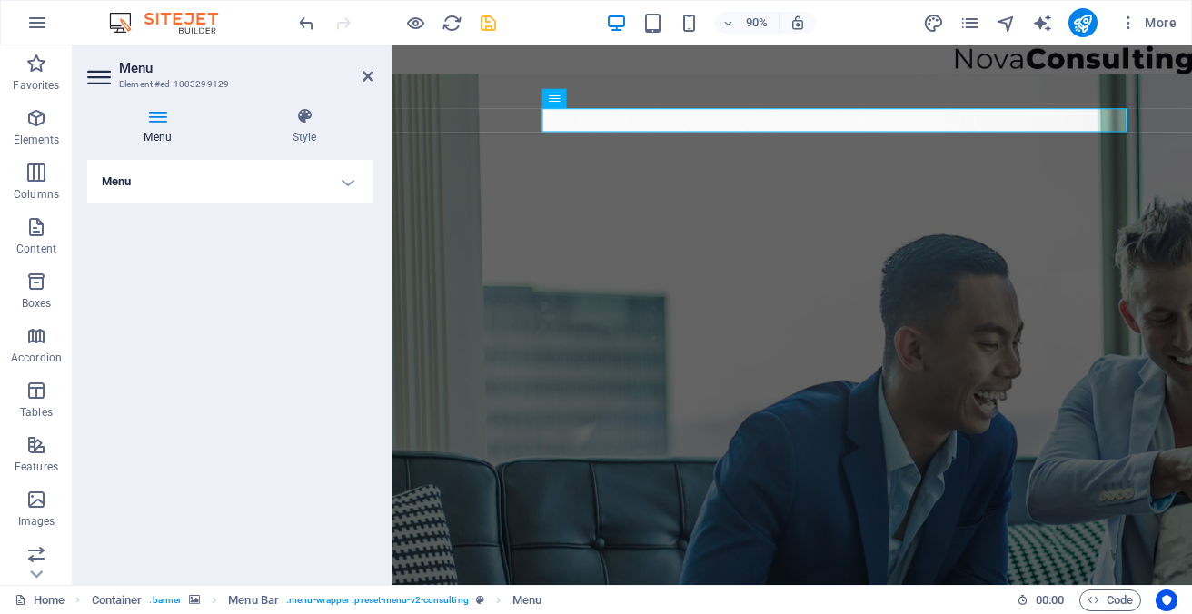
click at [351, 182] on h4 "Menu" at bounding box center [230, 182] width 286 height 44
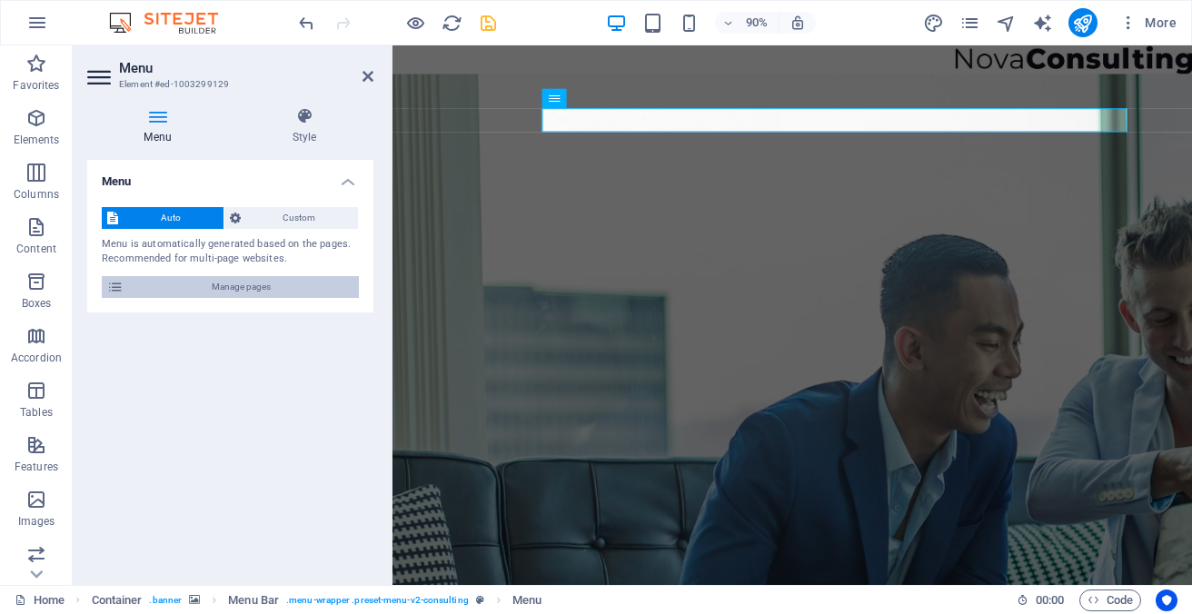
click at [253, 290] on span "Manage pages" at bounding box center [241, 287] width 224 height 22
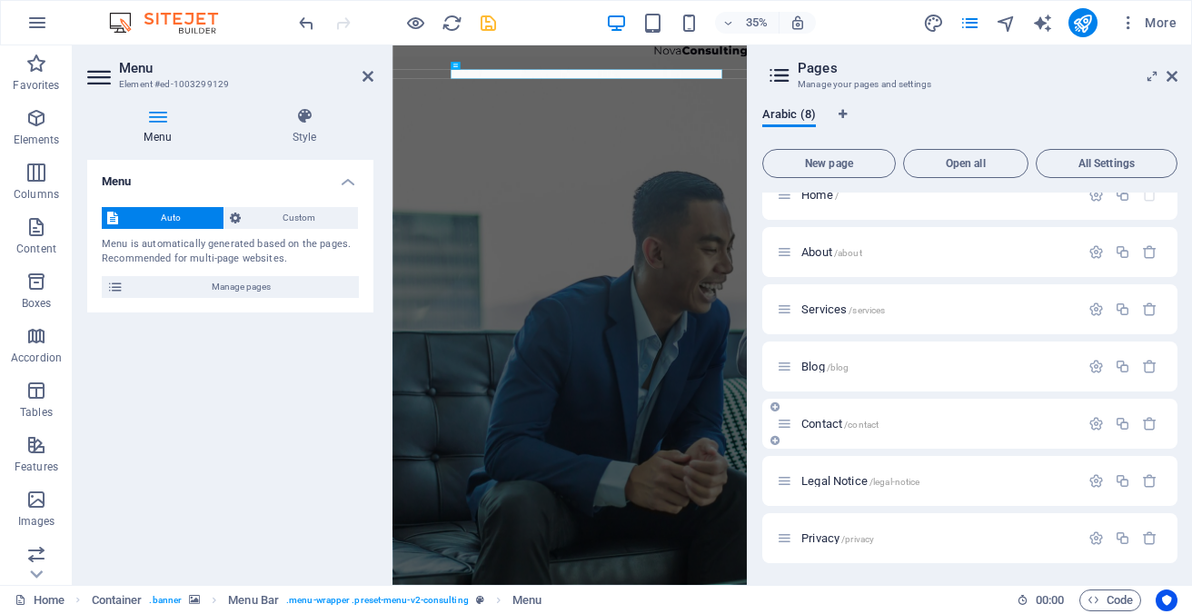
scroll to position [0, 0]
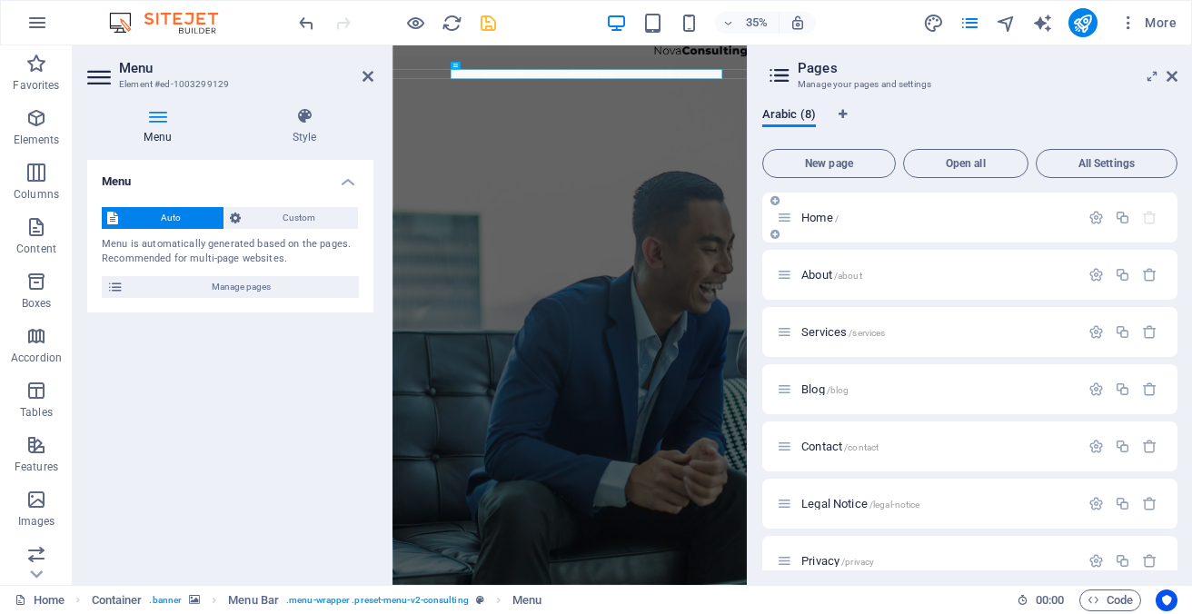
click at [832, 220] on span "Home /" at bounding box center [819, 218] width 37 height 14
click at [786, 218] on icon at bounding box center [783, 217] width 15 height 15
click at [366, 77] on icon at bounding box center [367, 76] width 11 height 15
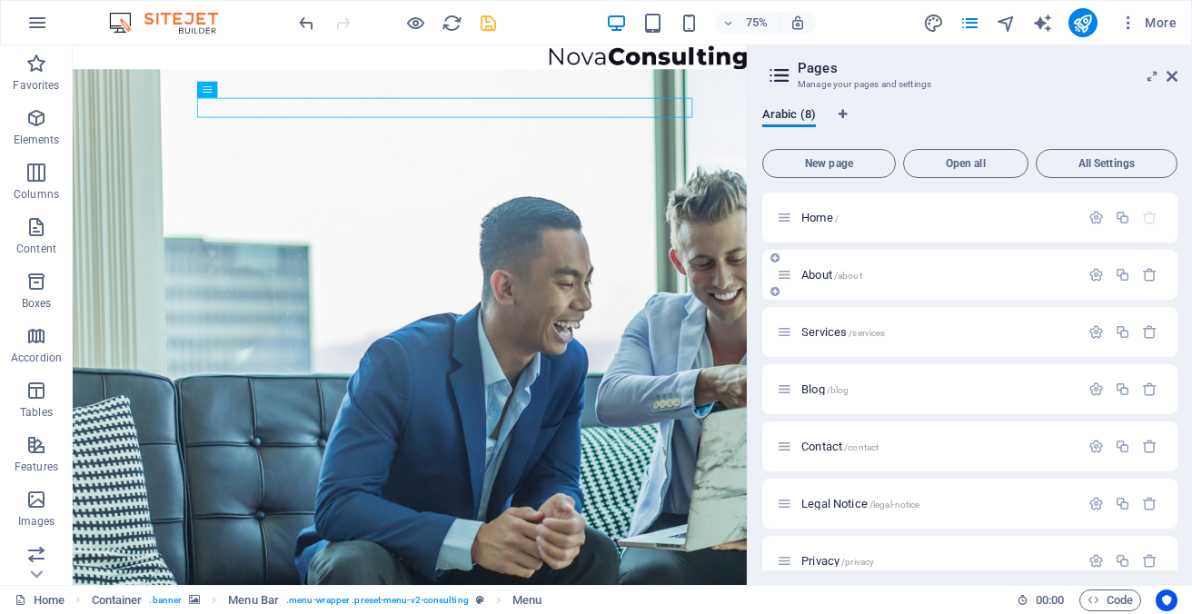
click at [829, 276] on span "About /about" at bounding box center [831, 275] width 61 height 14
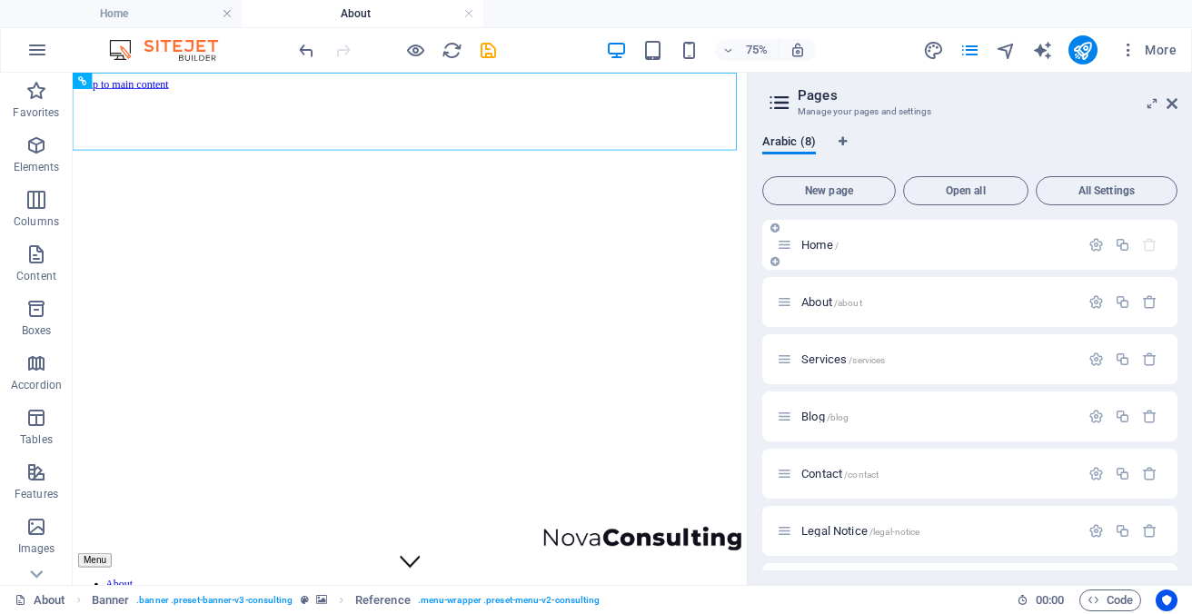
click at [810, 251] on div "Home /" at bounding box center [927, 244] width 302 height 21
click at [798, 242] on div "Home /" at bounding box center [937, 245] width 283 height 12
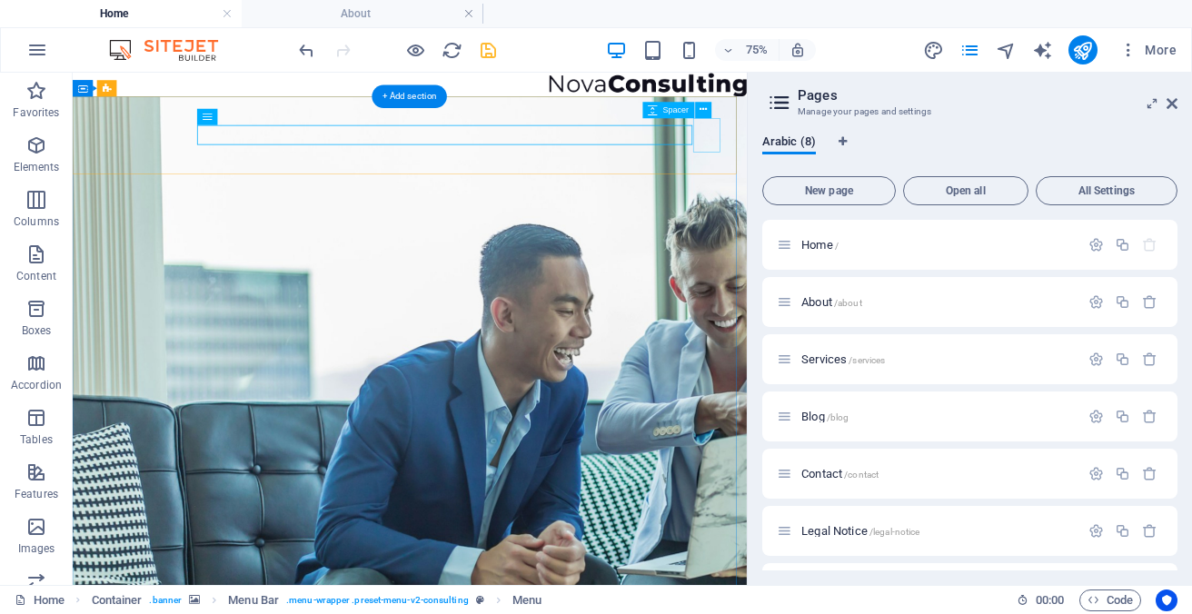
click at [1172, 104] on icon at bounding box center [1171, 103] width 11 height 15
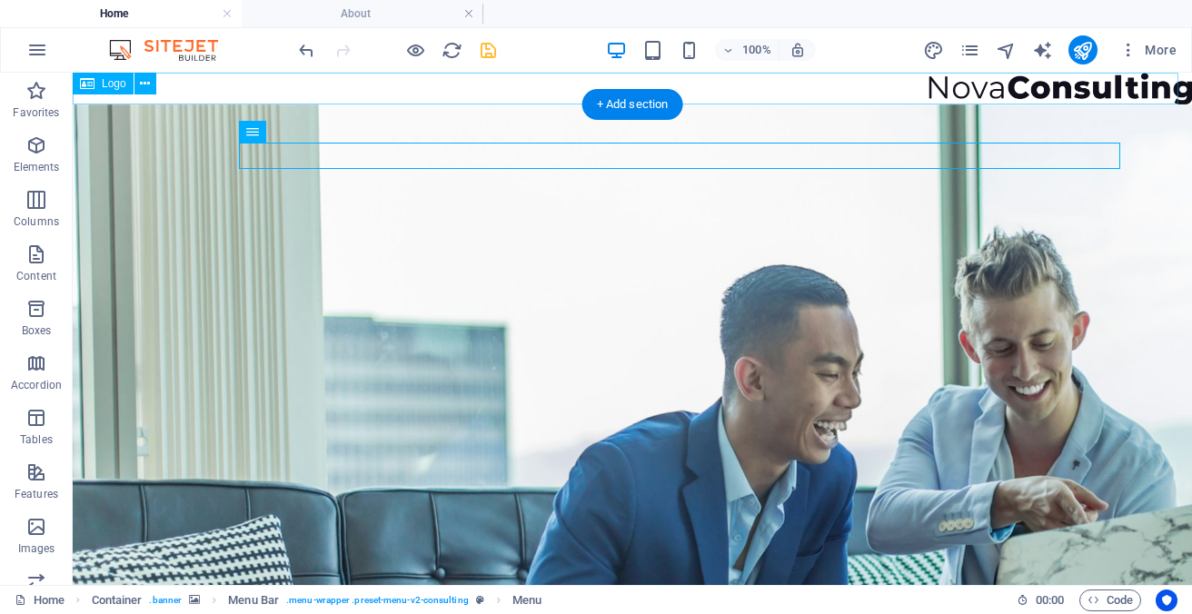
click at [1005, 96] on div at bounding box center [632, 89] width 1119 height 32
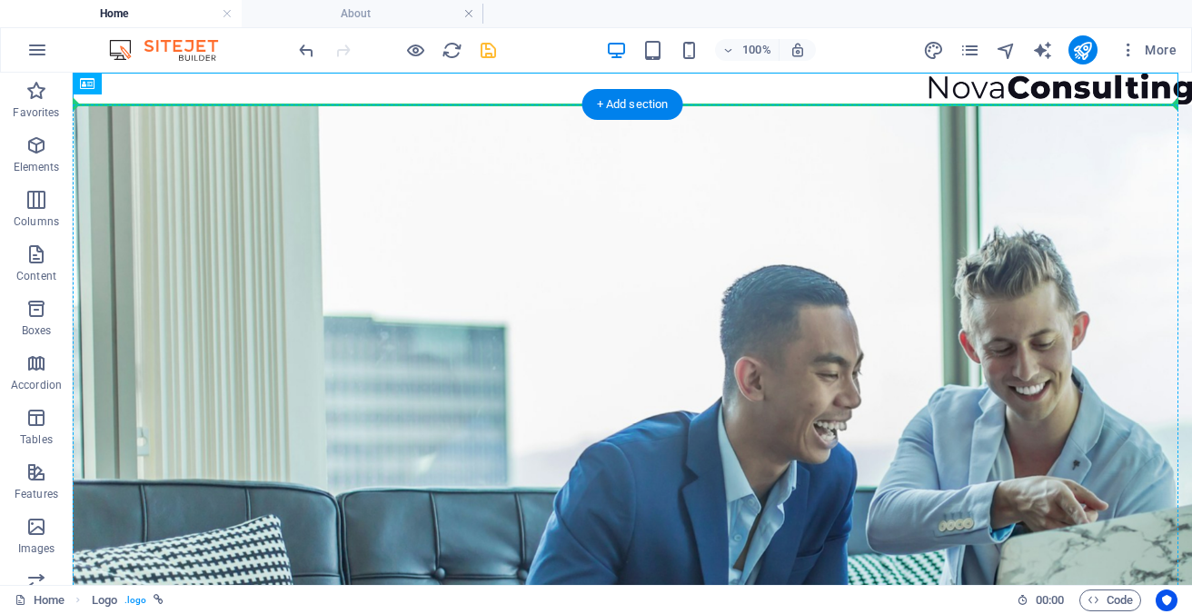
drag, startPoint x: 1003, startPoint y: 89, endPoint x: 1002, endPoint y: 131, distance: 41.8
drag, startPoint x: 1007, startPoint y: 83, endPoint x: 379, endPoint y: 177, distance: 635.5
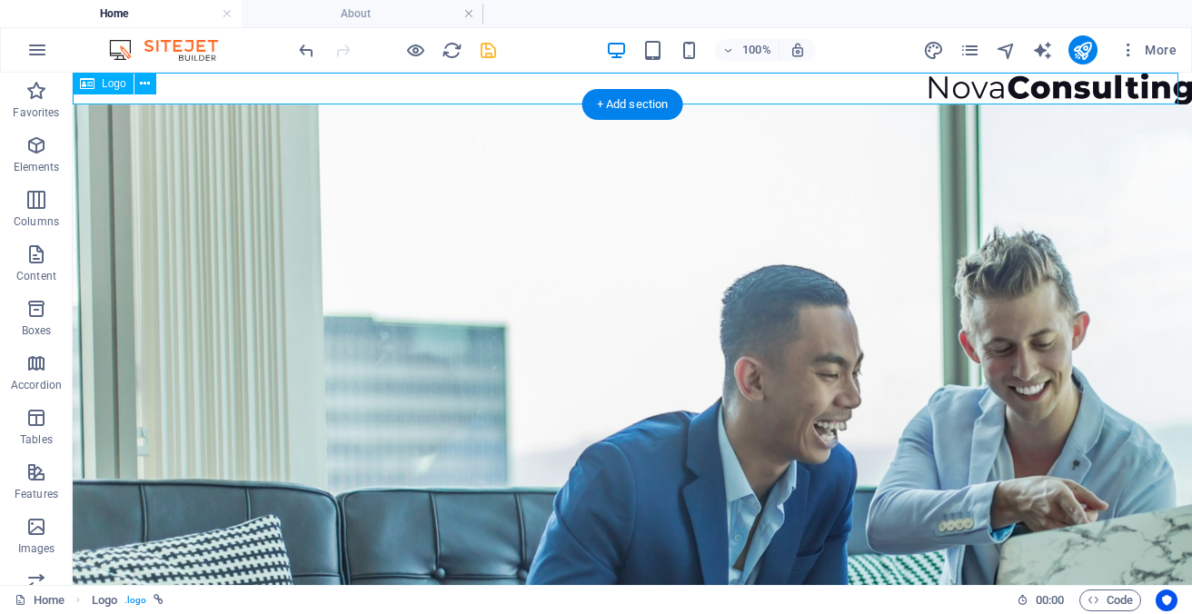
click at [961, 91] on div at bounding box center [632, 89] width 1119 height 32
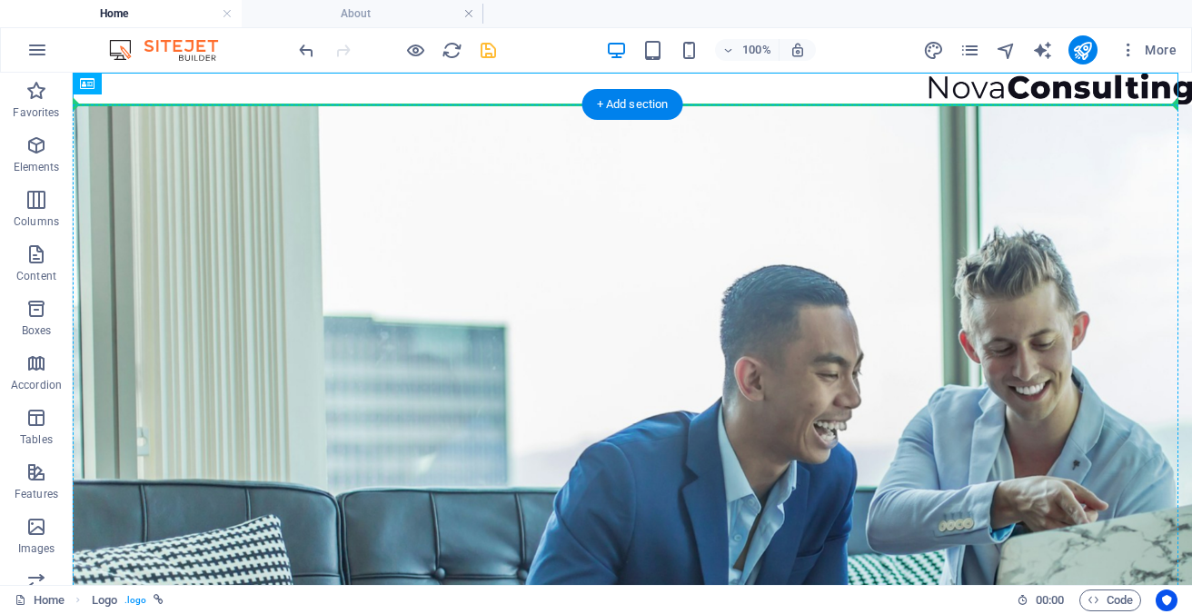
drag, startPoint x: 972, startPoint y: 85, endPoint x: 974, endPoint y: 132, distance: 46.4
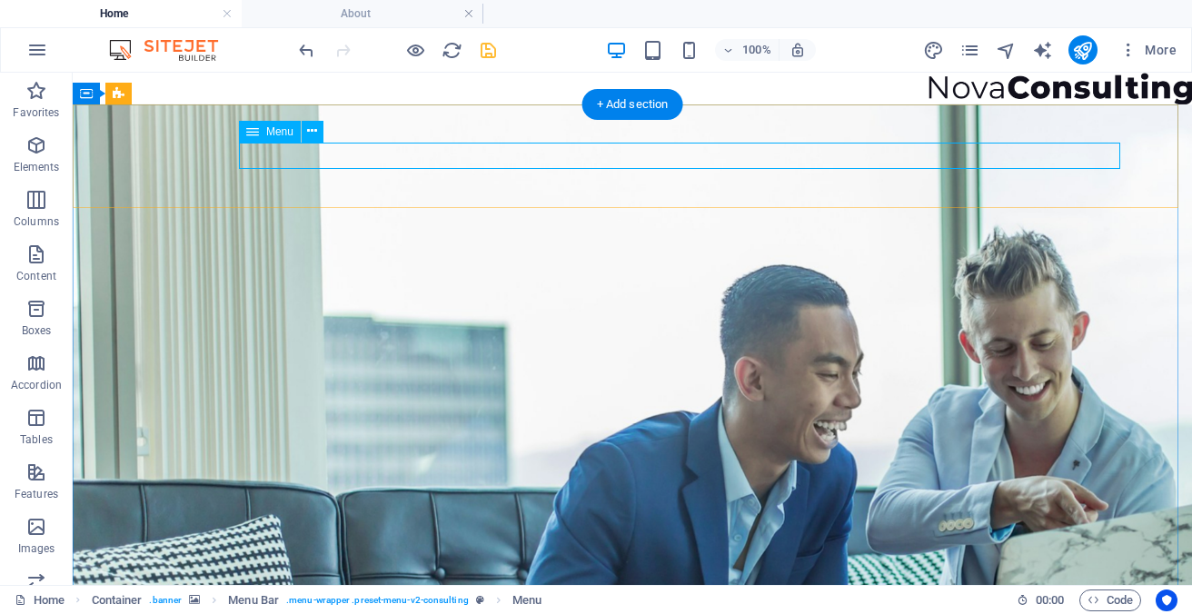
click at [315, 134] on icon at bounding box center [312, 131] width 10 height 19
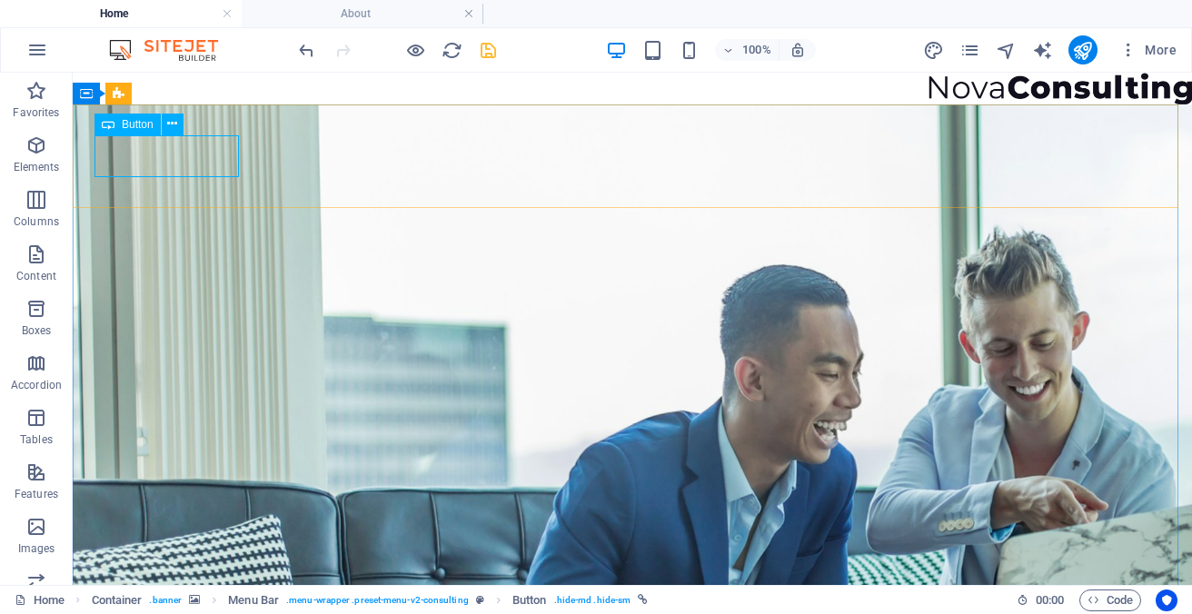
click at [143, 128] on span "Button" at bounding box center [138, 124] width 32 height 11
click at [172, 126] on icon at bounding box center [172, 123] width 10 height 19
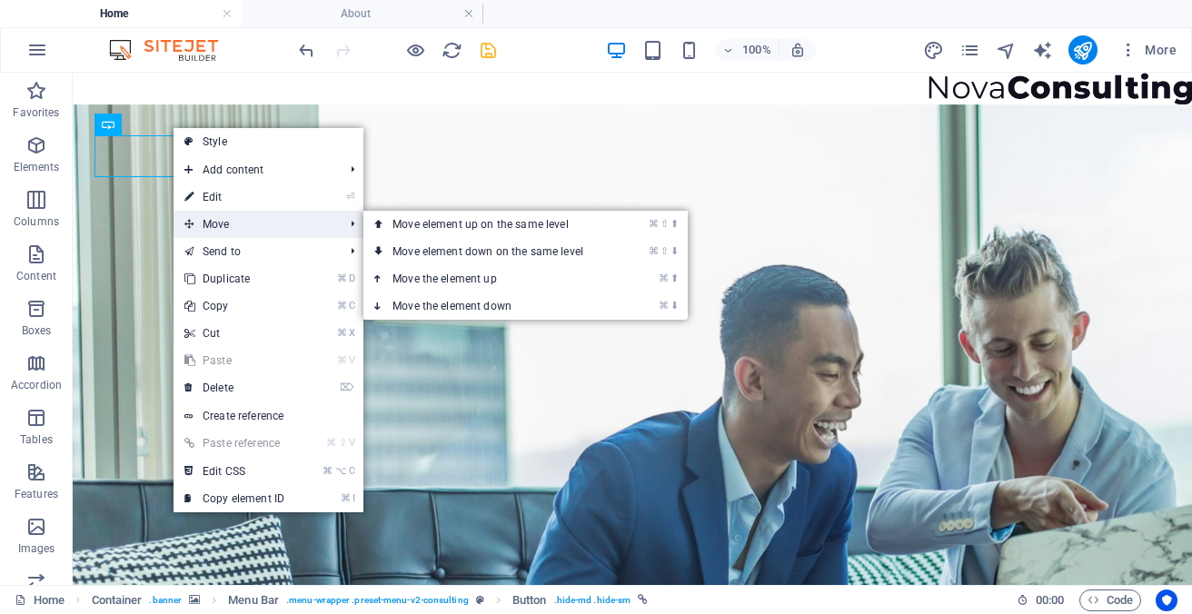
click at [213, 222] on span "Move" at bounding box center [254, 224] width 163 height 27
click at [460, 223] on link "⌘ ⇧ ⬆ Move element up on the same level" at bounding box center [491, 224] width 256 height 27
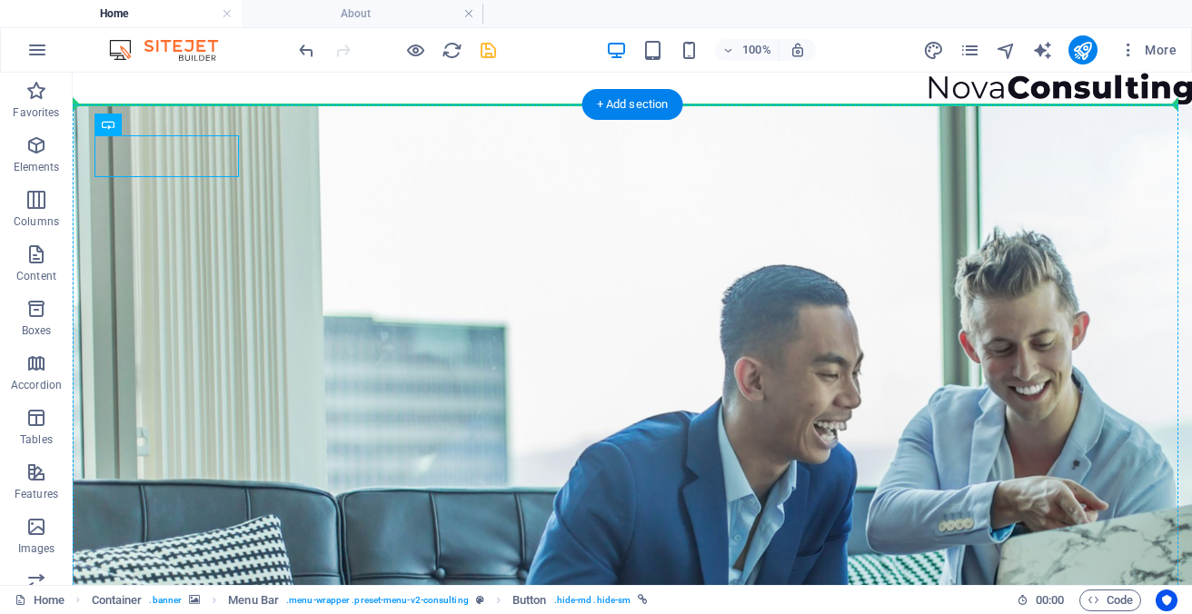
drag, startPoint x: 171, startPoint y: 157, endPoint x: 313, endPoint y: 174, distance: 143.6
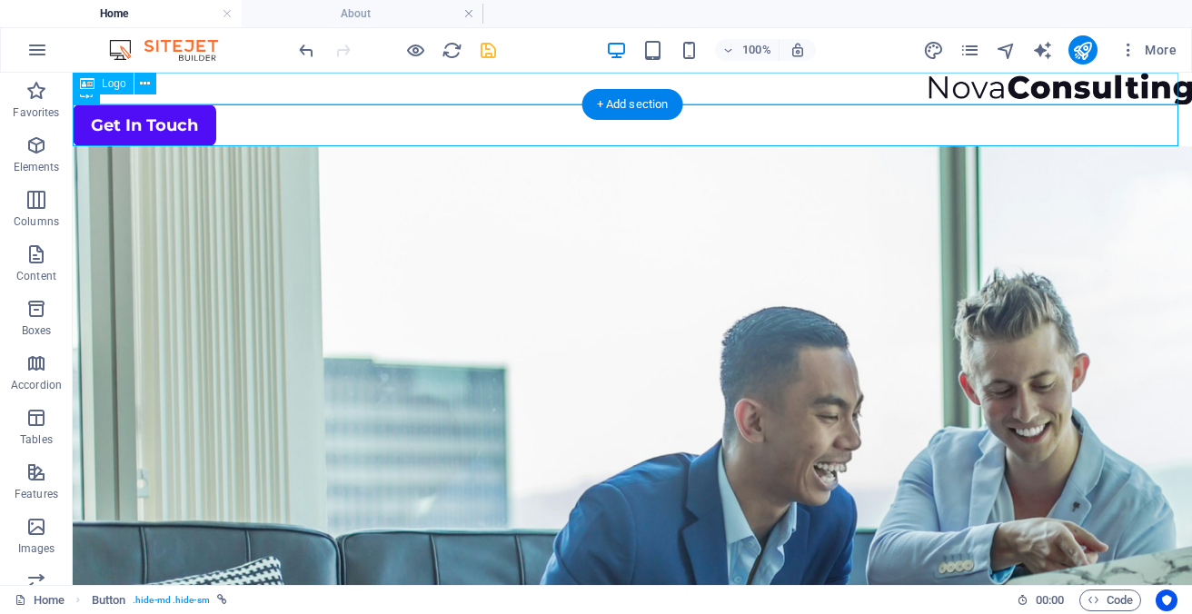
click at [961, 91] on div at bounding box center [632, 89] width 1119 height 32
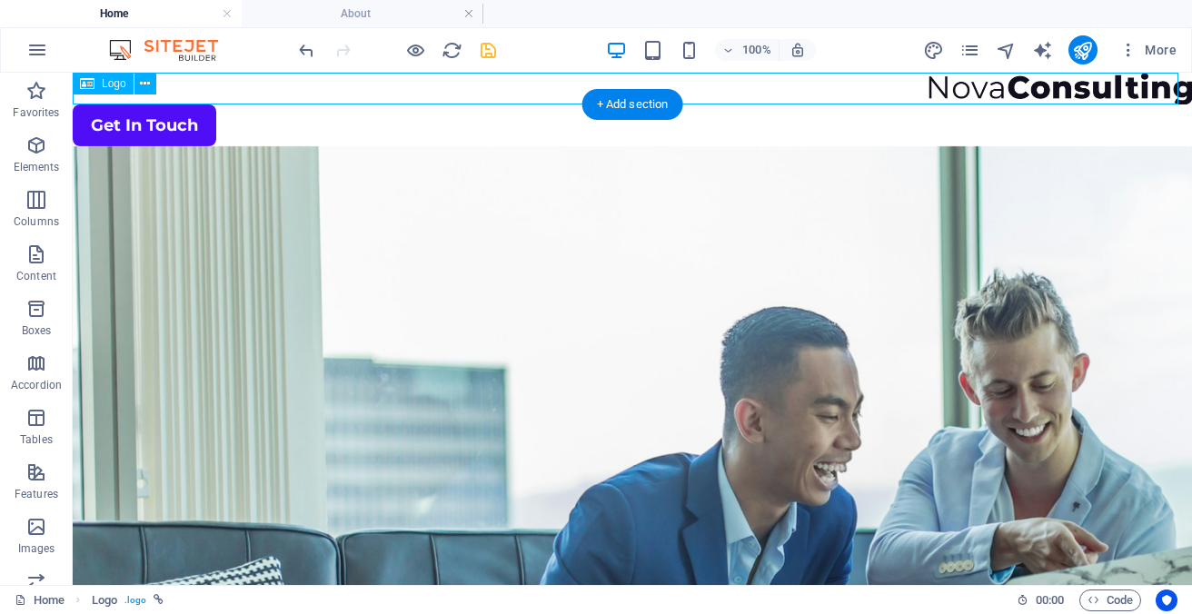
click at [1126, 89] on div at bounding box center [632, 89] width 1119 height 32
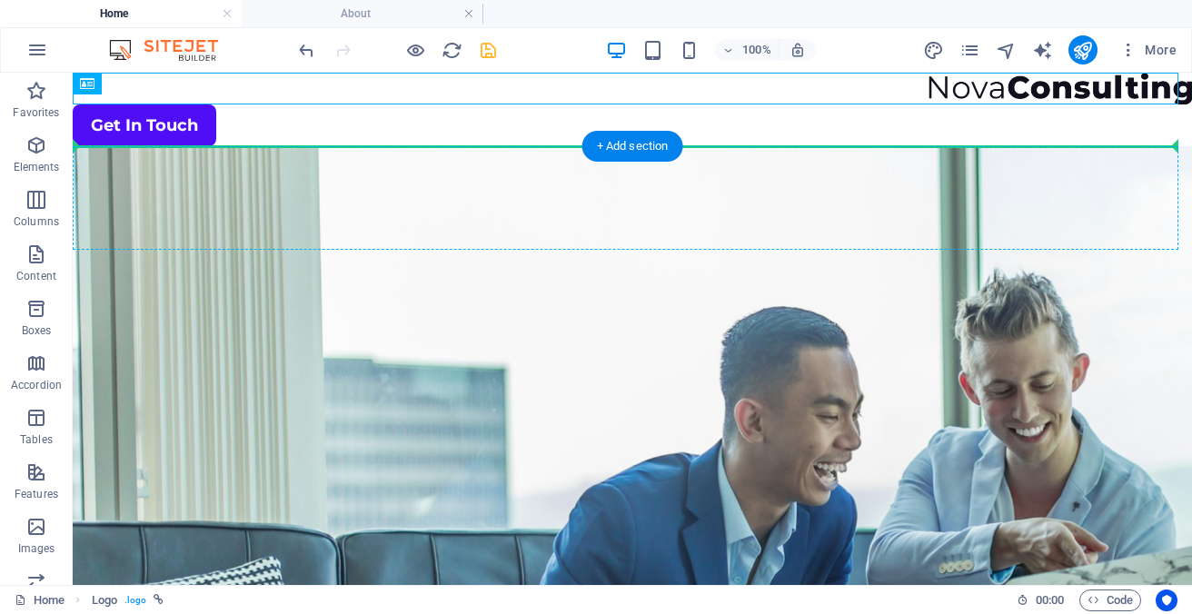
drag, startPoint x: 1102, startPoint y: 95, endPoint x: 1100, endPoint y: 201, distance: 105.4
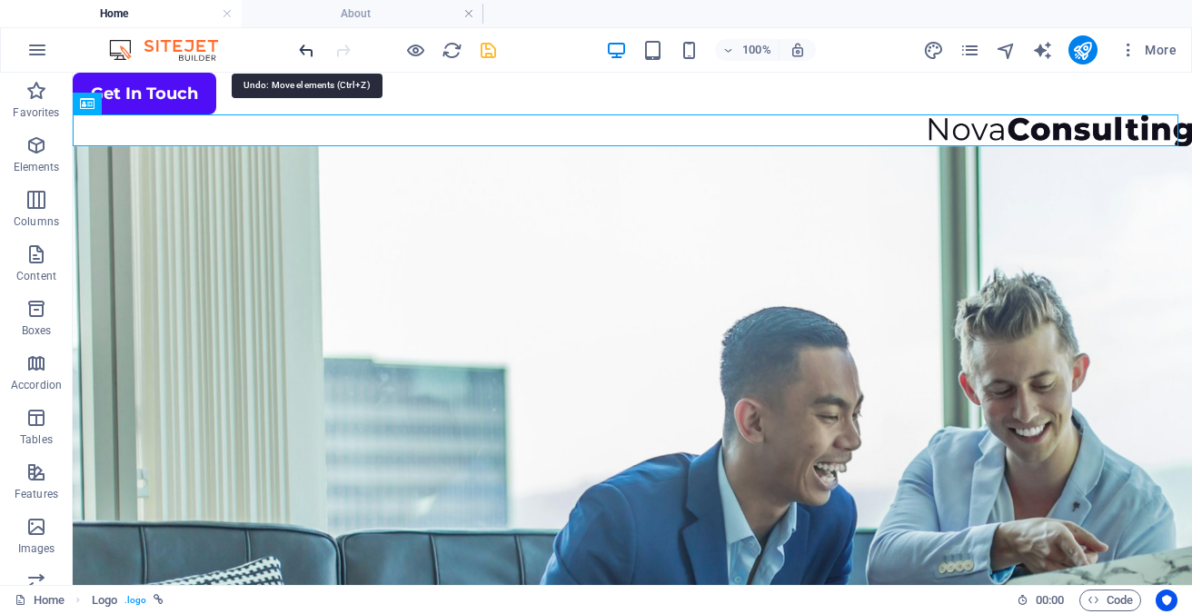
click at [306, 49] on icon "undo" at bounding box center [306, 50] width 21 height 21
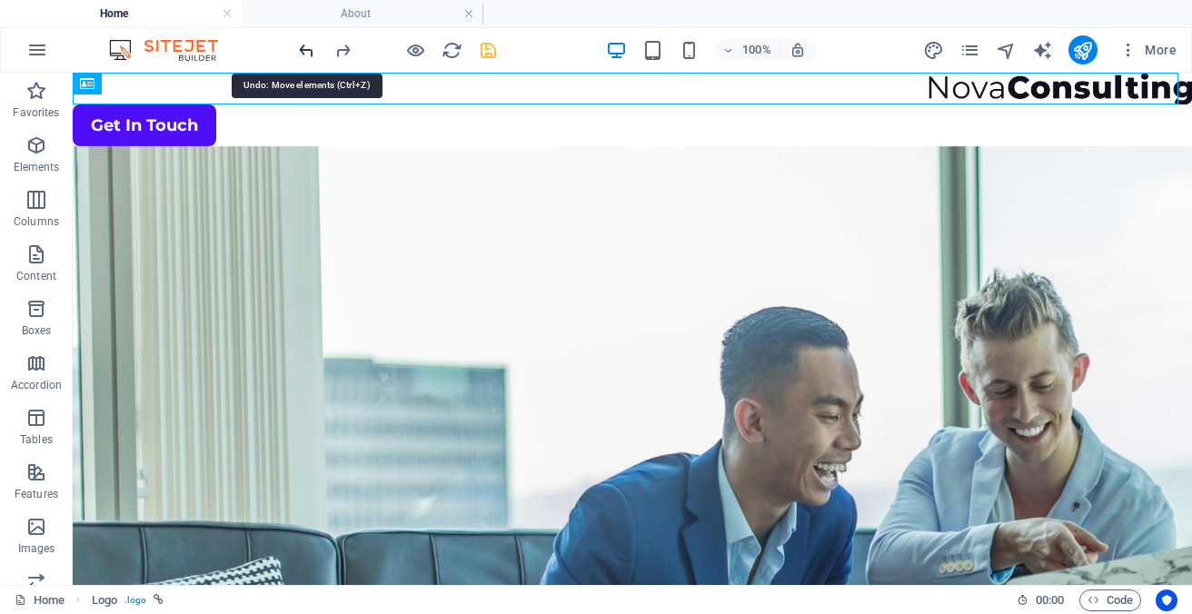
click at [305, 48] on icon "undo" at bounding box center [306, 50] width 21 height 21
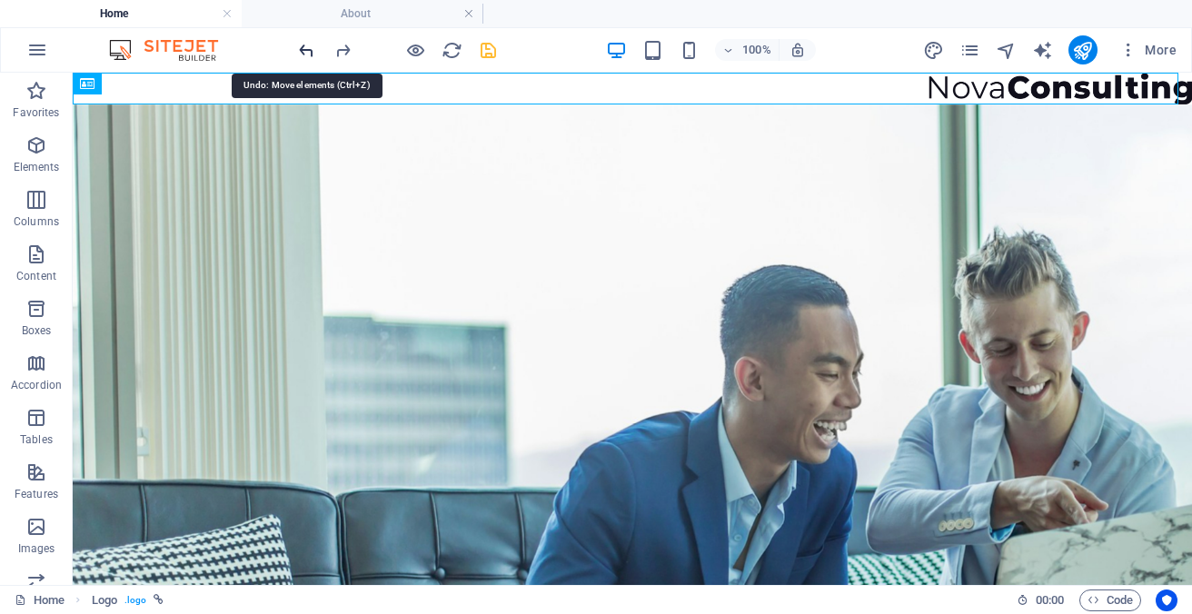
click at [305, 48] on icon "undo" at bounding box center [306, 50] width 21 height 21
click at [302, 46] on icon "undo" at bounding box center [306, 50] width 21 height 21
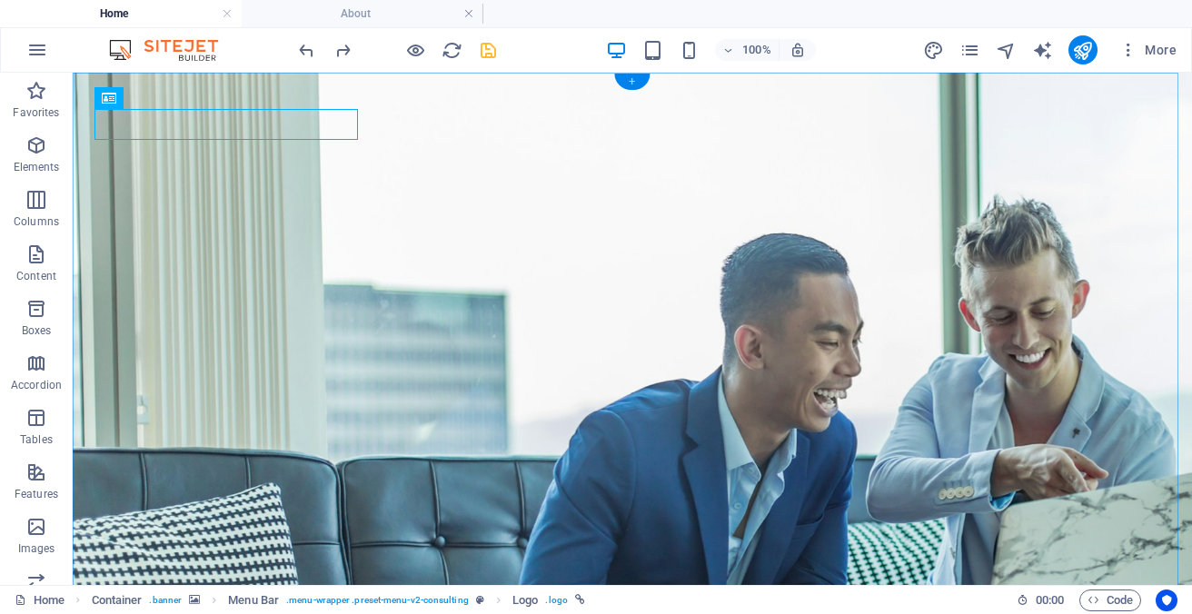
click at [634, 85] on div "+" at bounding box center [631, 82] width 35 height 16
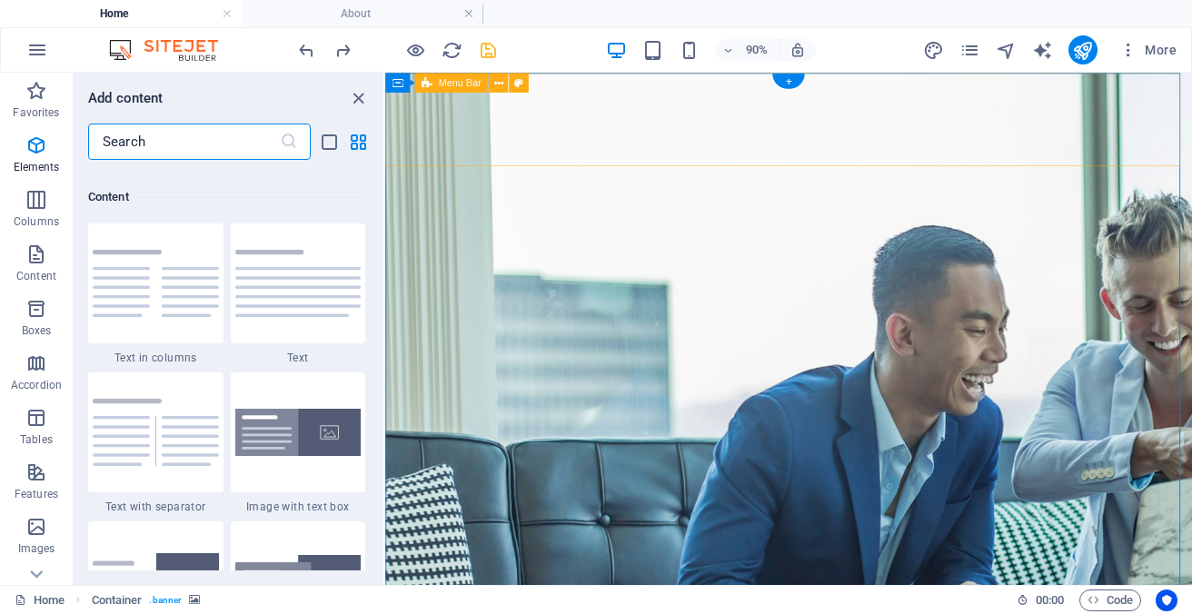
scroll to position [3178, 0]
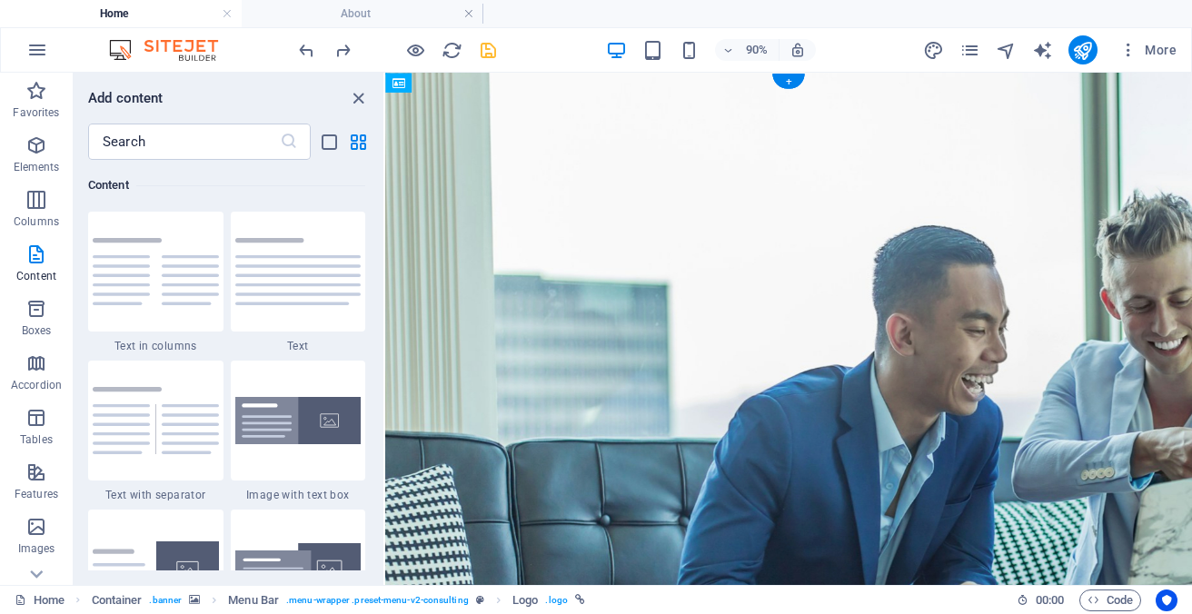
drag, startPoint x: 532, startPoint y: 126, endPoint x: 1236, endPoint y: 134, distance: 703.9
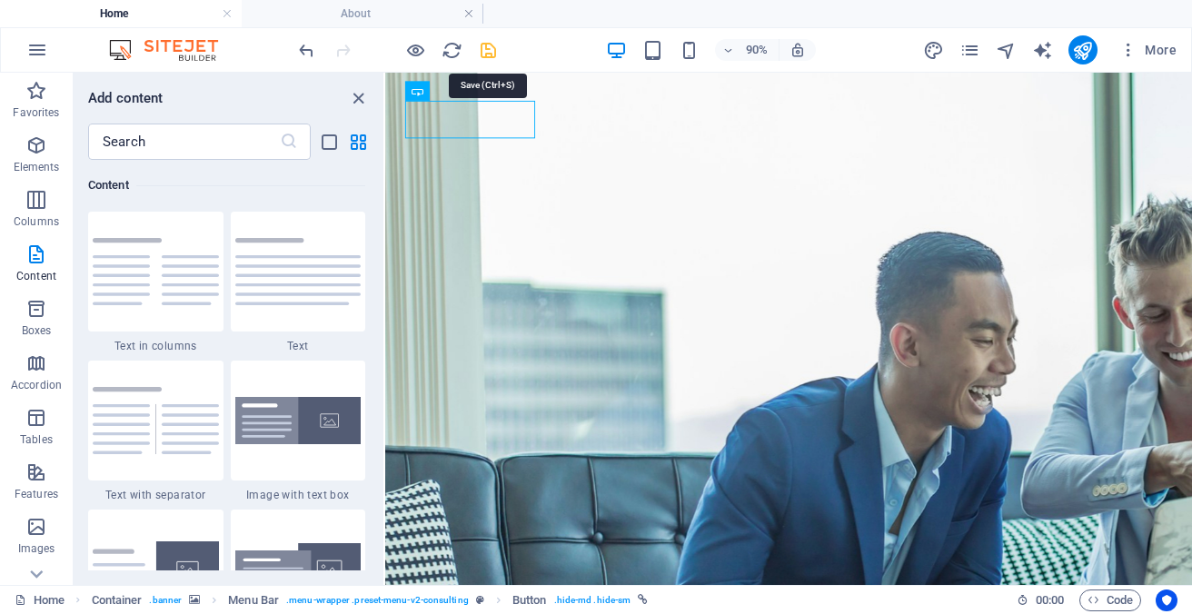
click at [490, 48] on icon "save" at bounding box center [488, 50] width 21 height 21
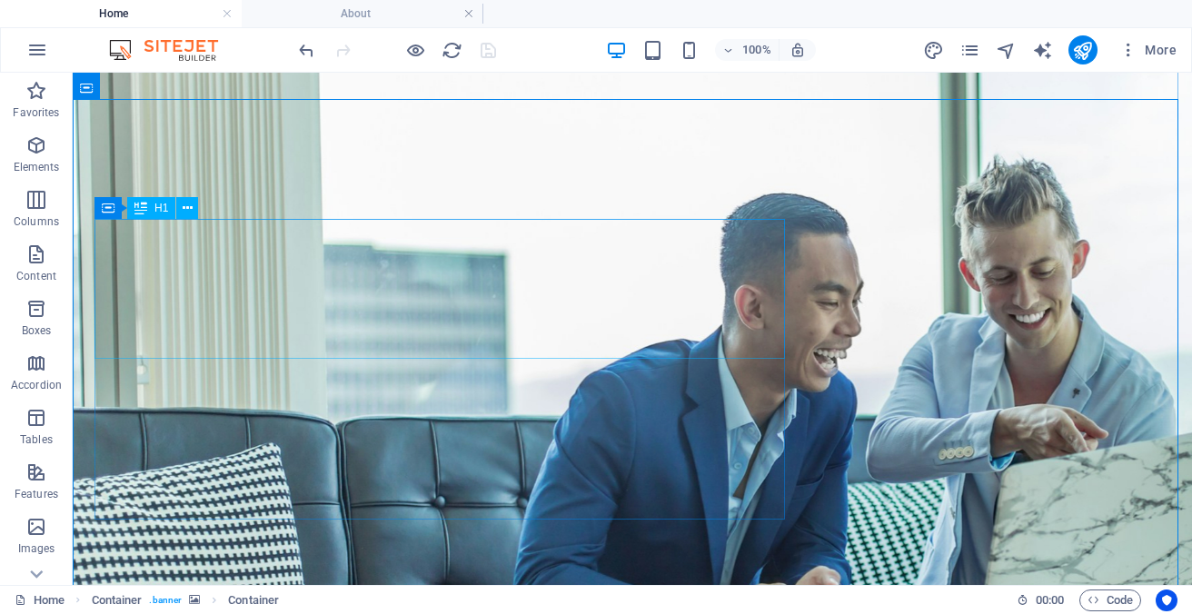
scroll to position [0, 0]
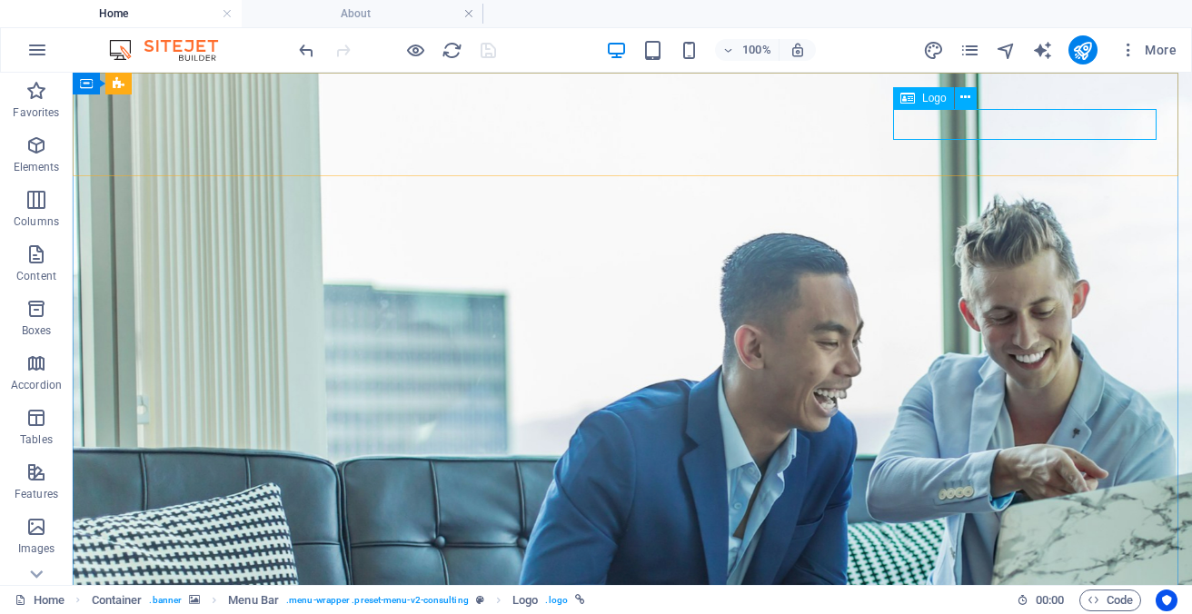
click at [941, 102] on span "Logo" at bounding box center [934, 98] width 25 height 11
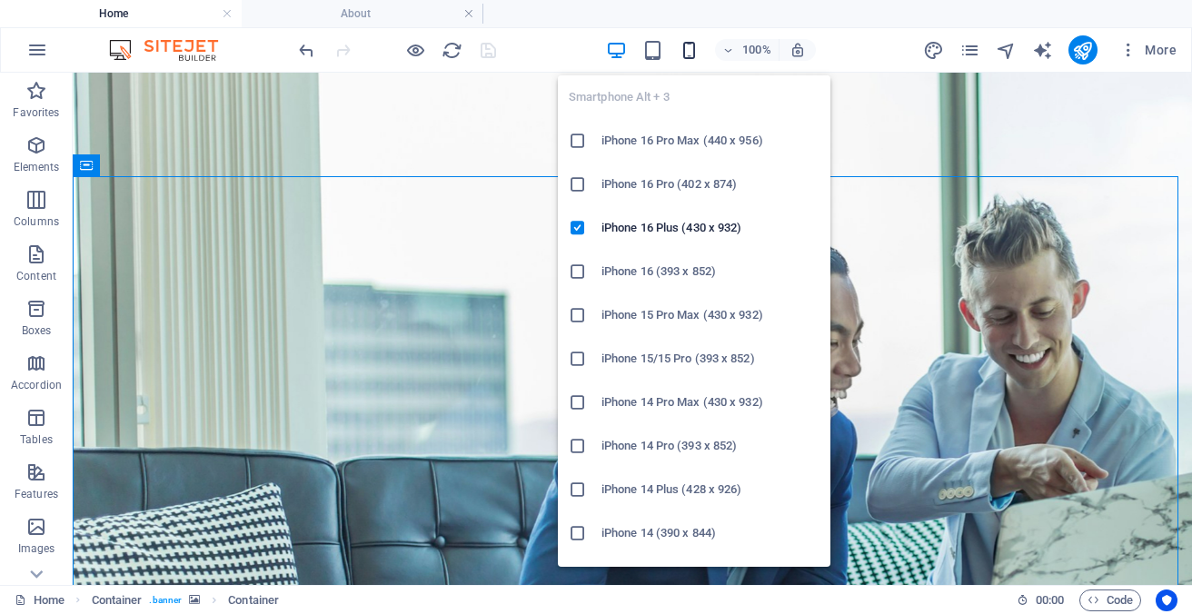
click at [690, 50] on icon "button" at bounding box center [688, 50] width 21 height 21
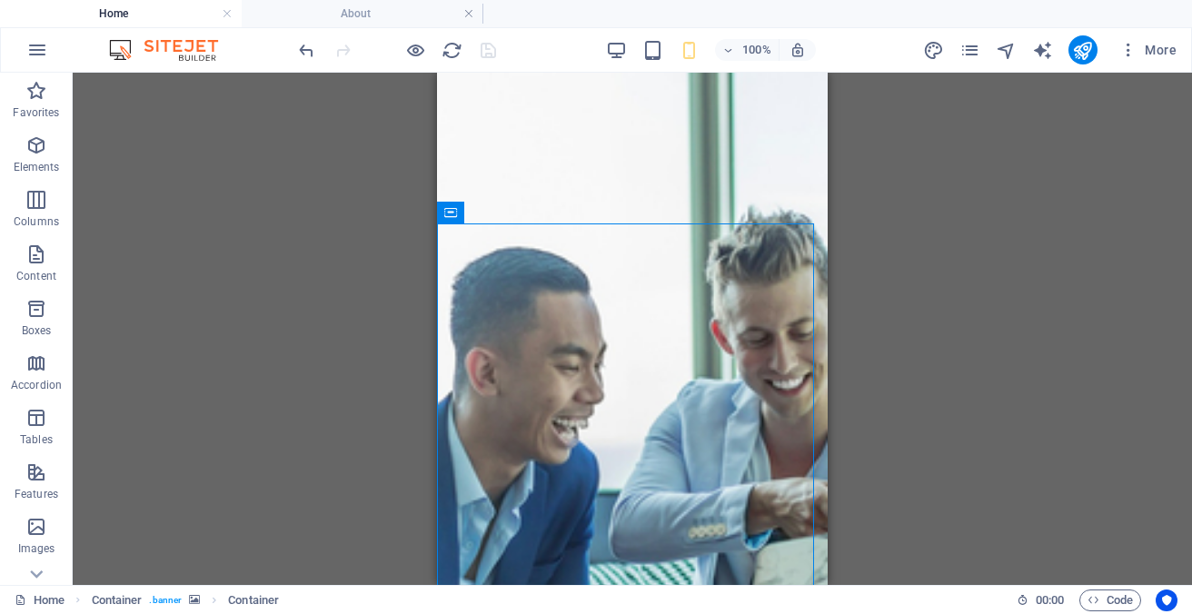
click at [980, 232] on div "Container H1 Container Container Container Spacer Text Spacer Button Spacer Con…" at bounding box center [632, 329] width 1119 height 512
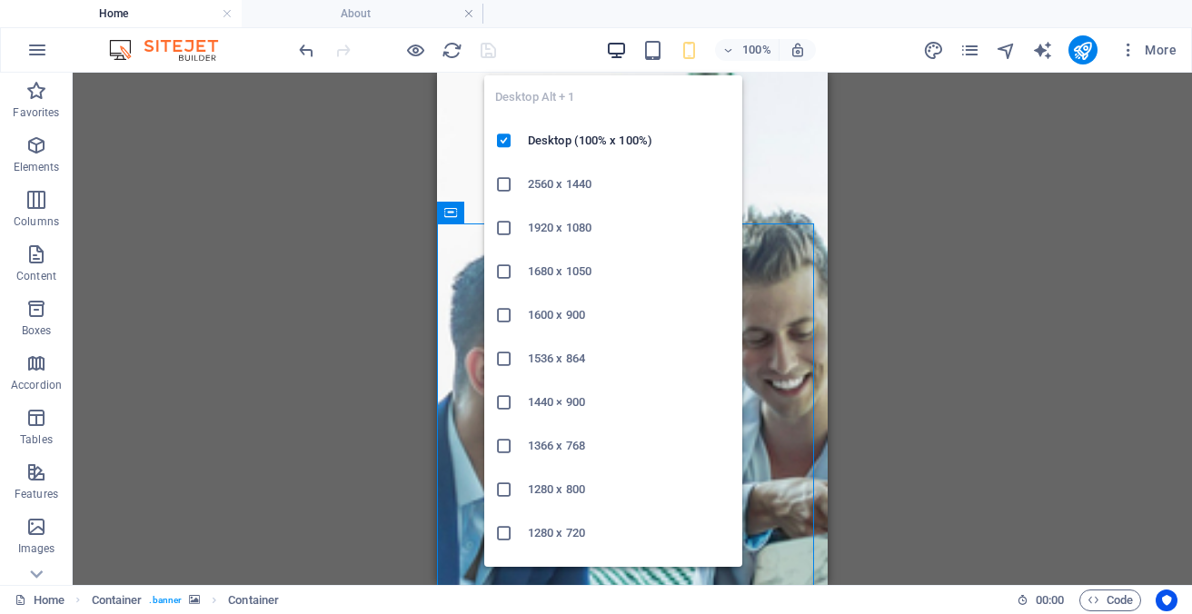
click at [617, 46] on icon "button" at bounding box center [616, 50] width 21 height 21
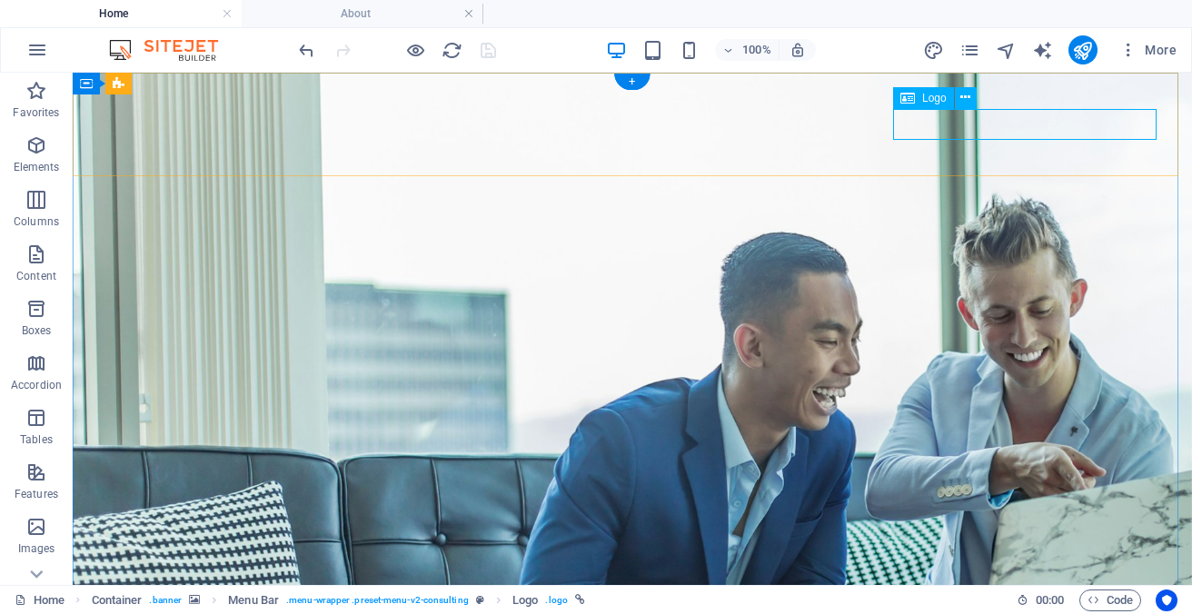
click at [936, 100] on span "Logo" at bounding box center [934, 98] width 25 height 11
click at [628, 78] on div "+" at bounding box center [631, 82] width 35 height 16
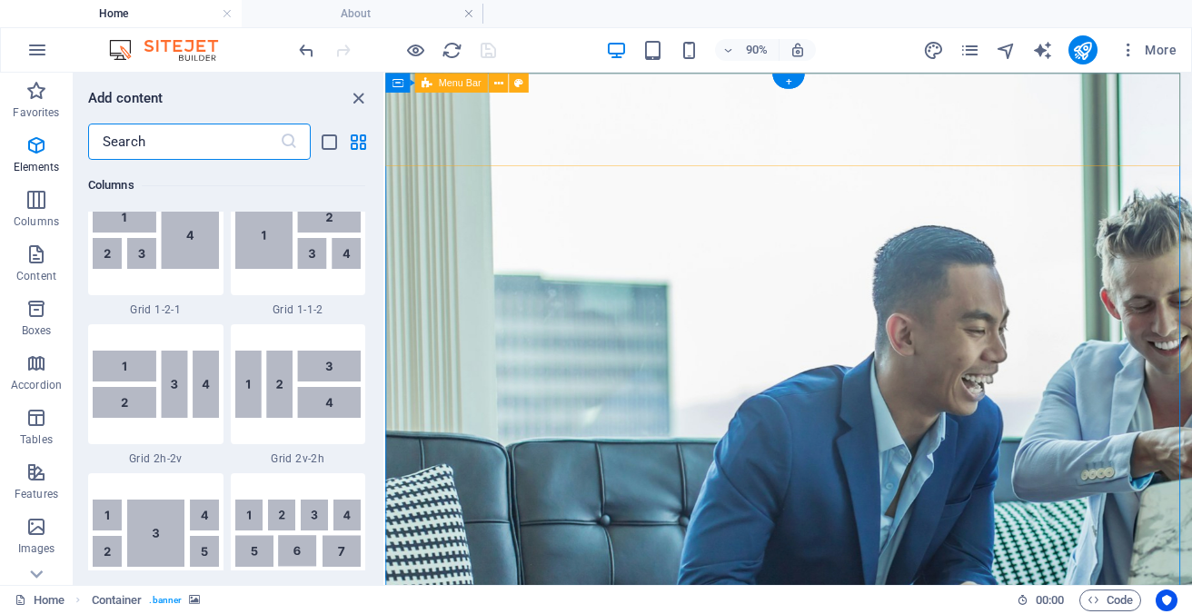
scroll to position [3178, 0]
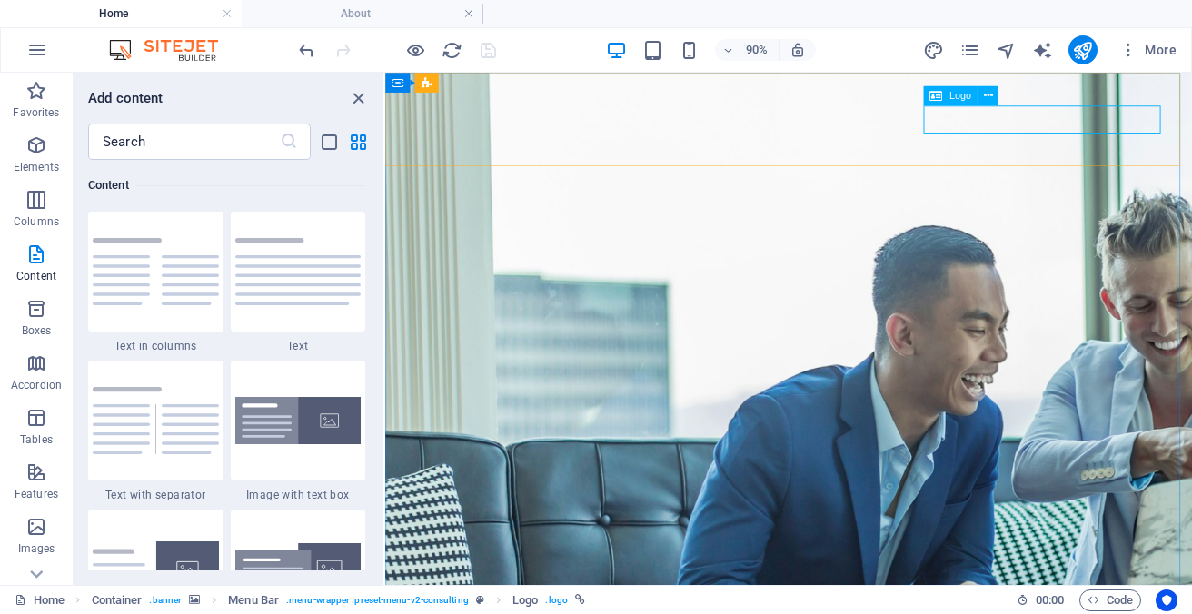
click at [959, 96] on span "Logo" at bounding box center [960, 96] width 22 height 10
click at [353, 93] on icon "close panel" at bounding box center [358, 98] width 21 height 21
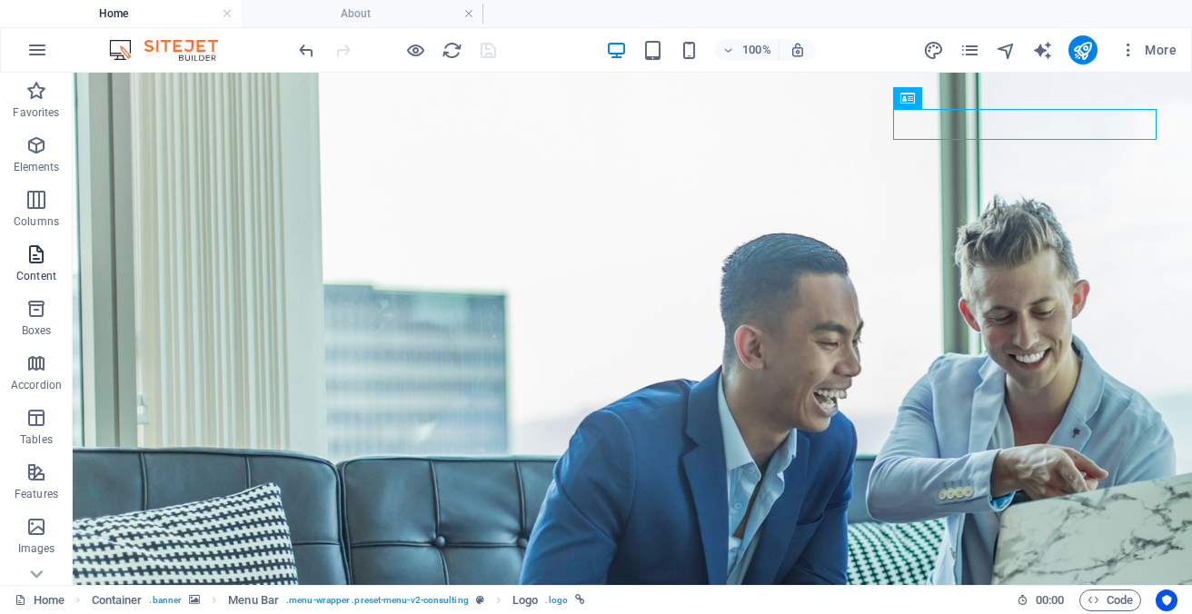
click at [43, 267] on span "Content" at bounding box center [36, 265] width 73 height 44
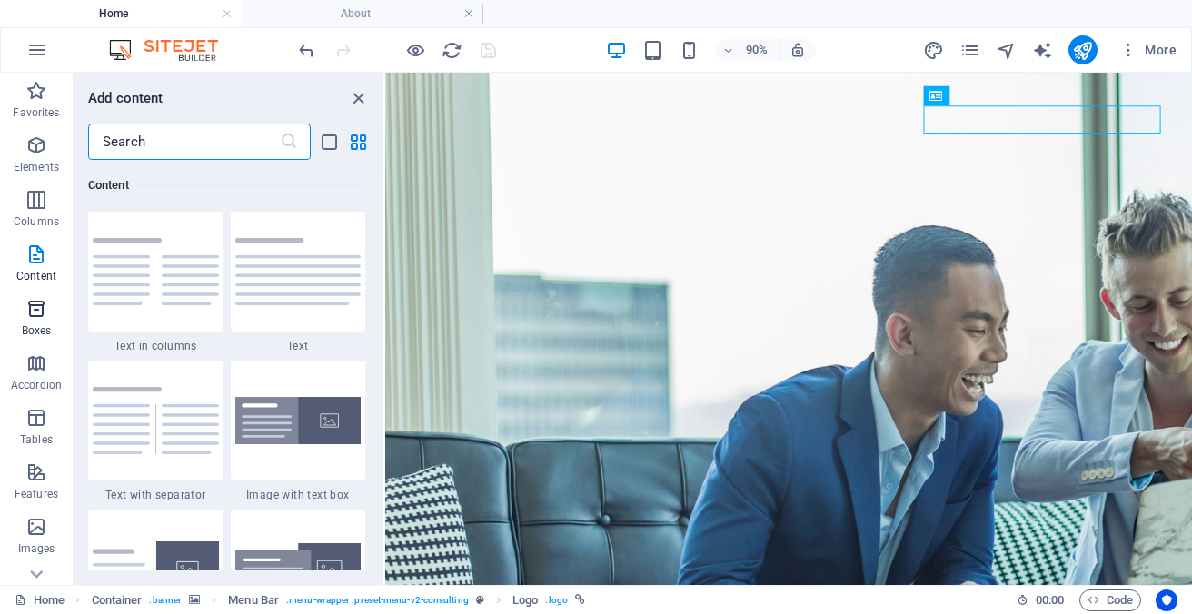
click at [35, 311] on icon "button" at bounding box center [36, 309] width 22 height 22
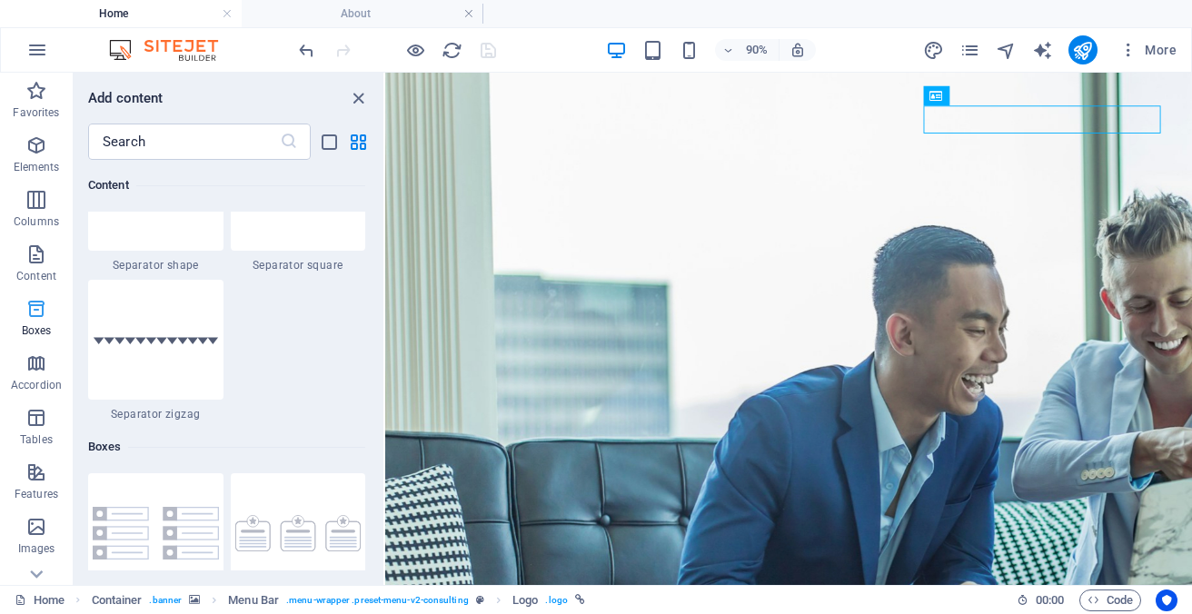
scroll to position [5010, 0]
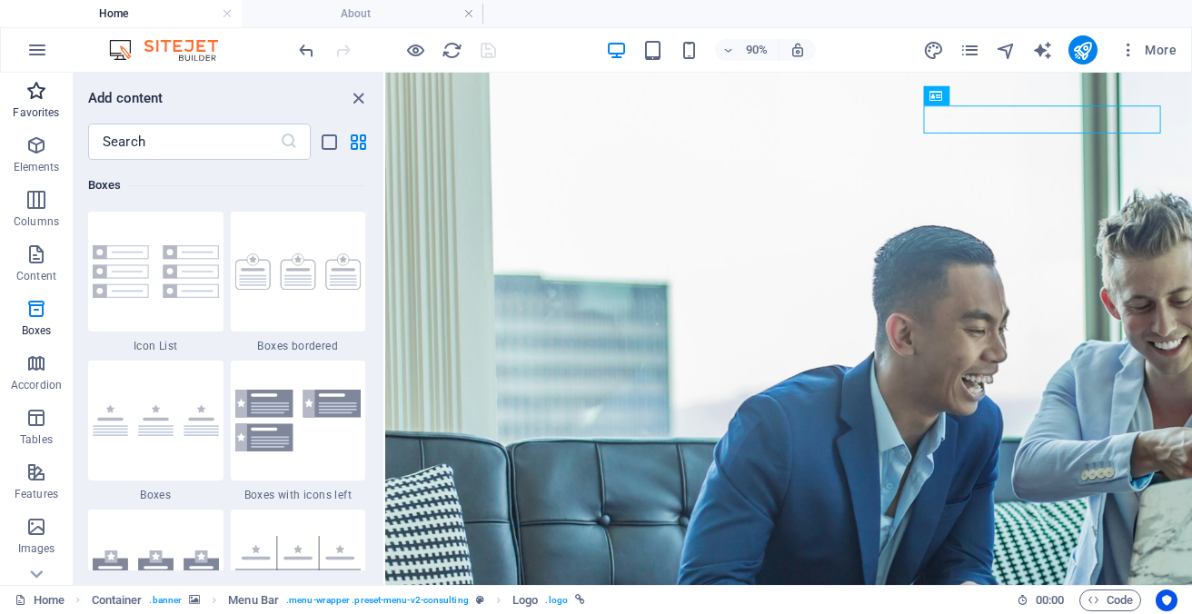
click at [45, 94] on icon "button" at bounding box center [36, 91] width 22 height 22
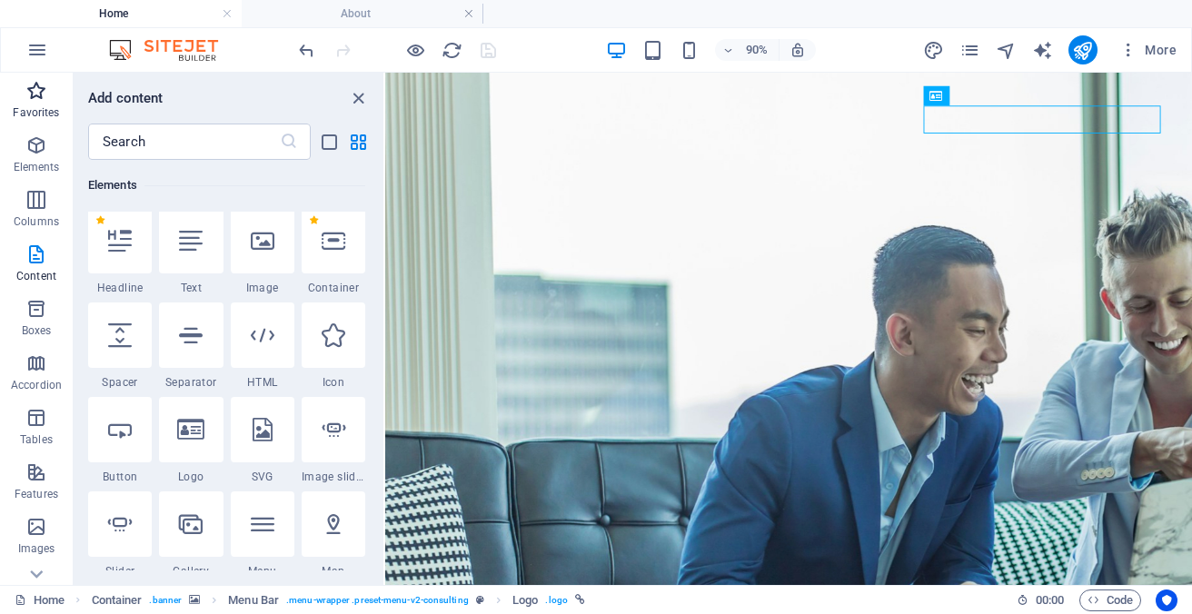
scroll to position [0, 0]
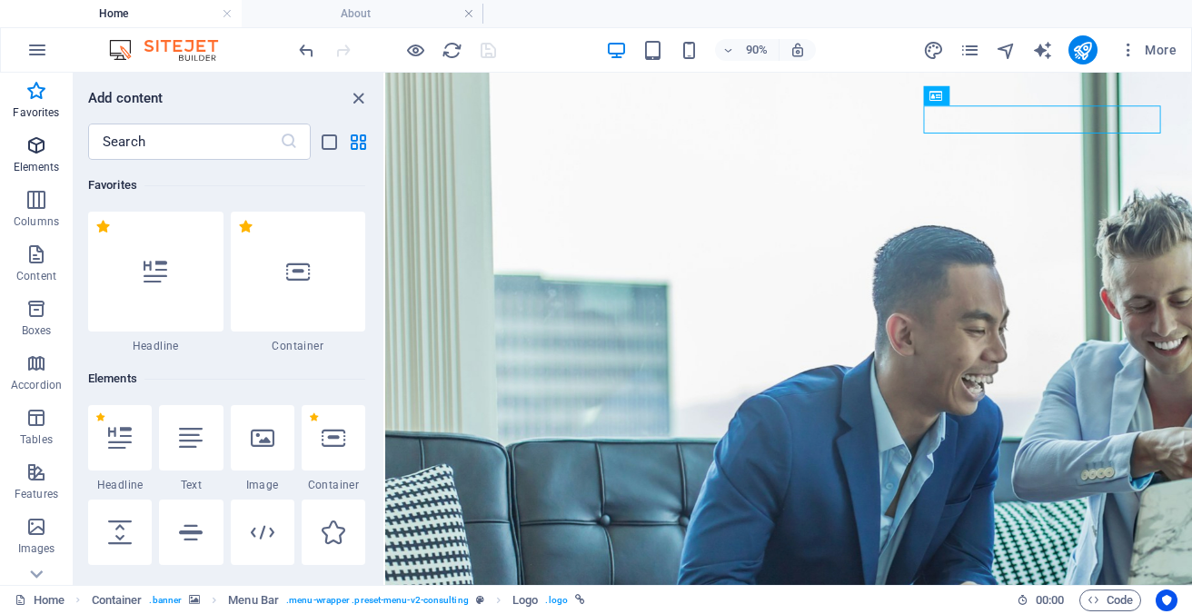
click at [37, 157] on span "Elements" at bounding box center [36, 156] width 73 height 44
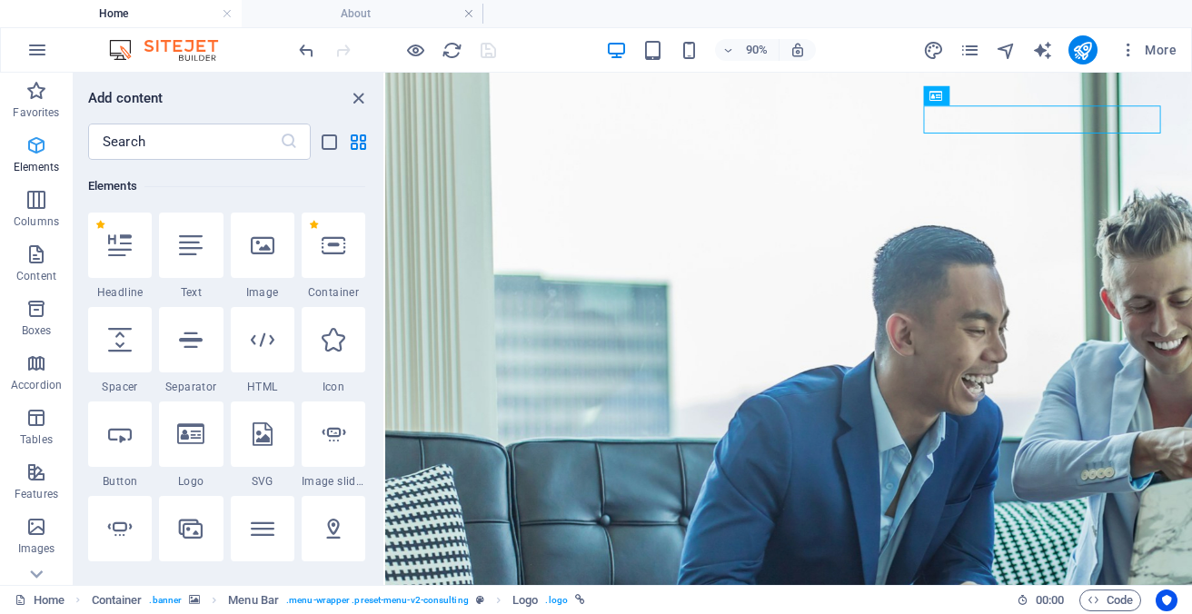
scroll to position [193, 0]
click at [36, 251] on icon "button" at bounding box center [36, 254] width 22 height 22
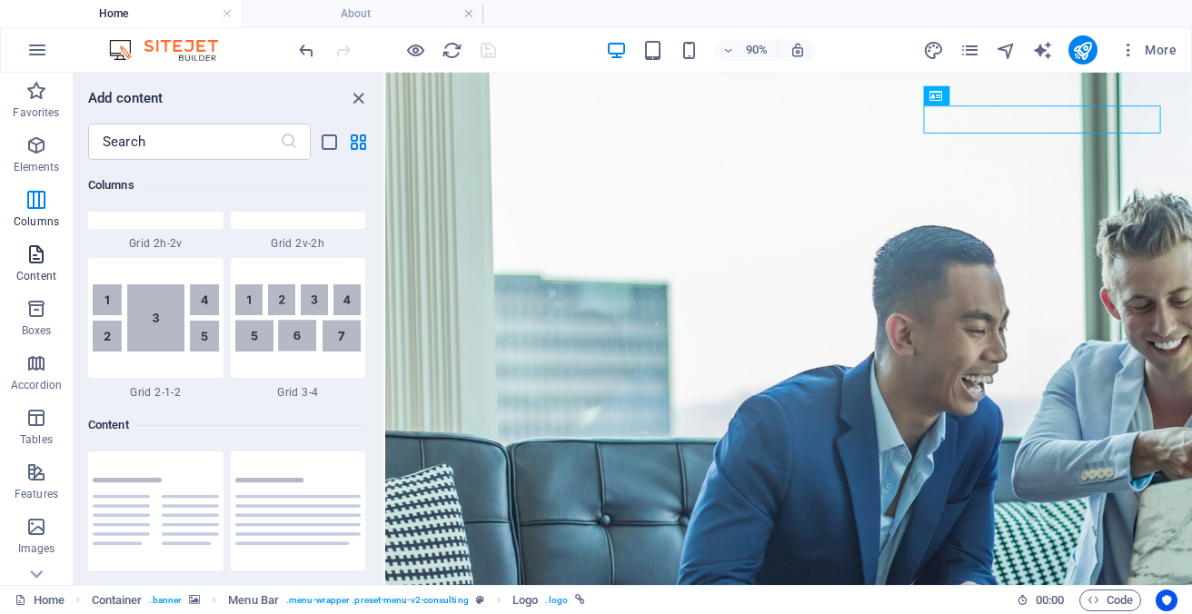
scroll to position [3178, 0]
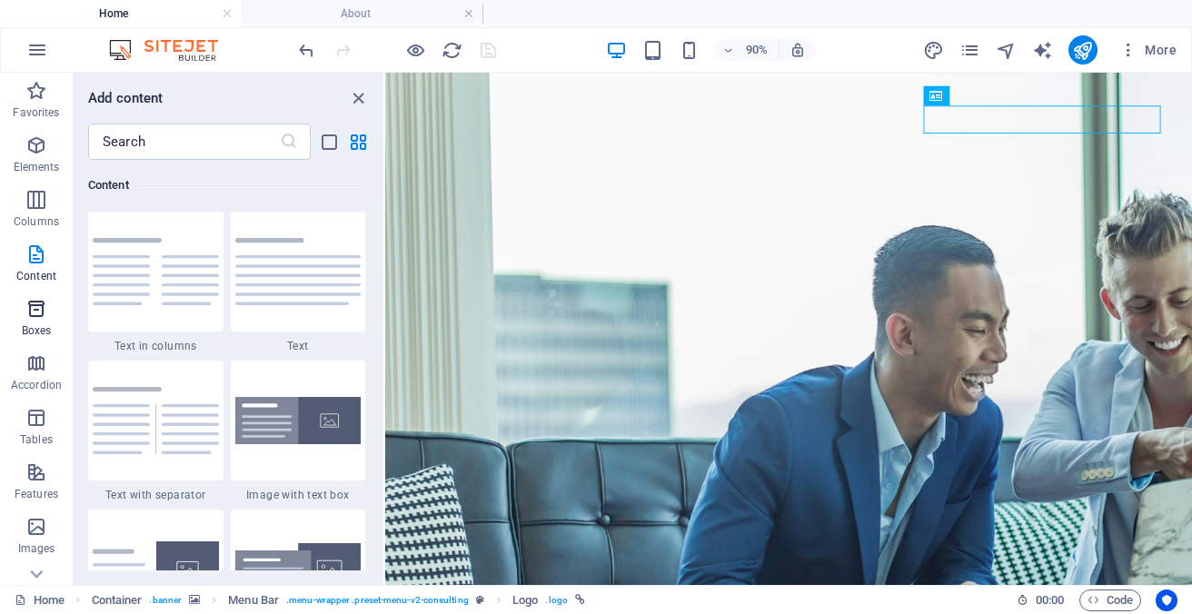
click at [38, 320] on span "Boxes" at bounding box center [36, 320] width 73 height 44
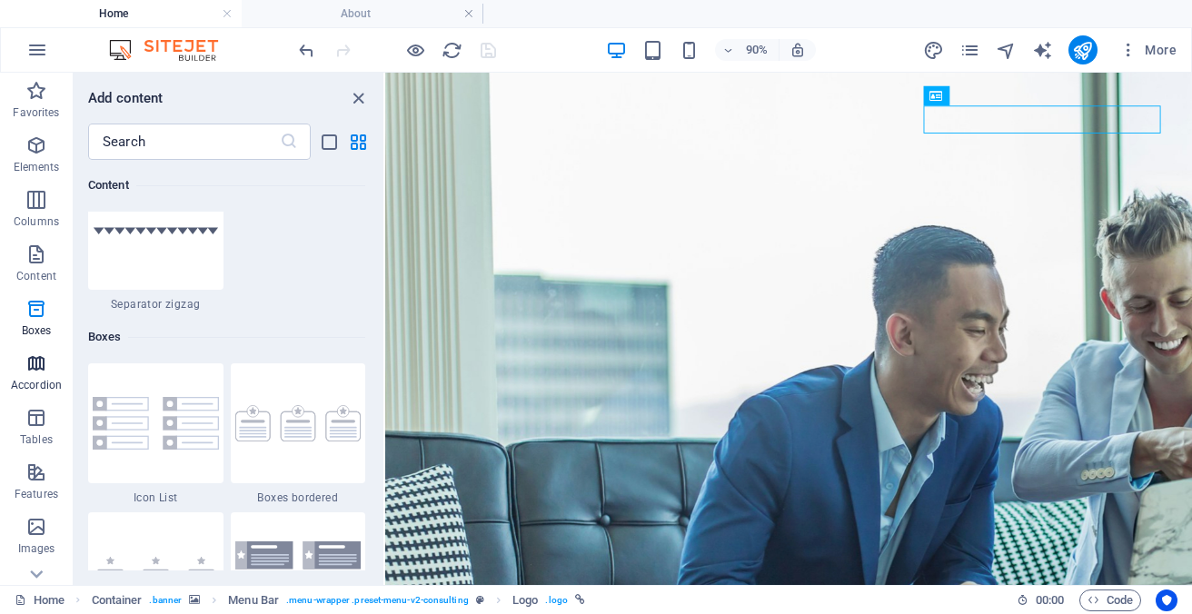
scroll to position [5010, 0]
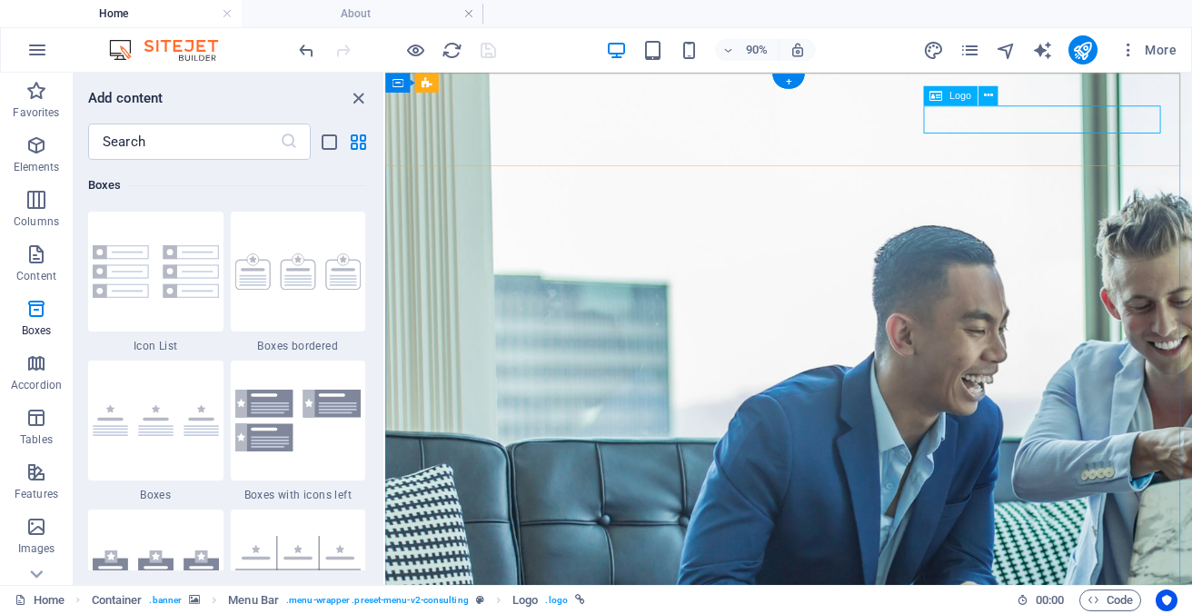
click at [360, 96] on icon "close panel" at bounding box center [358, 98] width 21 height 21
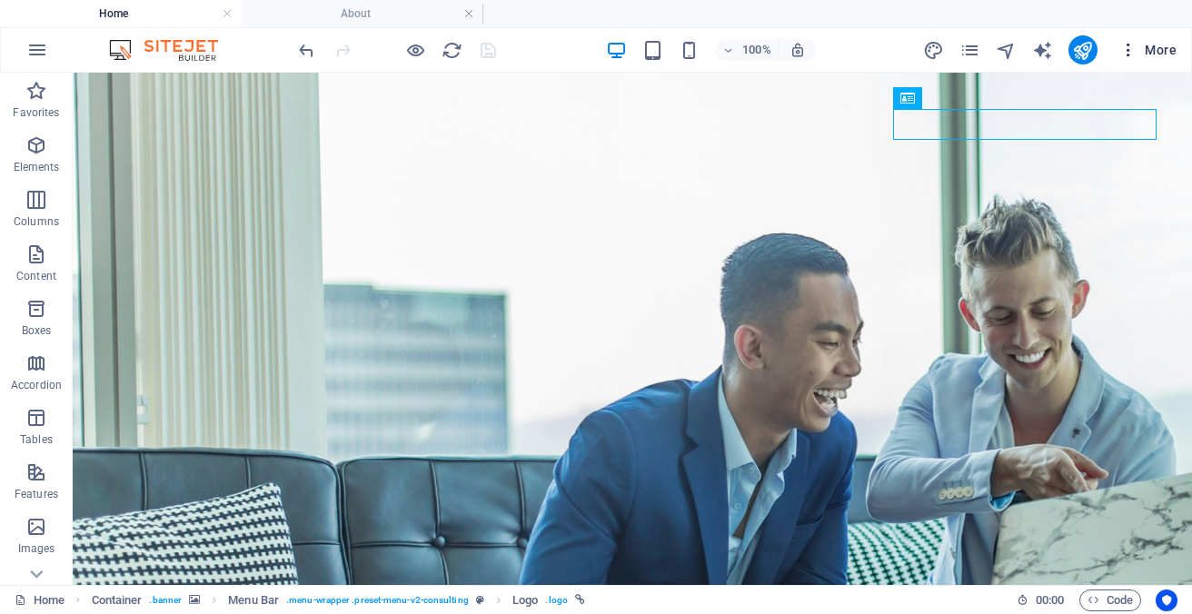
click at [1155, 45] on span "More" at bounding box center [1147, 50] width 57 height 18
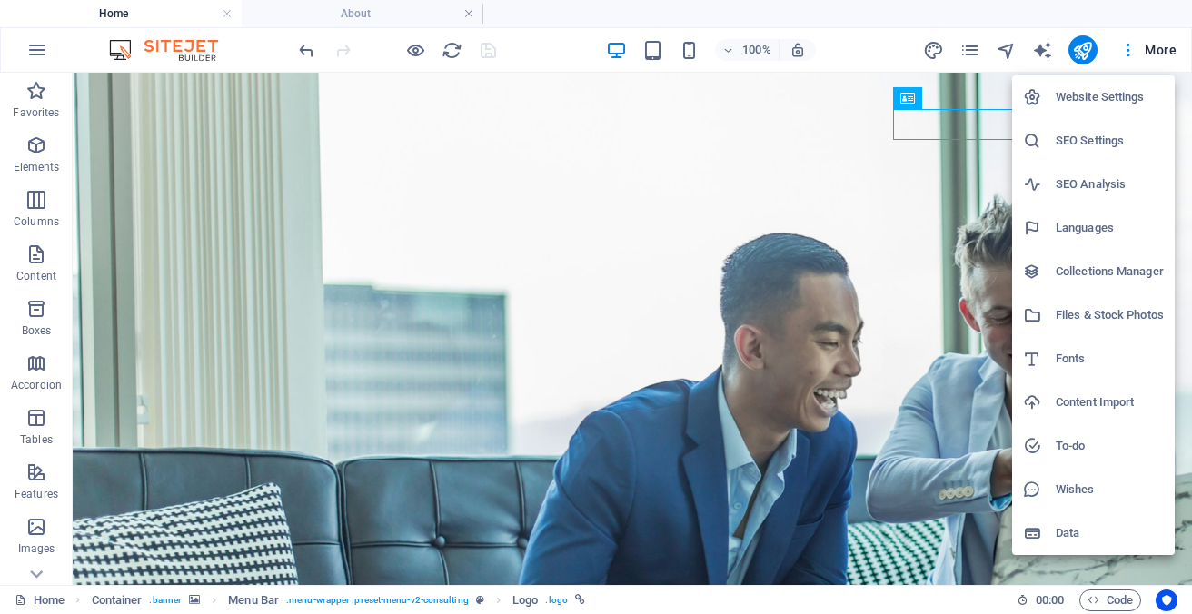
click at [1129, 94] on h6 "Website Settings" at bounding box center [1109, 97] width 108 height 22
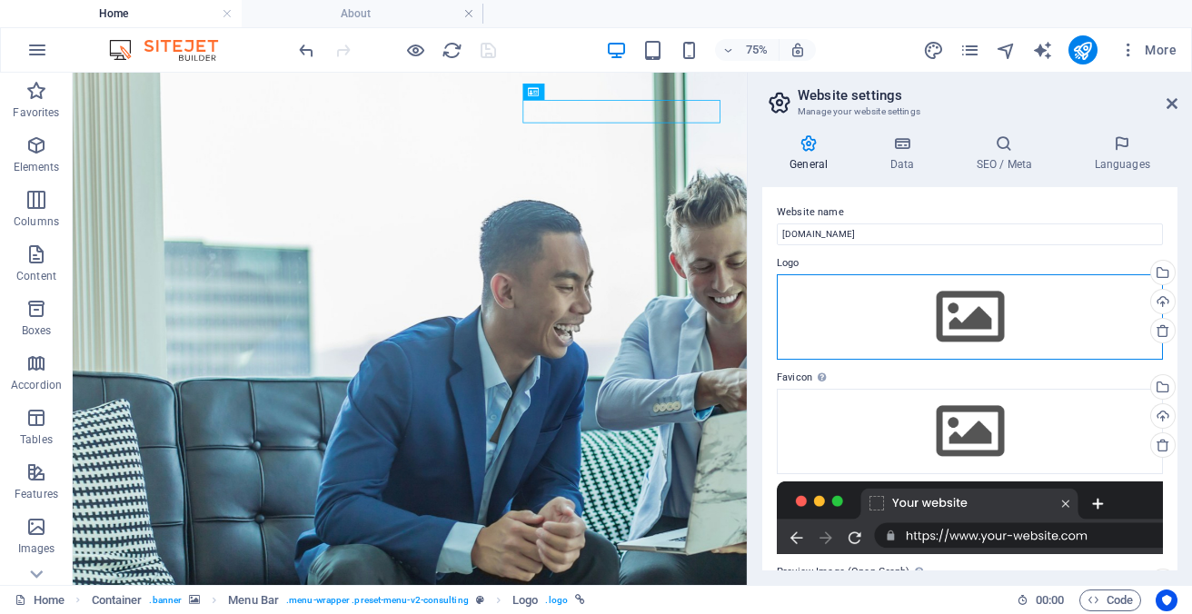
click at [962, 302] on div "Drag files here, click to choose files or select files from Files or our free s…" at bounding box center [969, 316] width 386 height 85
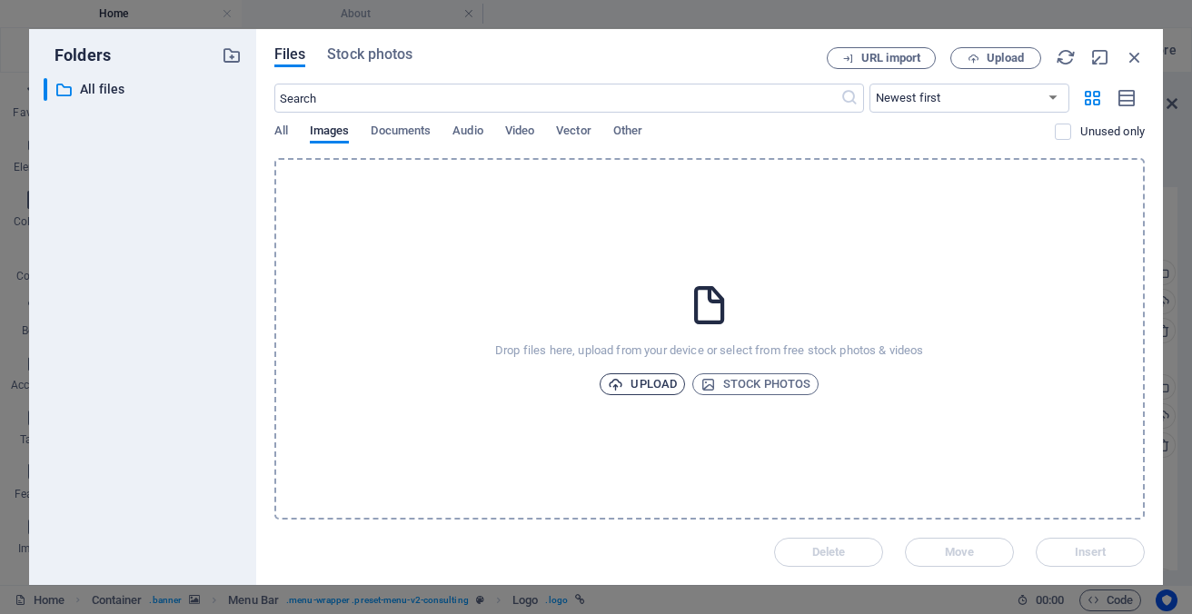
click at [638, 386] on span "Upload" at bounding box center [642, 384] width 69 height 22
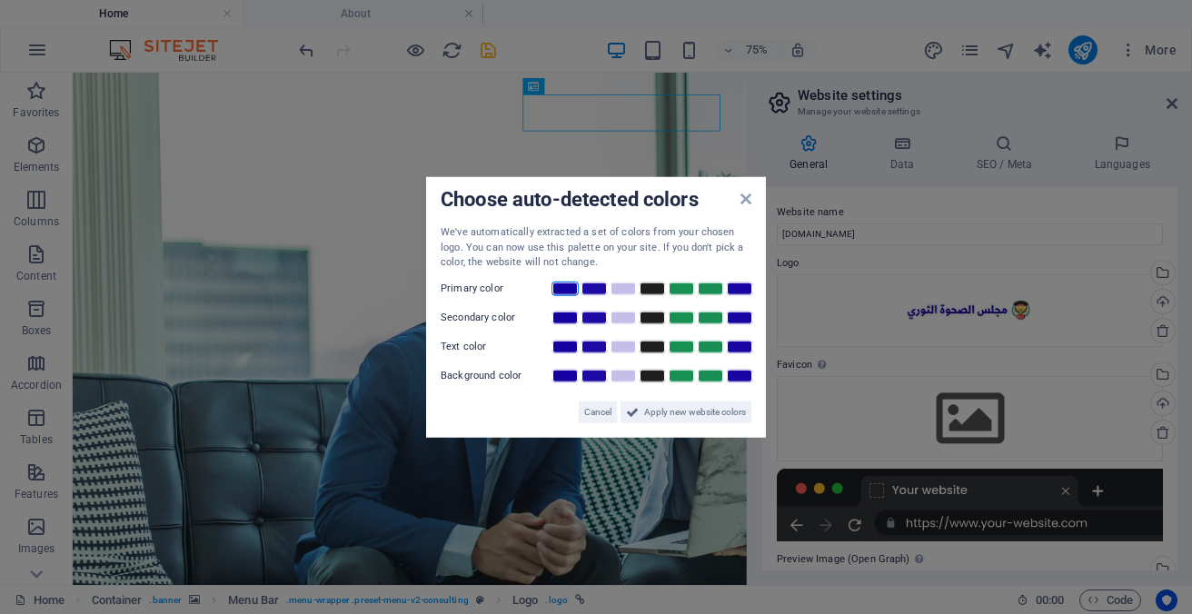
click at [571, 286] on link at bounding box center [564, 288] width 27 height 15
click at [620, 292] on link at bounding box center [622, 288] width 27 height 15
click at [649, 291] on link at bounding box center [651, 288] width 27 height 15
click at [747, 203] on icon at bounding box center [745, 199] width 11 height 15
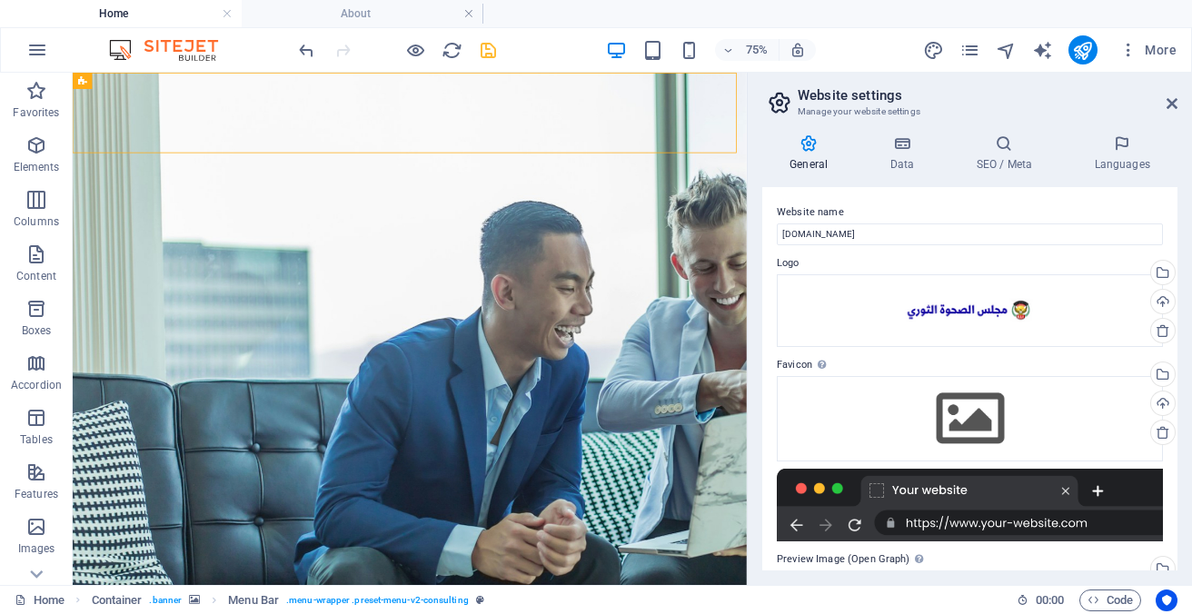
click at [966, 494] on div at bounding box center [969, 505] width 386 height 73
click at [483, 45] on icon "save" at bounding box center [488, 50] width 21 height 21
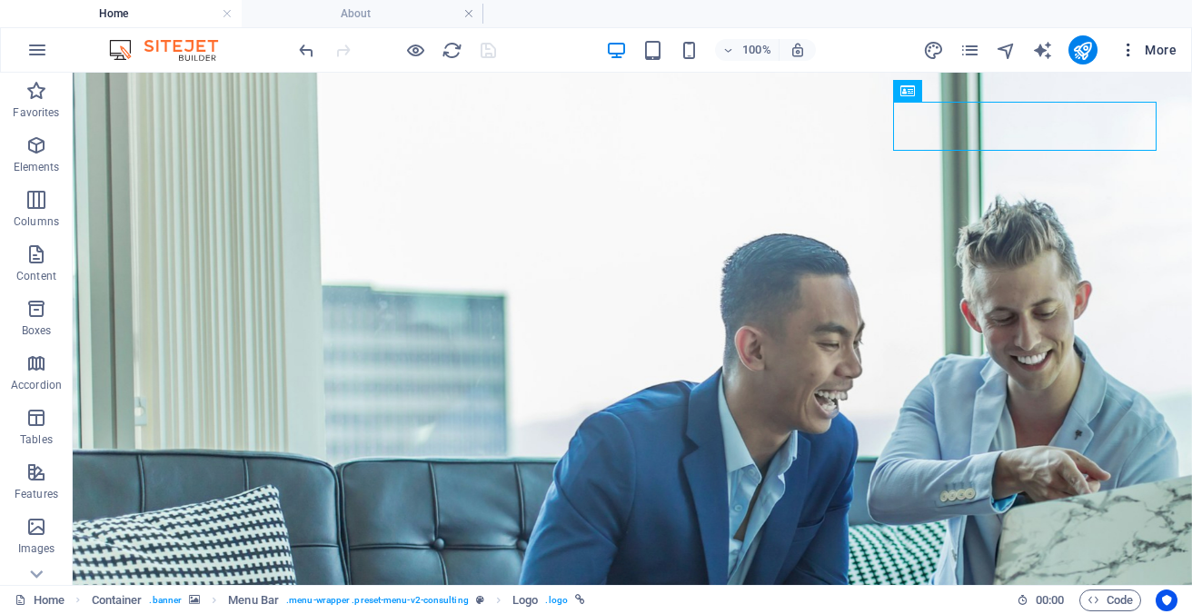
click at [1154, 46] on span "More" at bounding box center [1147, 50] width 57 height 18
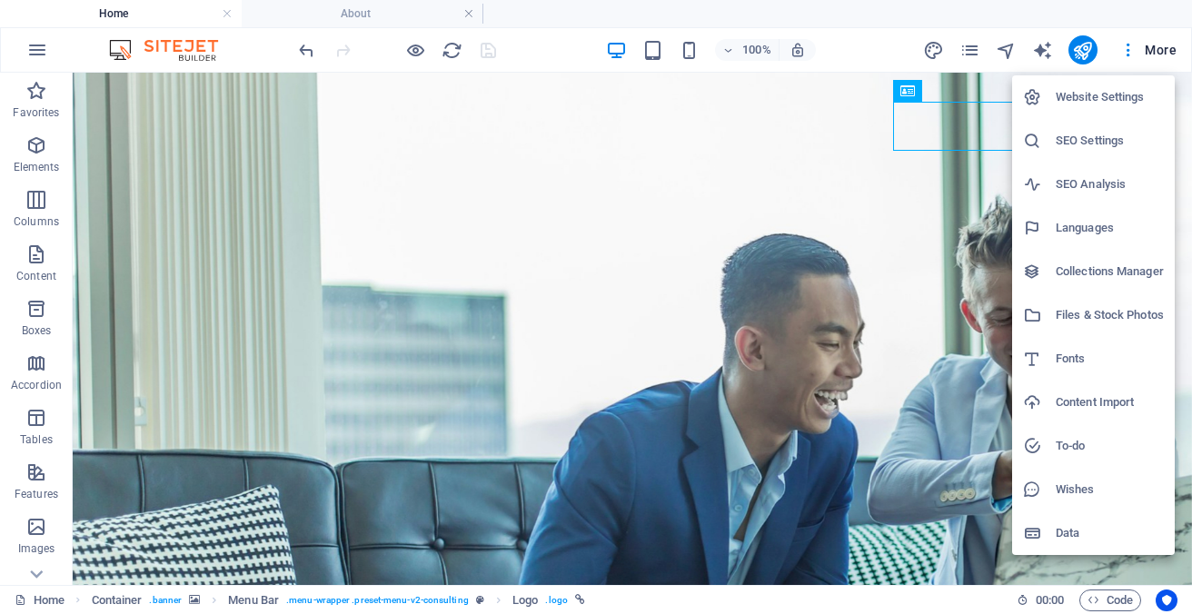
click at [1123, 98] on h6 "Website Settings" at bounding box center [1109, 97] width 108 height 22
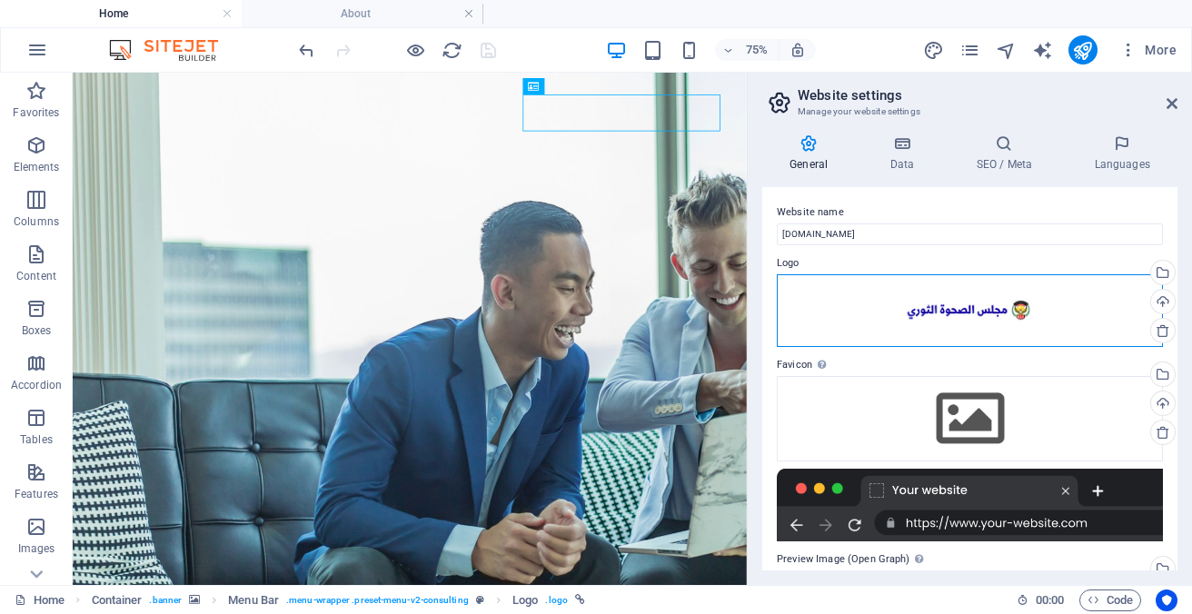
click at [992, 301] on div "Drag files here, click to choose files or select files from Files or our free s…" at bounding box center [969, 310] width 386 height 73
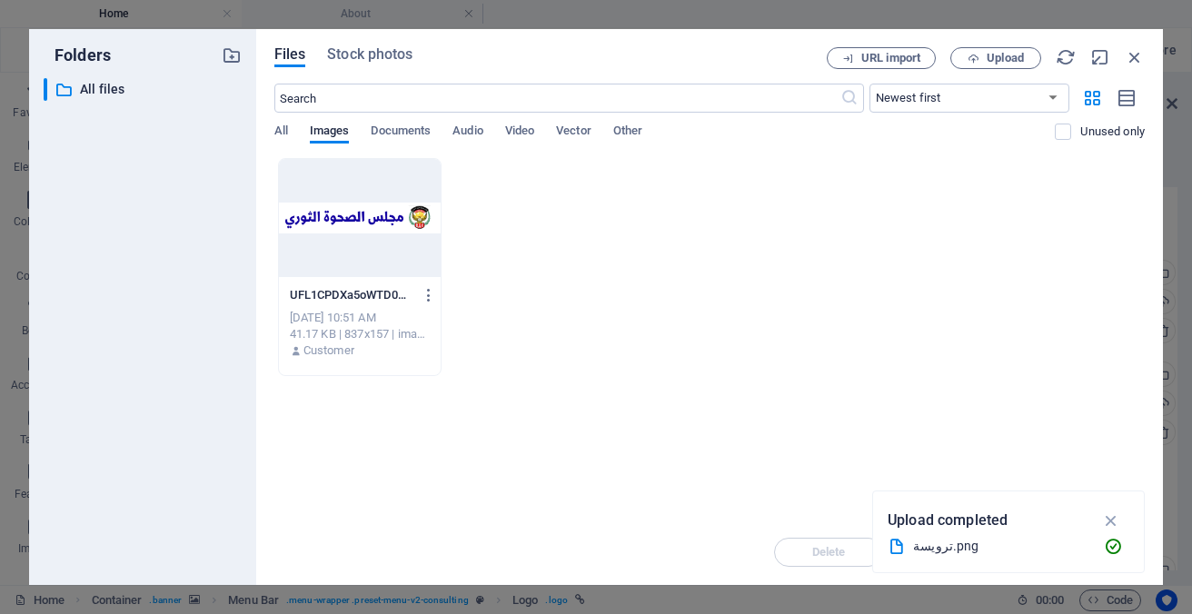
click at [347, 224] on div at bounding box center [360, 218] width 162 height 118
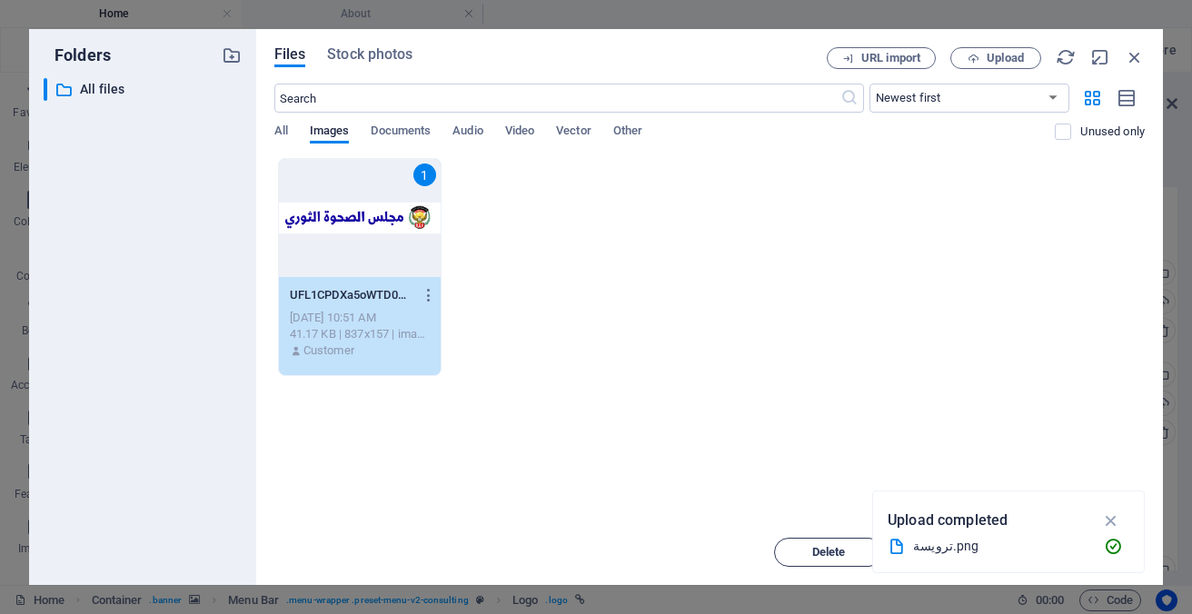
click at [825, 549] on span "Delete" at bounding box center [829, 552] width 34 height 11
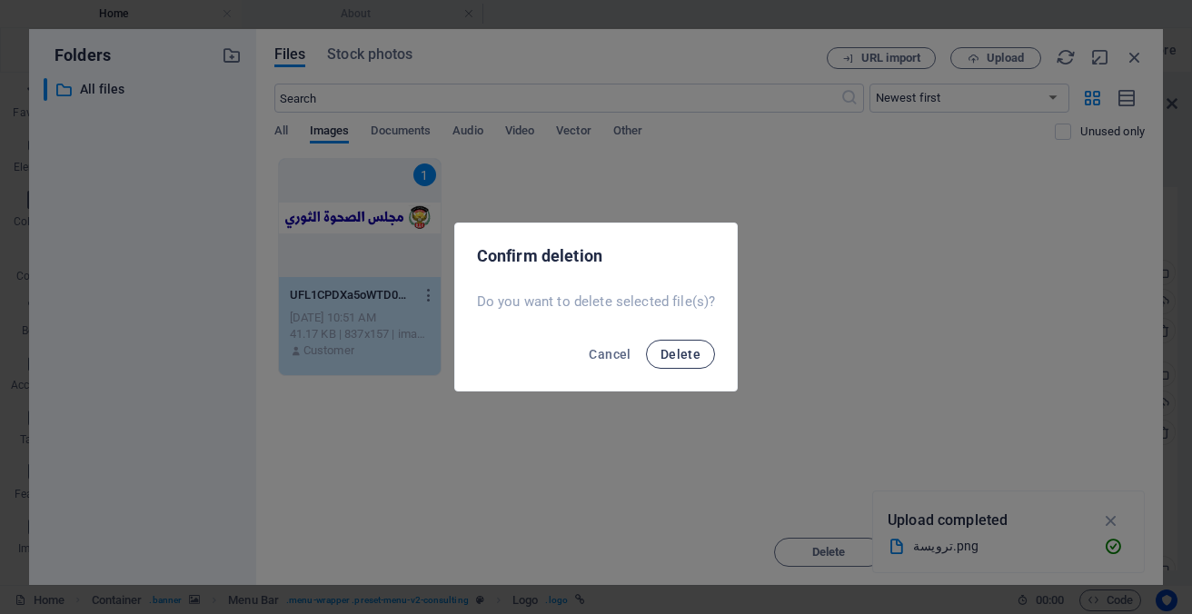
click at [675, 354] on span "Delete" at bounding box center [680, 354] width 40 height 15
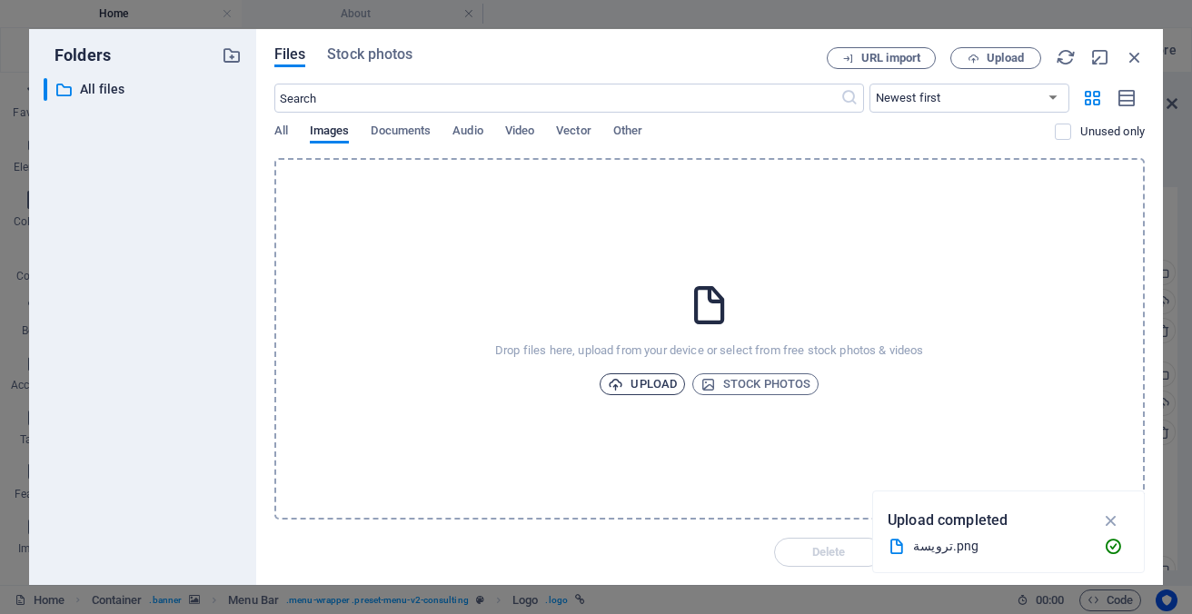
click at [664, 383] on span "Upload" at bounding box center [642, 384] width 69 height 22
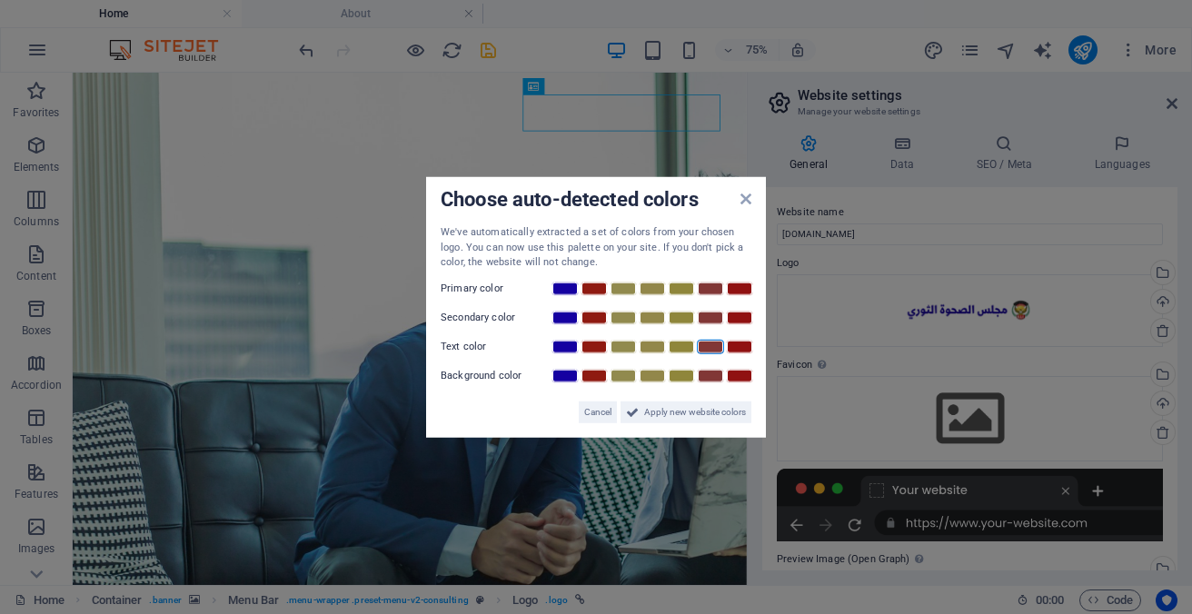
click at [712, 347] on link at bounding box center [710, 346] width 27 height 15
click at [569, 378] on link at bounding box center [564, 375] width 27 height 15
click at [676, 413] on span "Apply new website colors" at bounding box center [695, 412] width 102 height 22
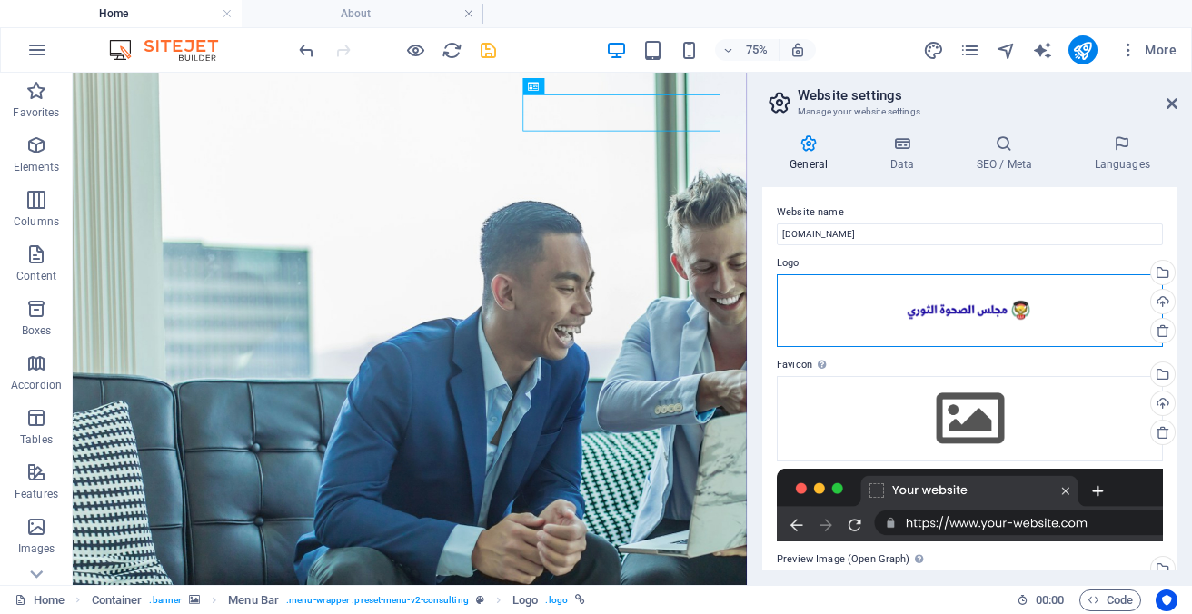
click at [947, 315] on div "Drag files here, click to choose files or select files from Files or our free s…" at bounding box center [969, 310] width 386 height 73
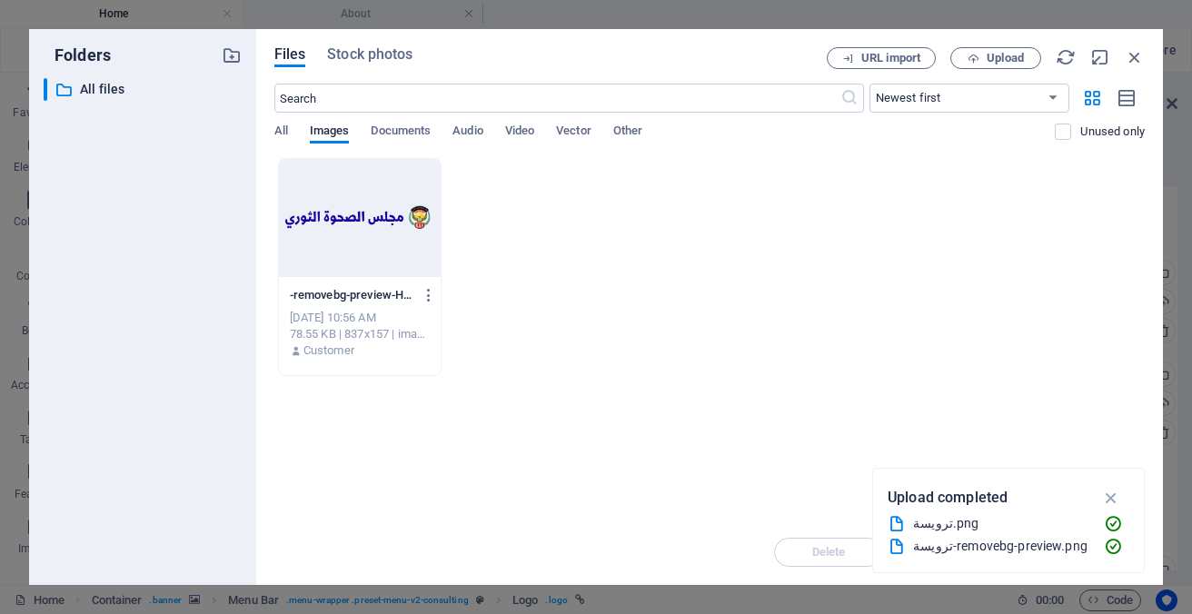
click at [375, 212] on div at bounding box center [360, 218] width 162 height 118
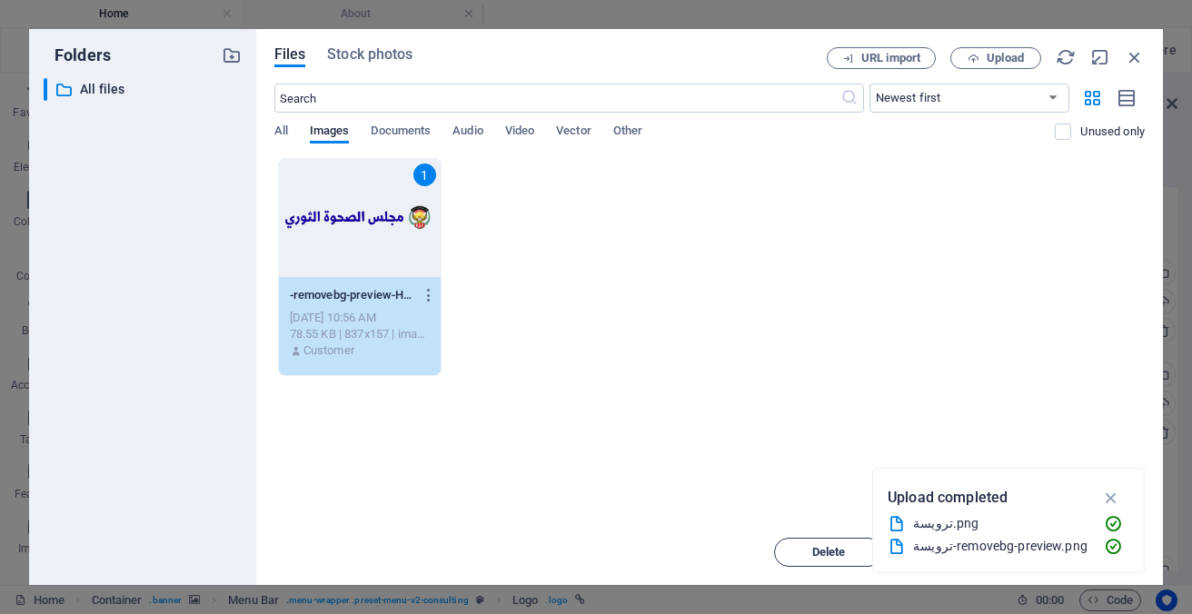
click at [838, 550] on span "Delete" at bounding box center [829, 552] width 34 height 11
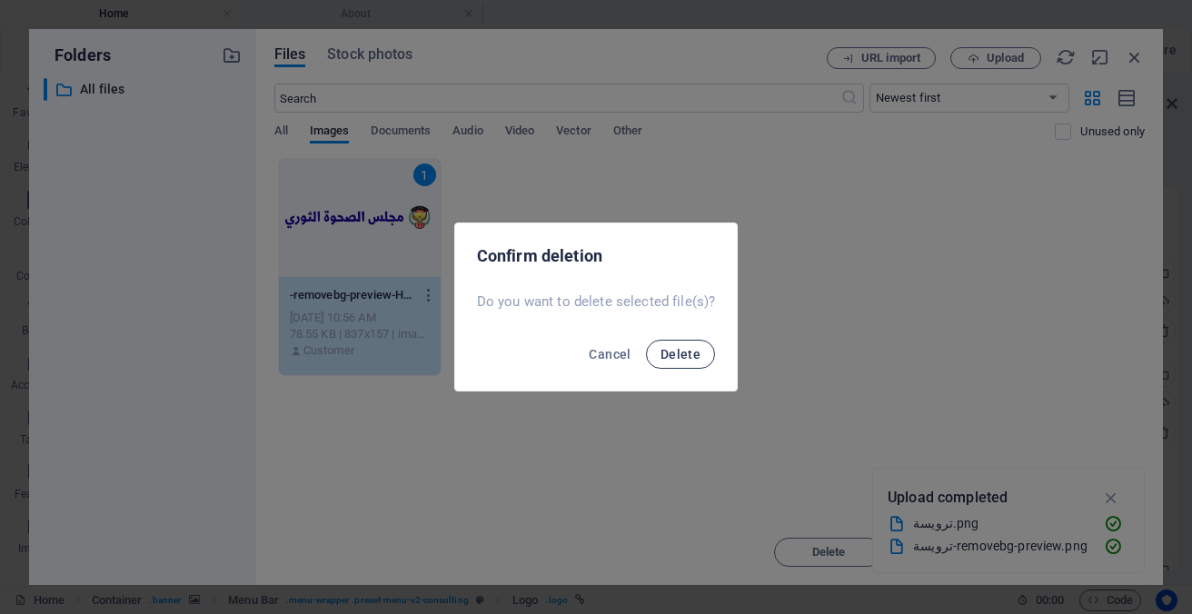
click at [683, 359] on span "Delete" at bounding box center [680, 354] width 40 height 15
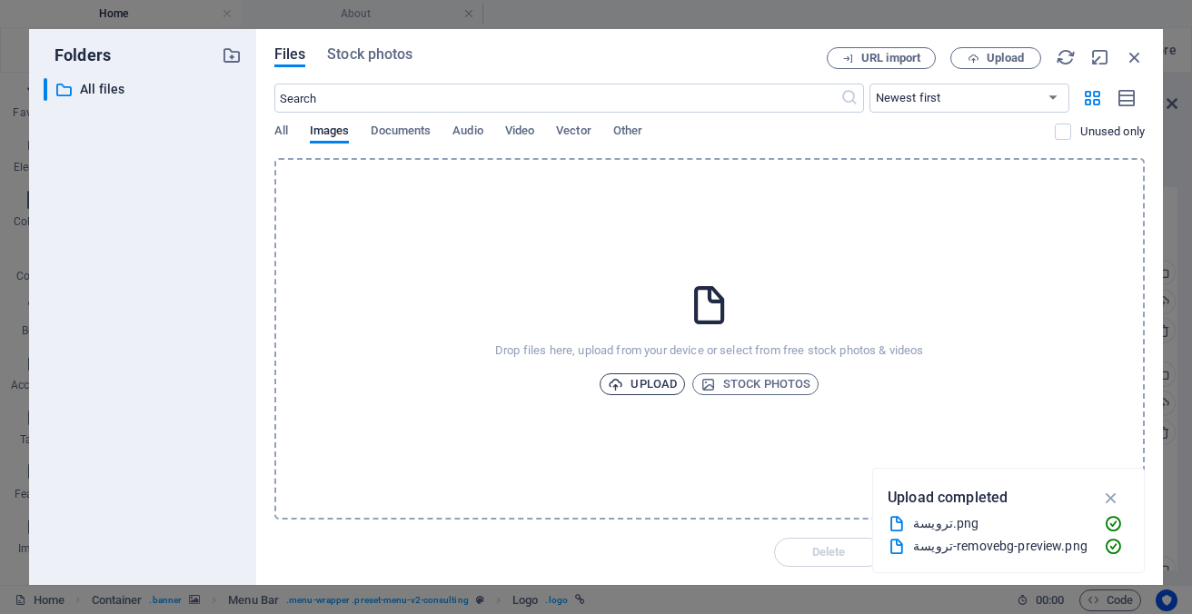
click at [656, 381] on span "Upload" at bounding box center [642, 384] width 69 height 22
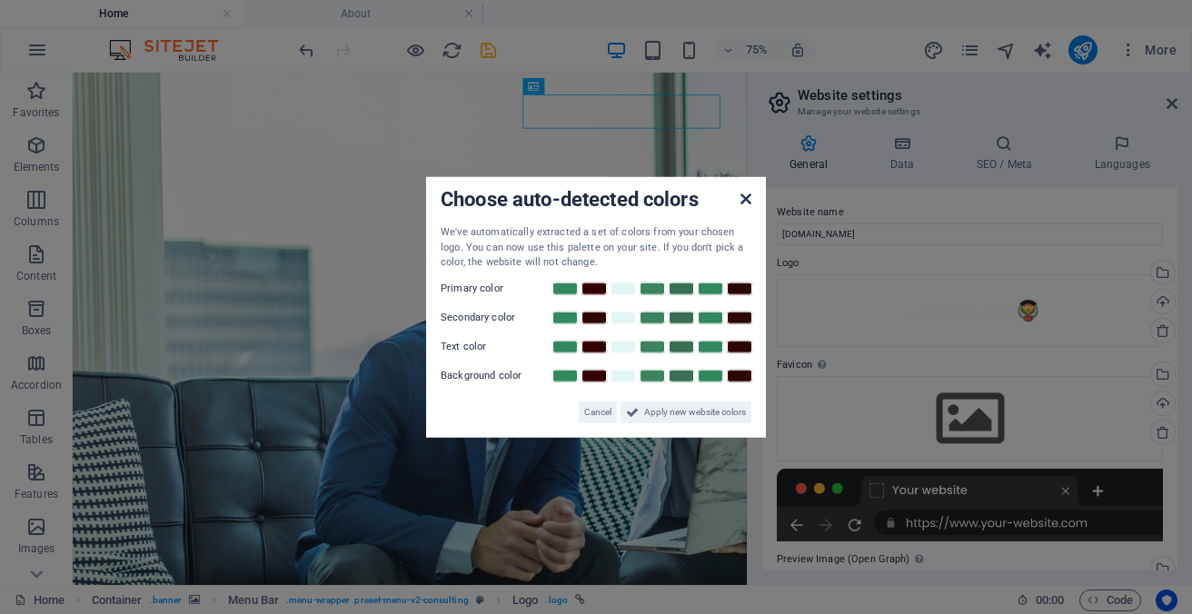
click at [747, 197] on icon at bounding box center [745, 199] width 11 height 15
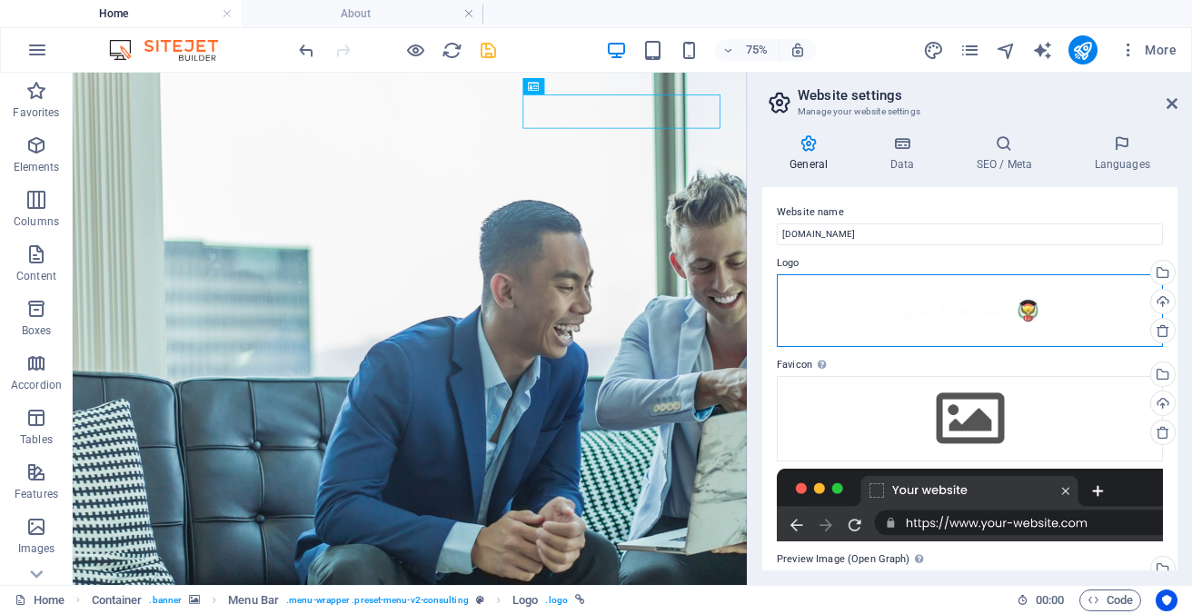
click at [1030, 313] on div "Drag files here, click to choose files or select files from Files or our free s…" at bounding box center [969, 310] width 386 height 73
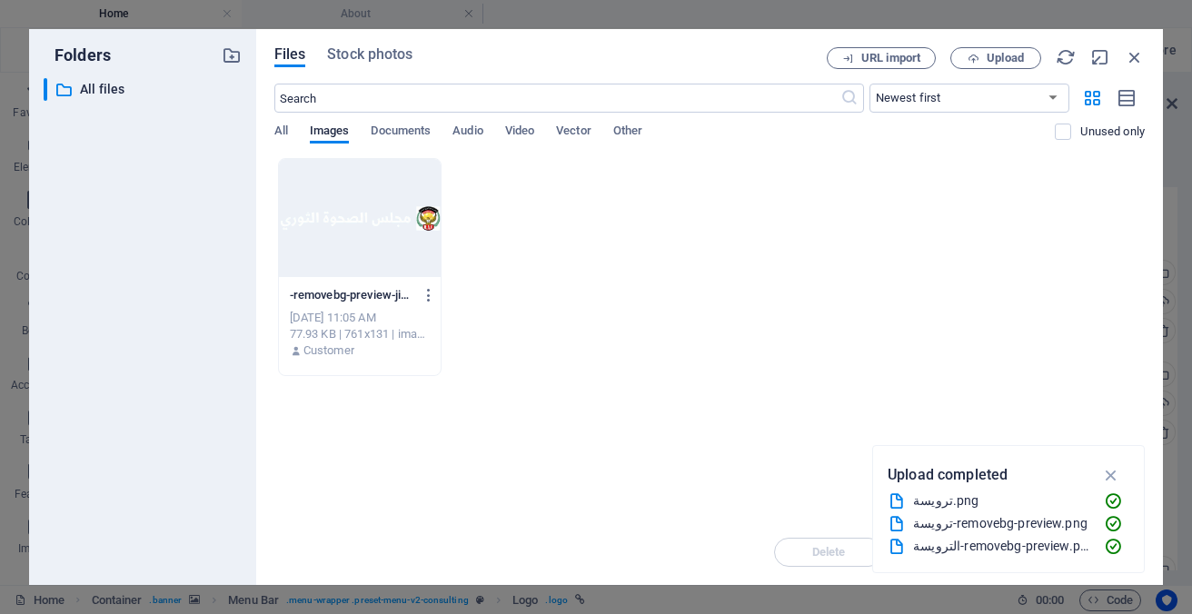
click at [400, 207] on div at bounding box center [360, 218] width 162 height 118
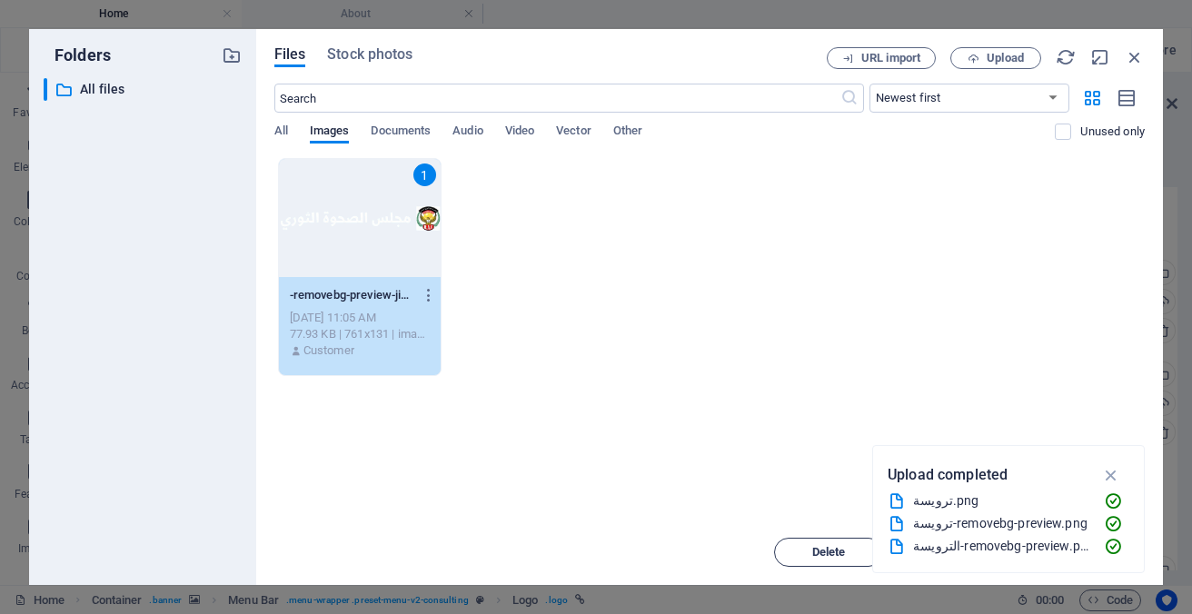
click at [832, 555] on span "Delete" at bounding box center [829, 552] width 34 height 11
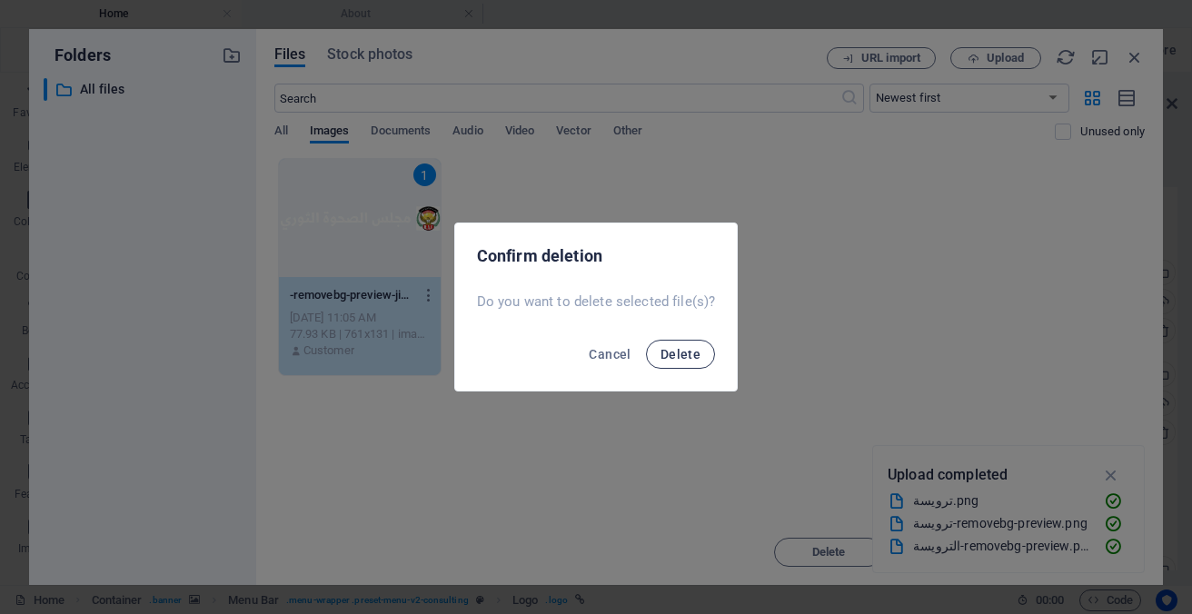
click at [695, 356] on span "Delete" at bounding box center [680, 354] width 40 height 15
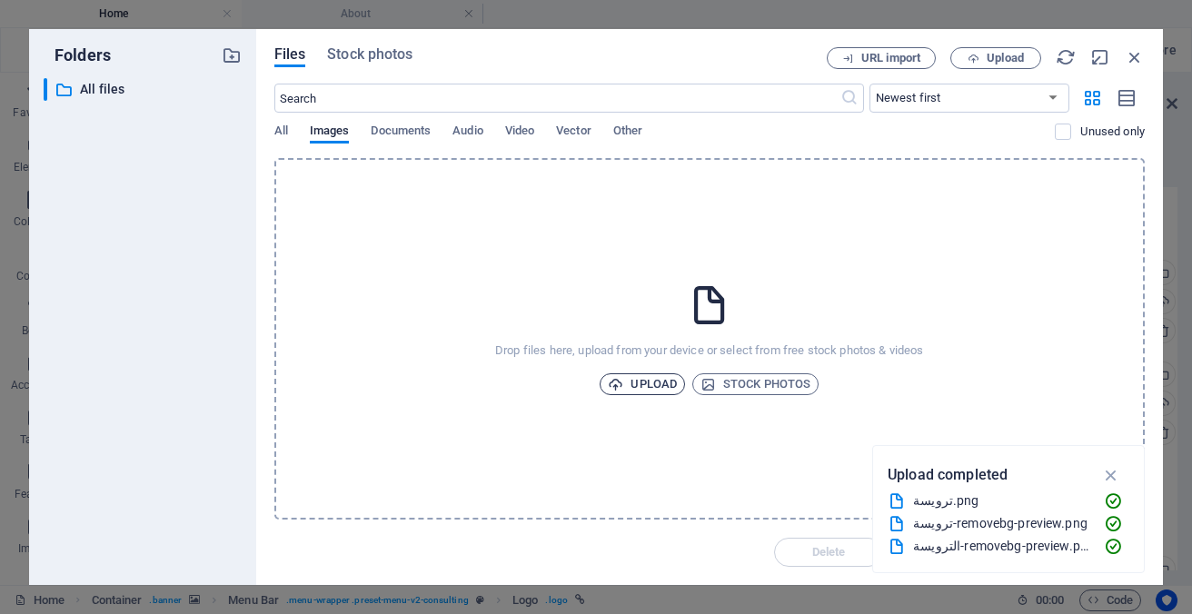
click at [661, 381] on span "Upload" at bounding box center [642, 384] width 69 height 22
click at [645, 390] on span "Upload" at bounding box center [642, 384] width 69 height 22
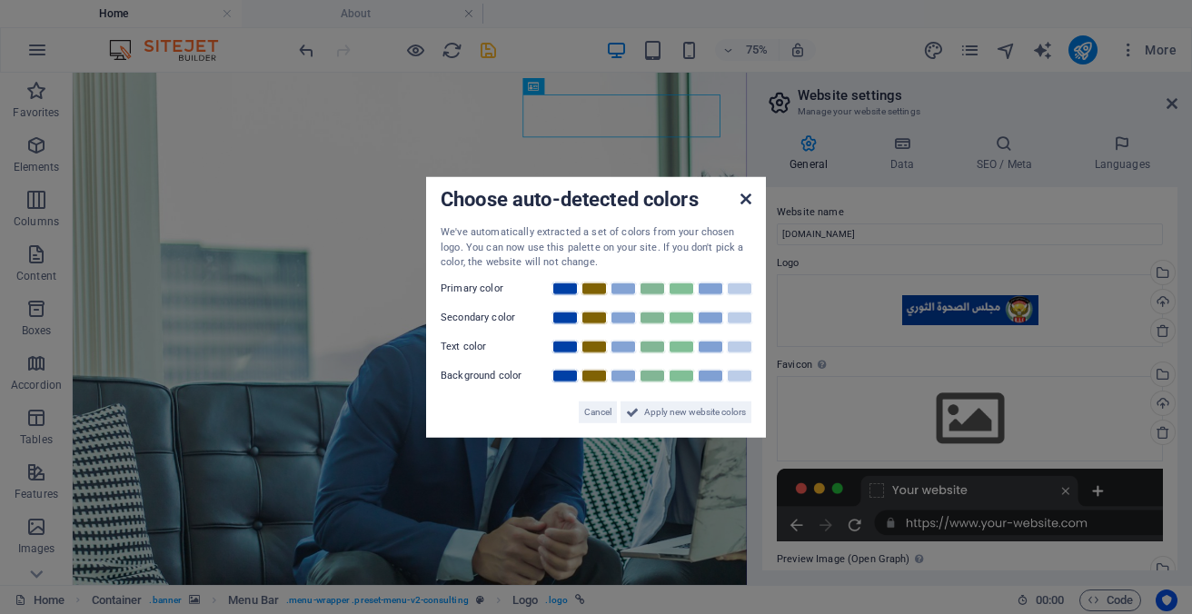
click at [747, 197] on icon at bounding box center [745, 199] width 11 height 15
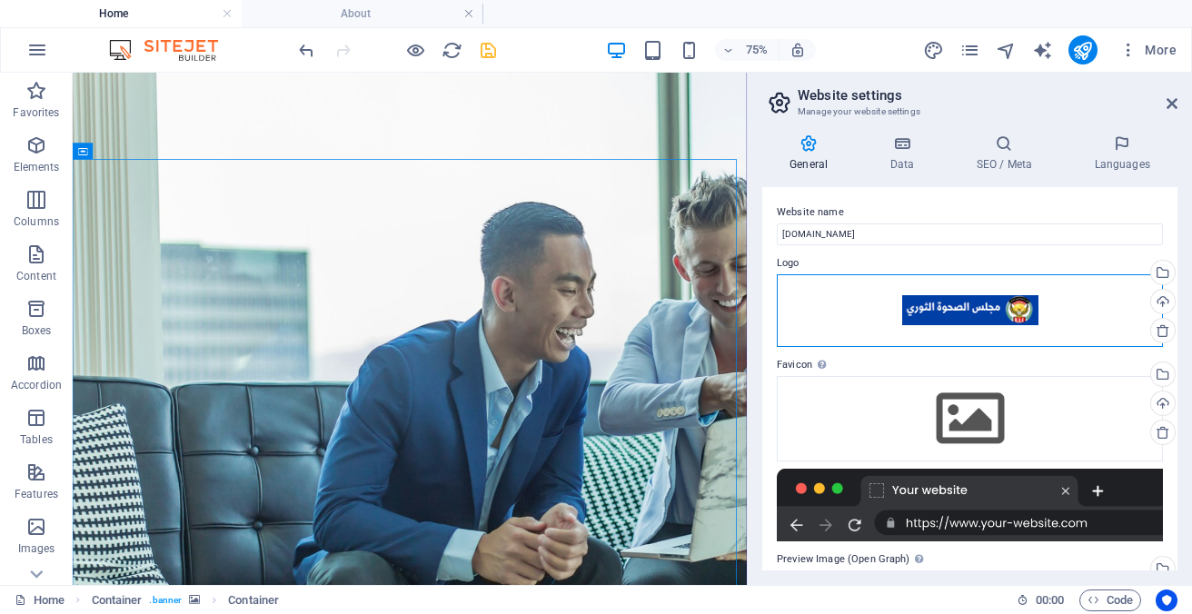
click at [959, 310] on div "Drag files here, click to choose files or select files from Files or our free s…" at bounding box center [969, 310] width 386 height 73
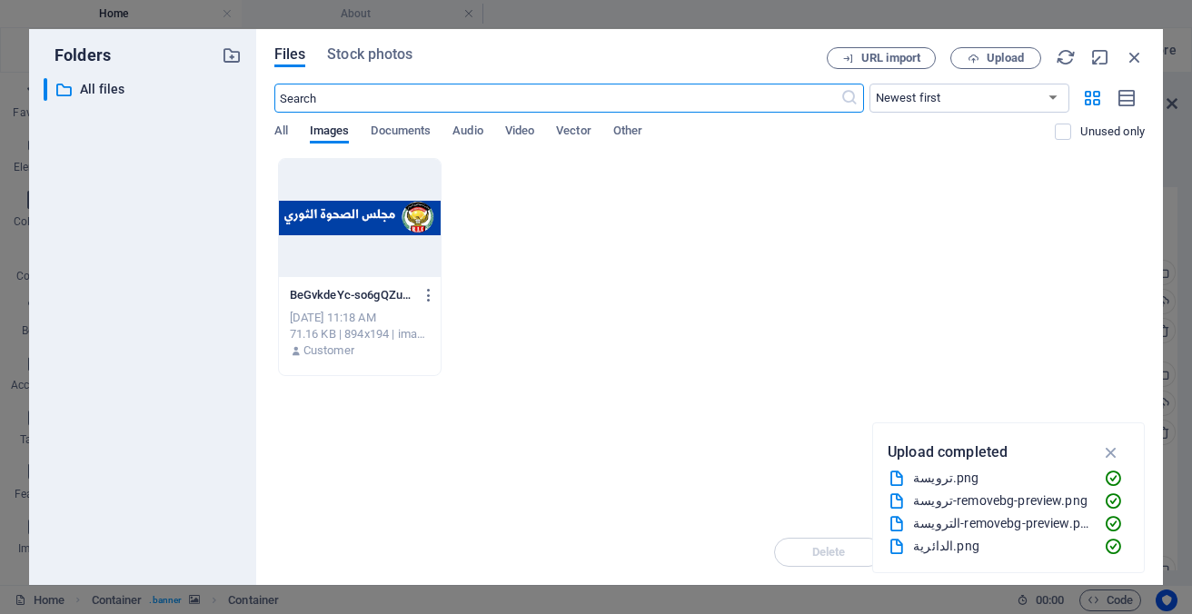
click at [370, 217] on div at bounding box center [360, 218] width 162 height 118
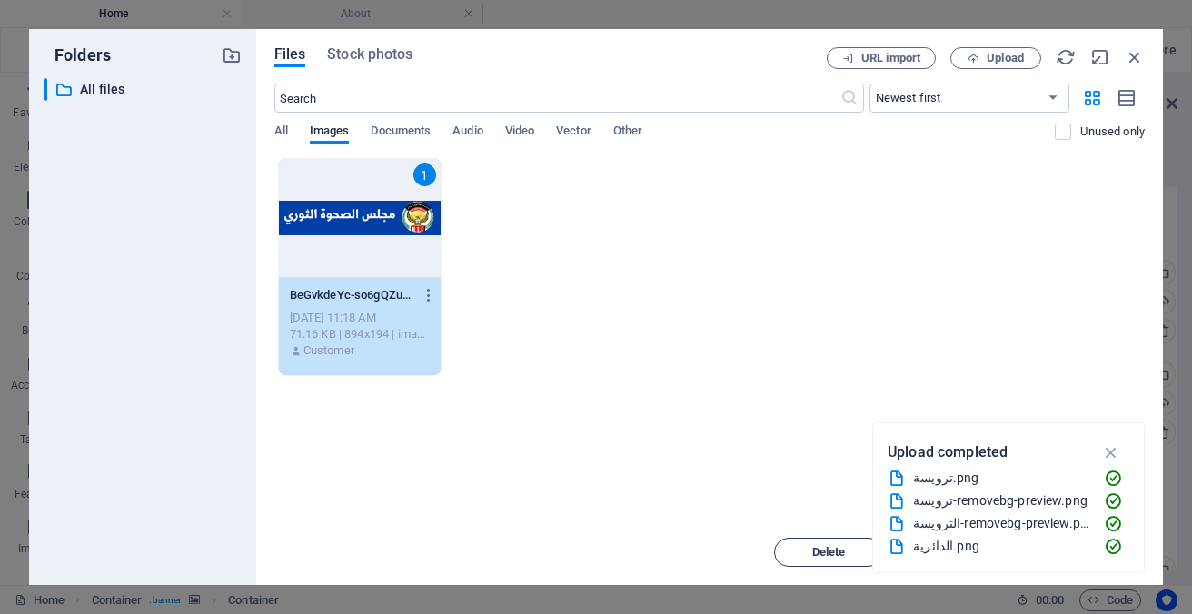
click at [828, 552] on span "Delete" at bounding box center [829, 552] width 34 height 11
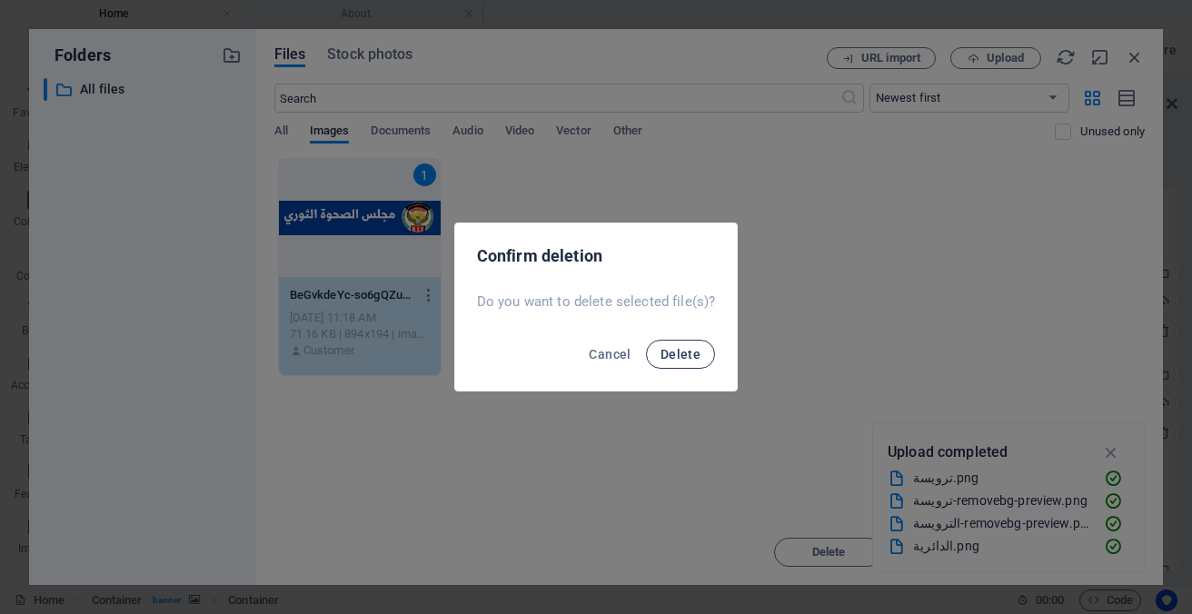
click at [688, 355] on span "Delete" at bounding box center [680, 354] width 40 height 15
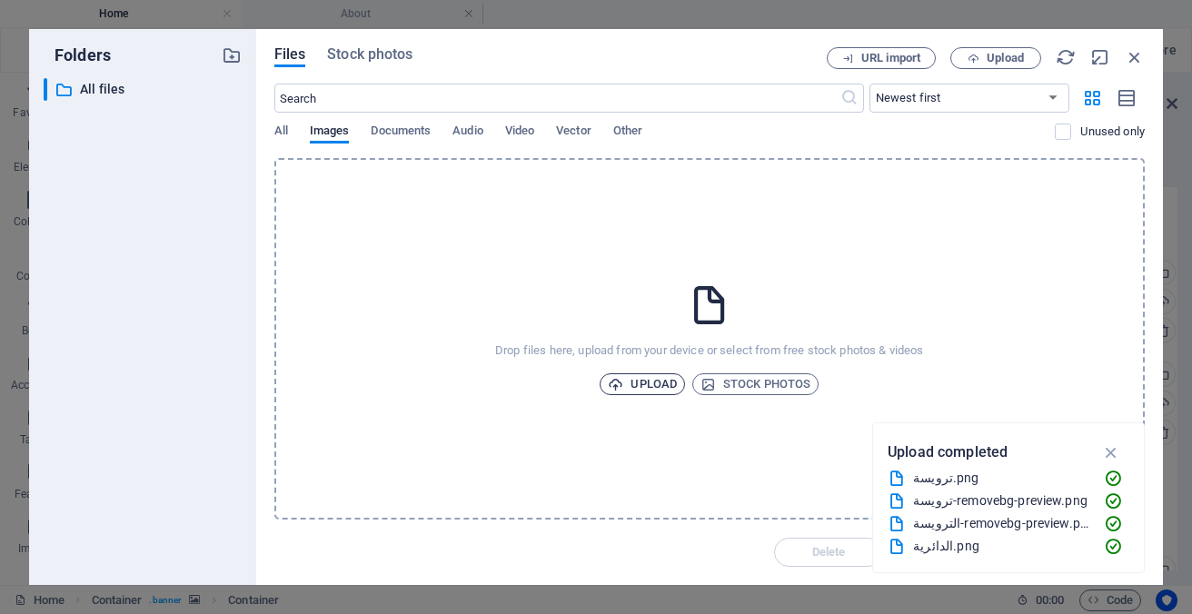
click at [655, 381] on span "Upload" at bounding box center [642, 384] width 69 height 22
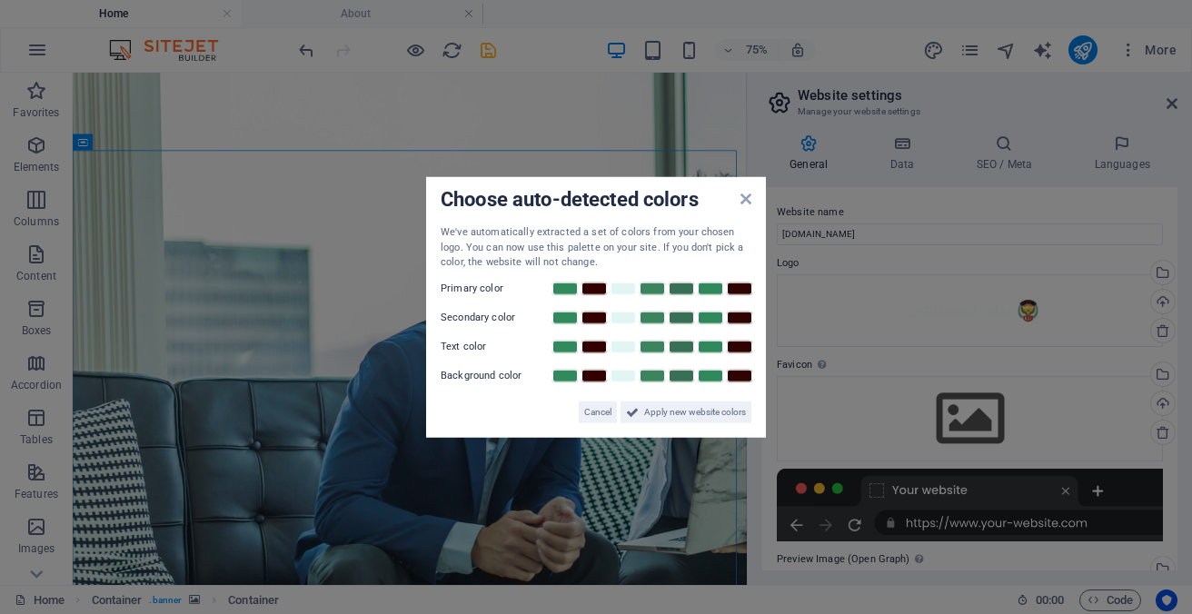
click at [1024, 310] on aside "Choose auto-detected colors We've automatically extracted a set of colors from …" at bounding box center [596, 307] width 1192 height 614
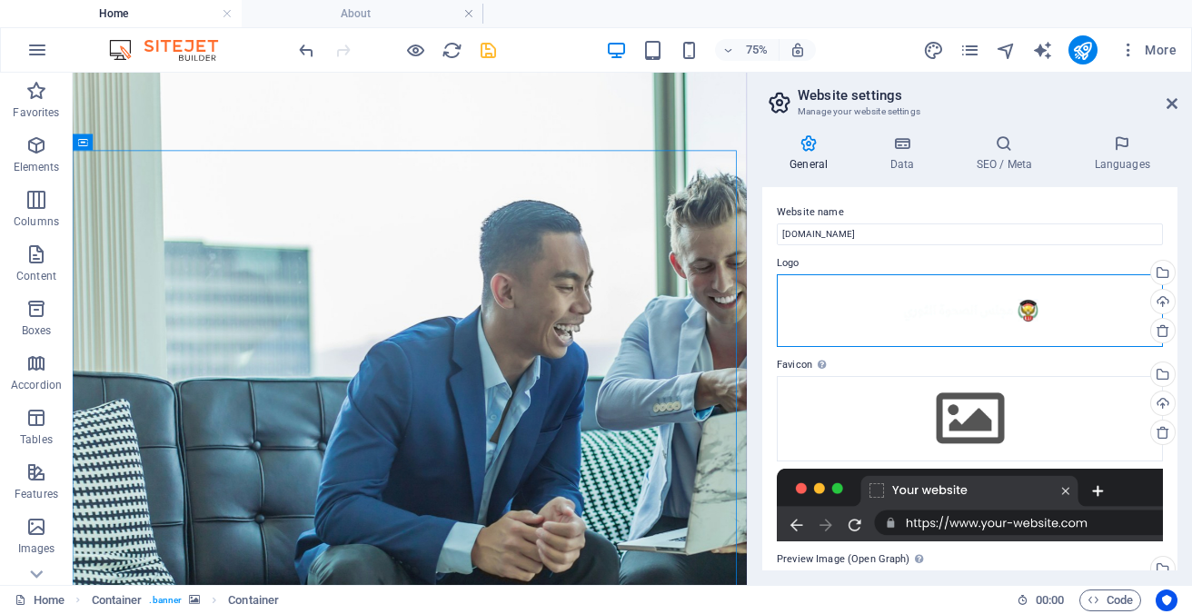
click at [1030, 306] on div "Drag files here, click to choose files or select files from Files or our free s…" at bounding box center [969, 310] width 386 height 73
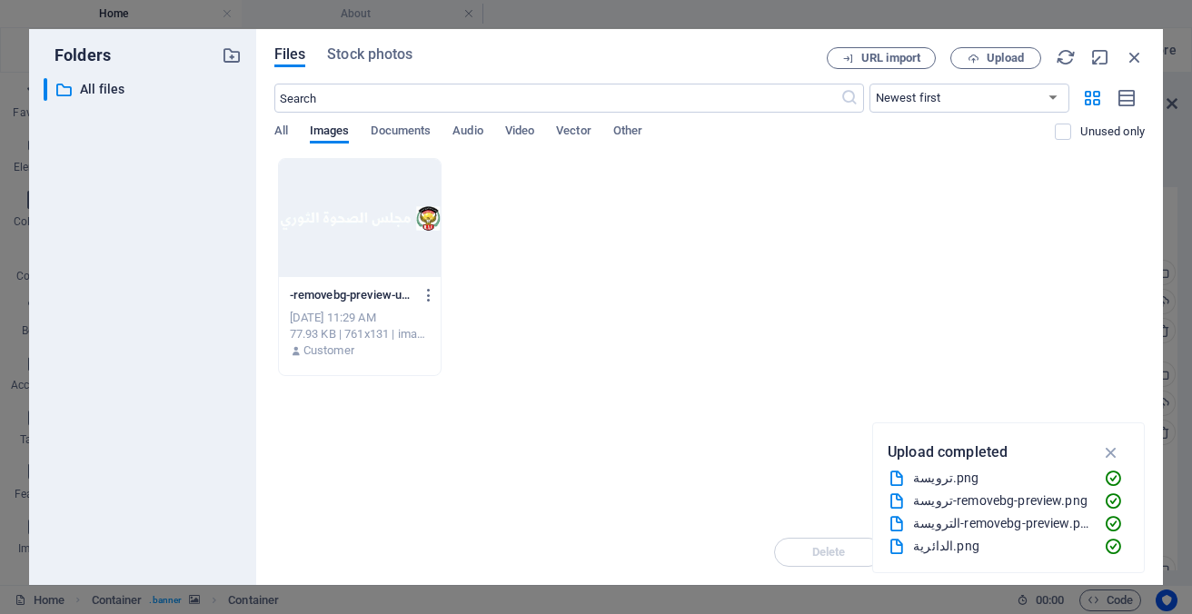
click at [391, 213] on div at bounding box center [360, 218] width 162 height 118
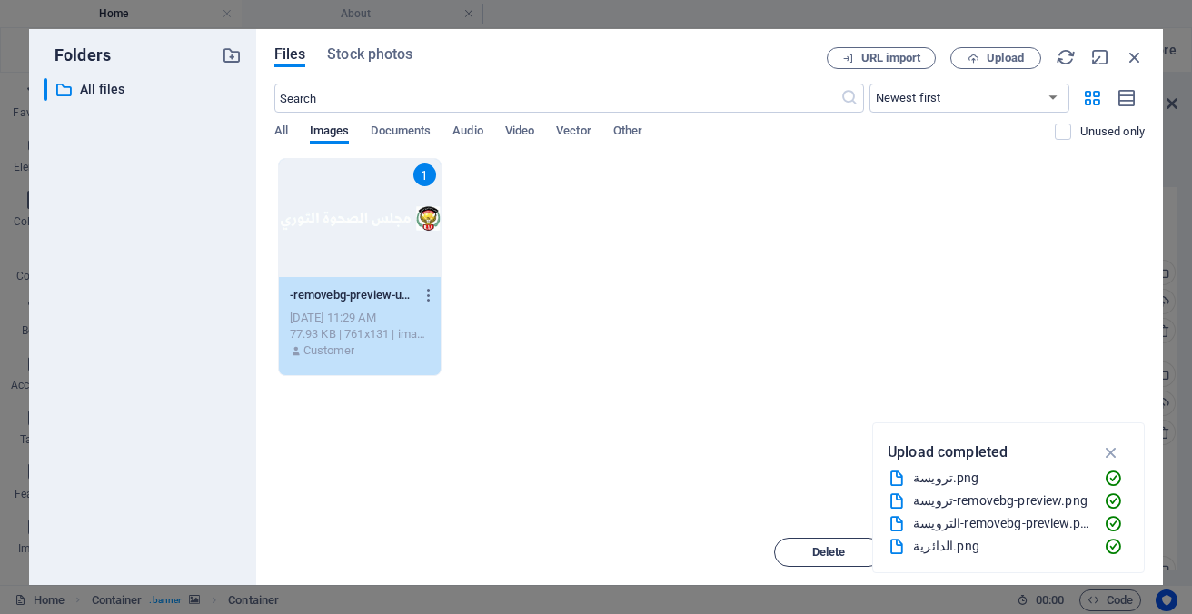
click at [823, 554] on span "Delete" at bounding box center [829, 552] width 34 height 11
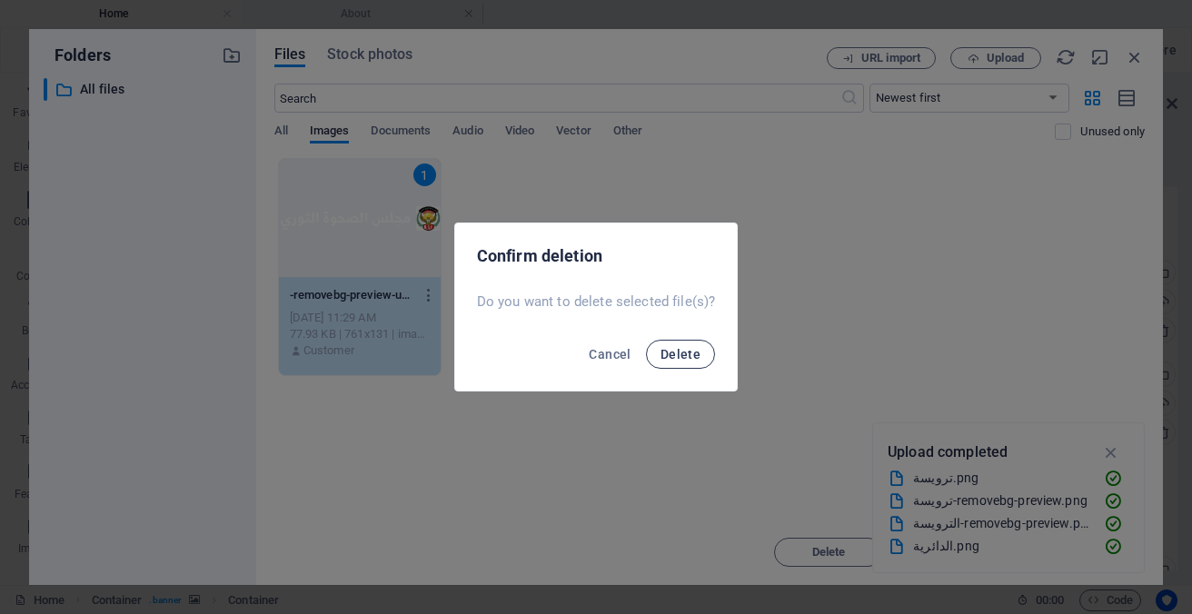
click at [689, 361] on button "Delete" at bounding box center [680, 354] width 69 height 29
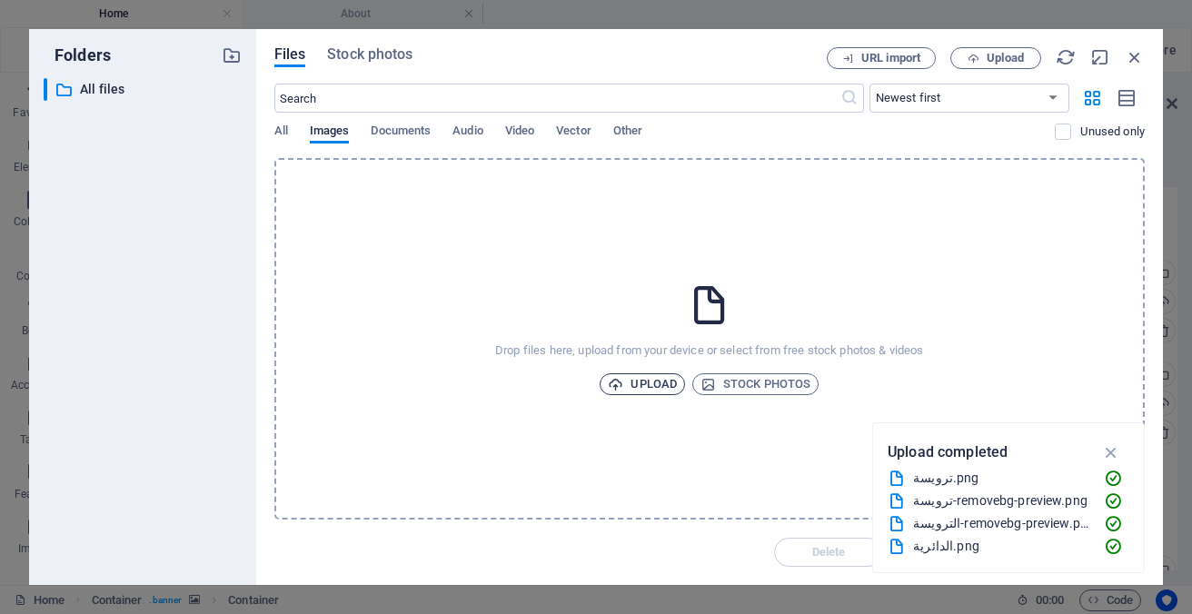
click at [661, 384] on span "Upload" at bounding box center [642, 384] width 69 height 22
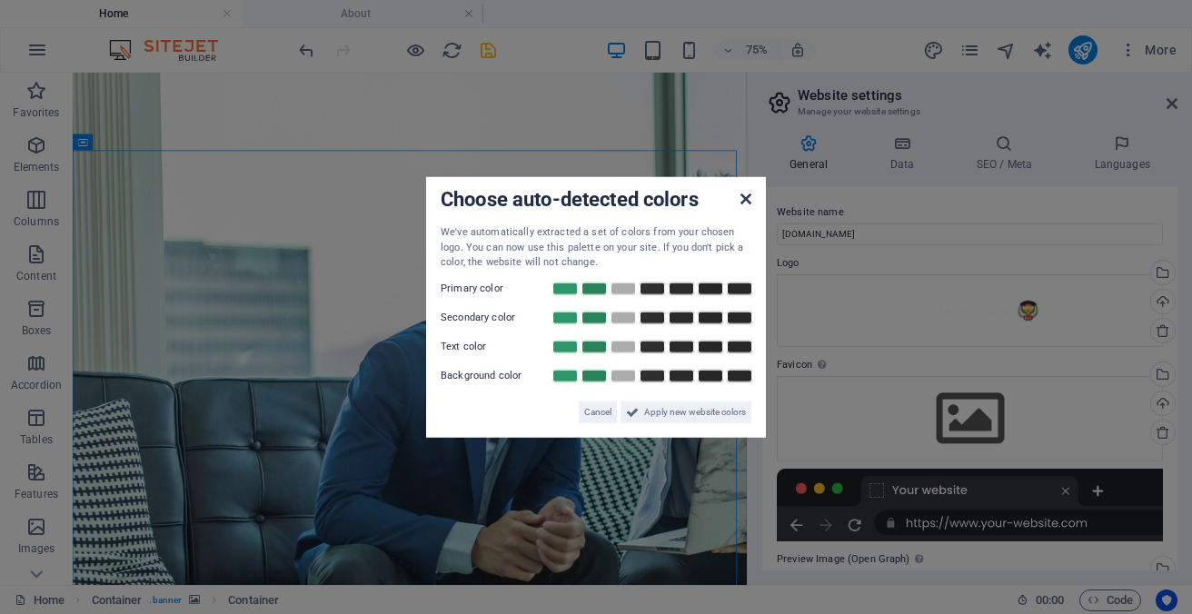
click at [749, 198] on icon at bounding box center [745, 199] width 11 height 15
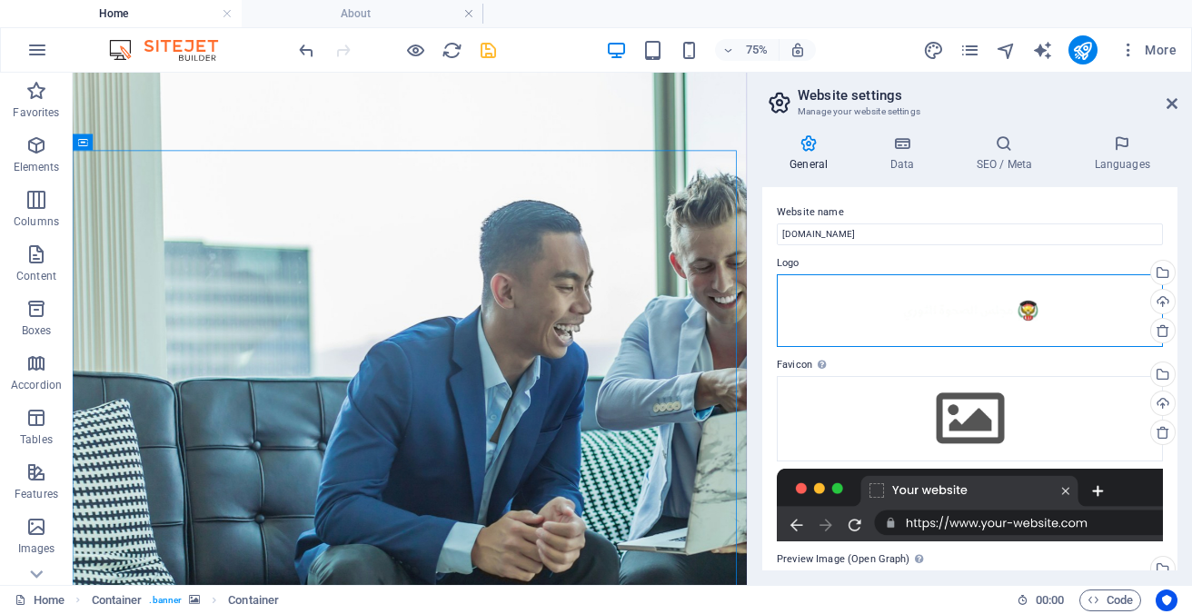
click at [1013, 312] on div "Drag files here, click to choose files or select files from Files or our free s…" at bounding box center [969, 310] width 386 height 73
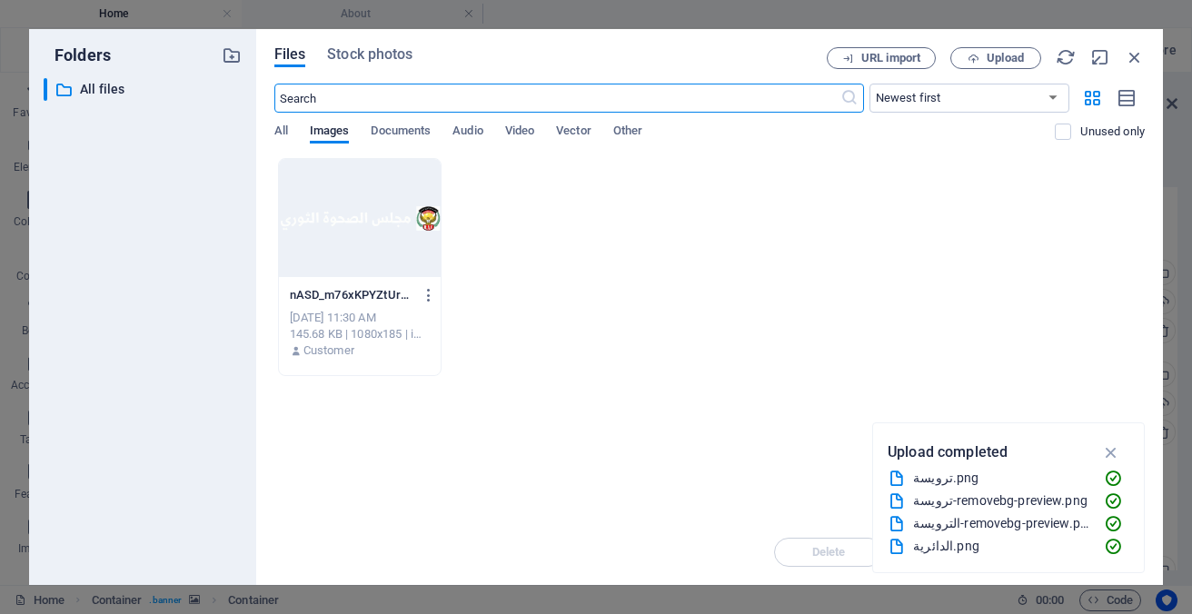
click at [394, 216] on div at bounding box center [360, 218] width 162 height 118
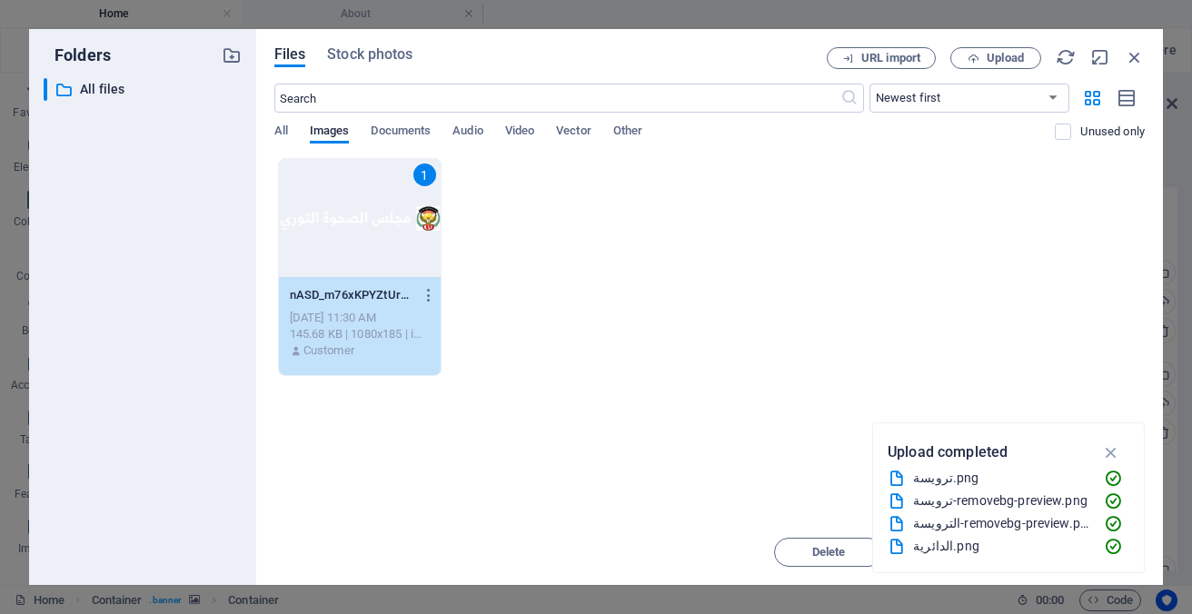
click at [788, 311] on div "1 nASD_m76xKPYZtUrZmeriw.png nASD_m76xKPYZtUrZmeriw.png Oct 2, 2025 11:30 AM 14…" at bounding box center [709, 267] width 870 height 218
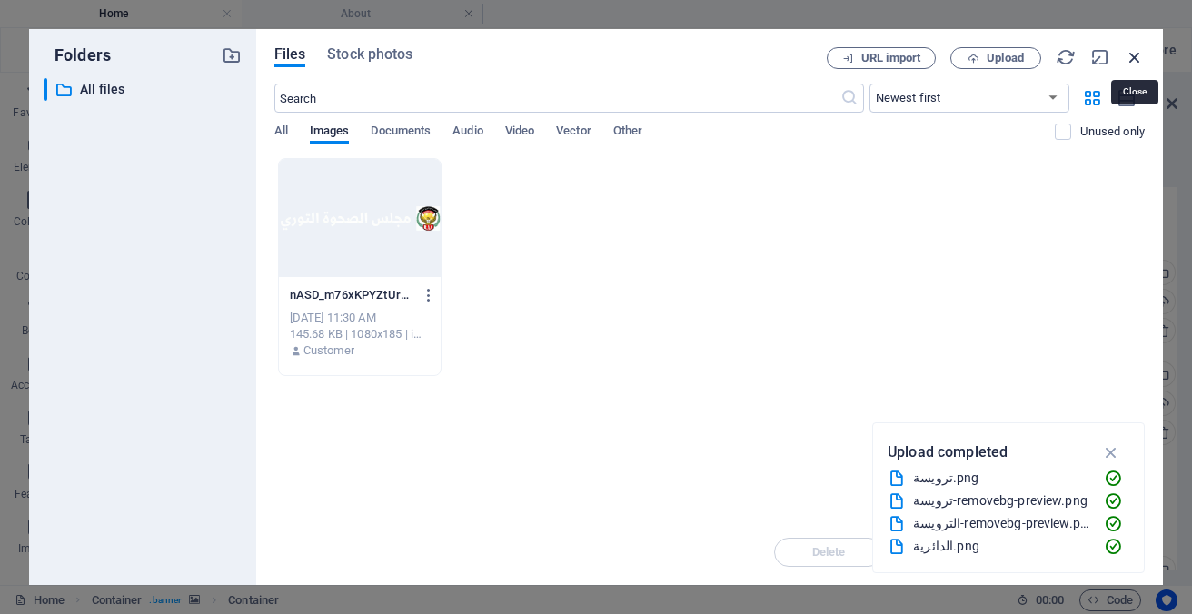
click at [1124, 57] on icon "button" at bounding box center [1134, 57] width 20 height 20
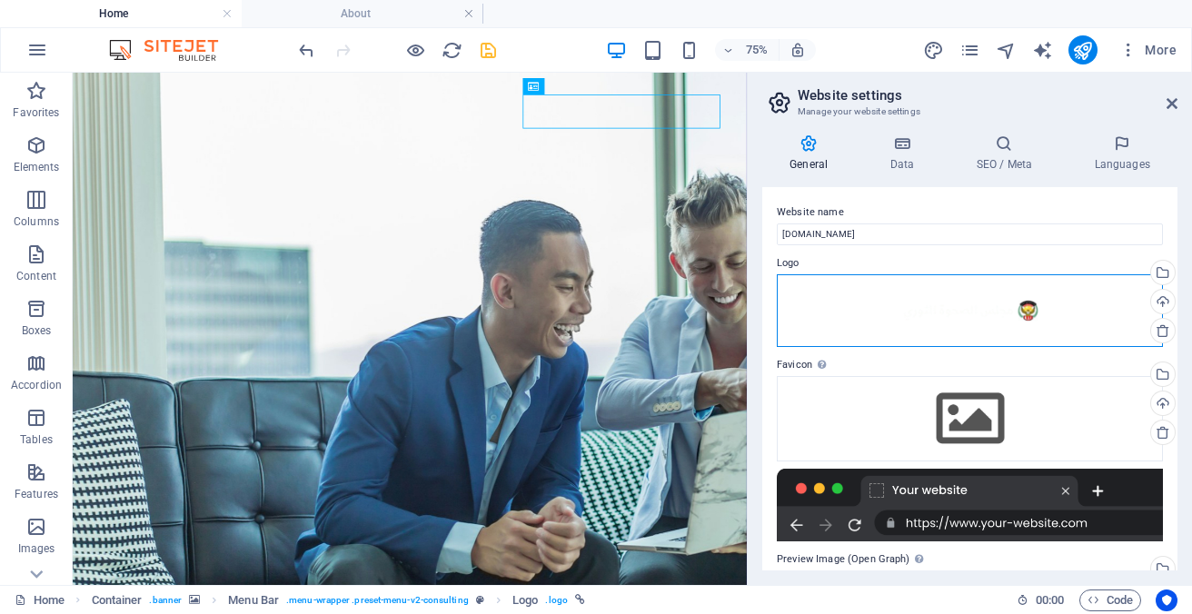
click at [1014, 306] on div "Drag files here, click to choose files or select files from Files or our free s…" at bounding box center [969, 310] width 386 height 73
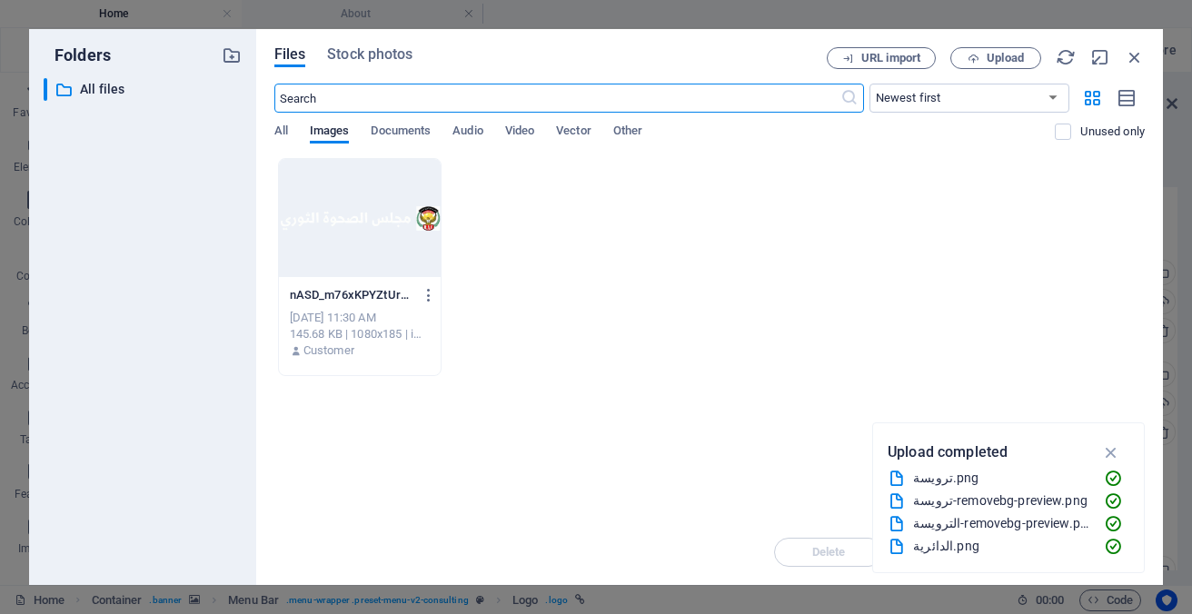
click at [365, 213] on div at bounding box center [360, 218] width 162 height 118
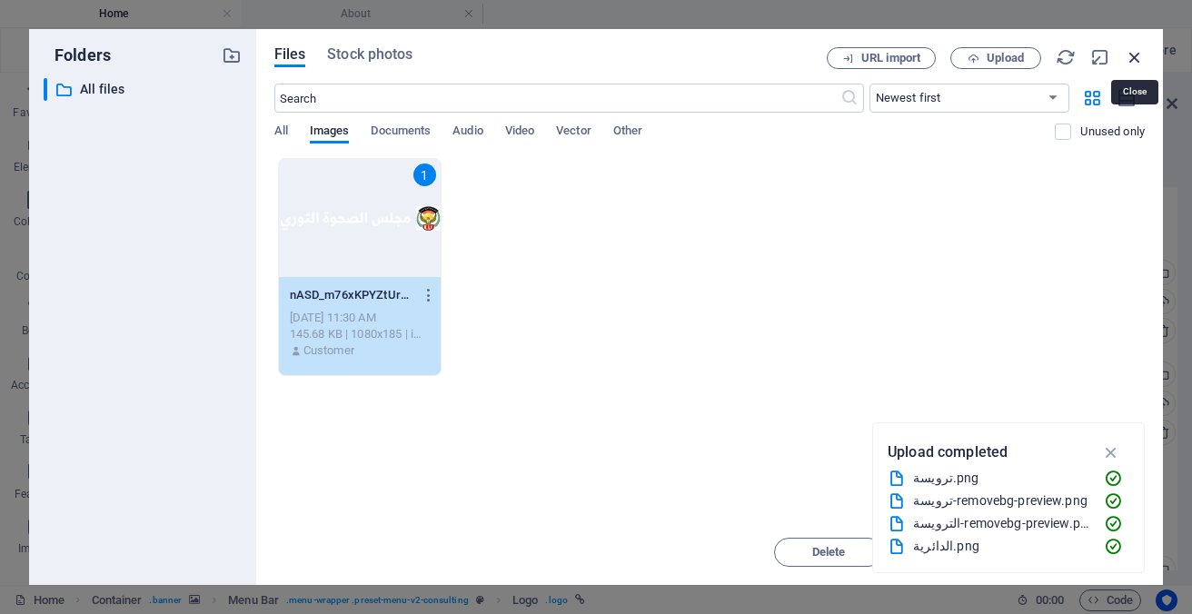
click at [1132, 52] on icon "button" at bounding box center [1134, 57] width 20 height 20
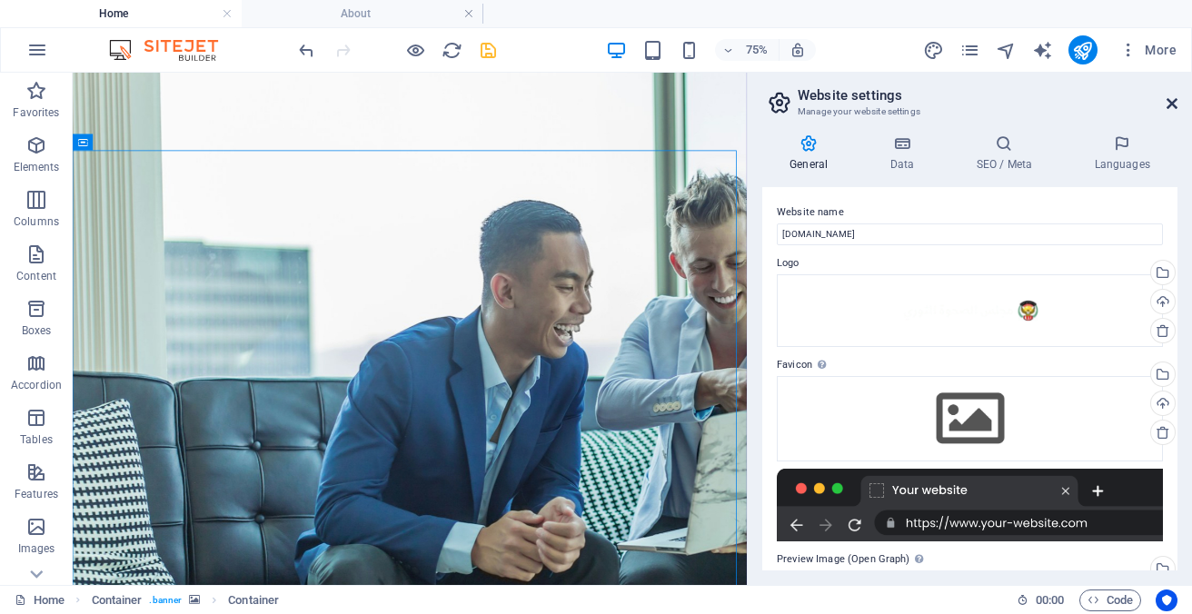
click at [1172, 102] on icon at bounding box center [1171, 103] width 11 height 15
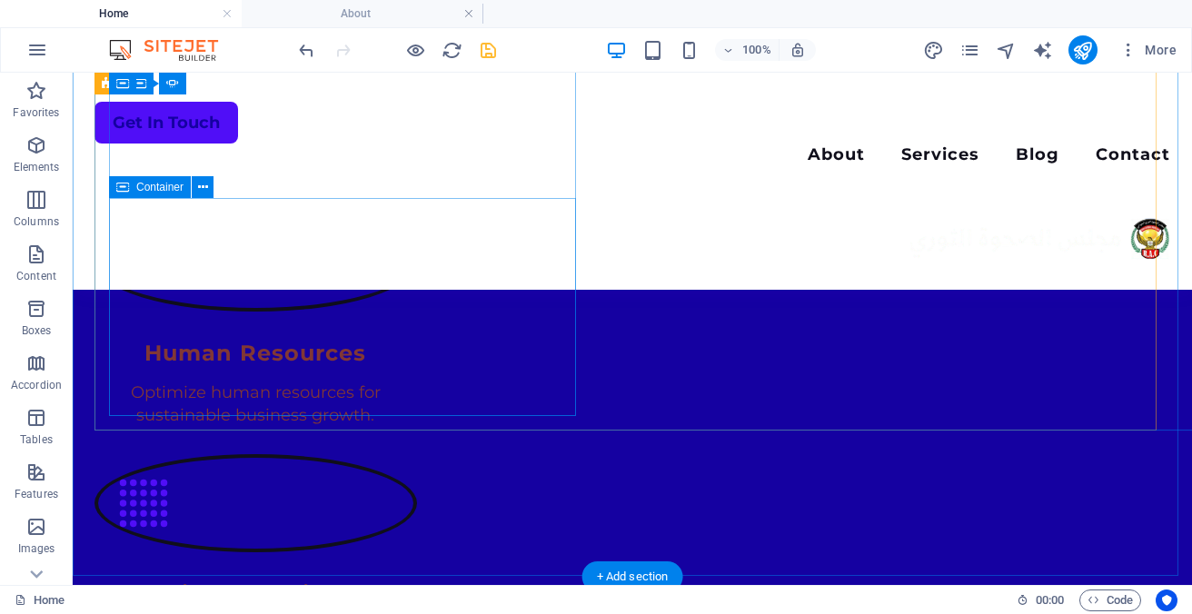
scroll to position [2099, 0]
